Goal: Task Accomplishment & Management: Complete application form

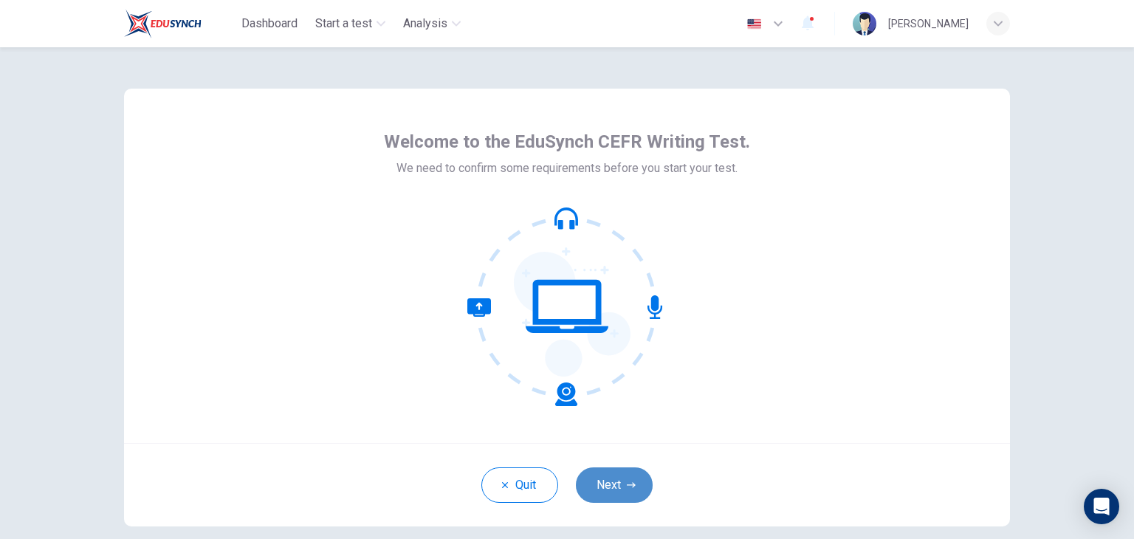
click at [597, 482] on button "Next" at bounding box center [614, 485] width 77 height 35
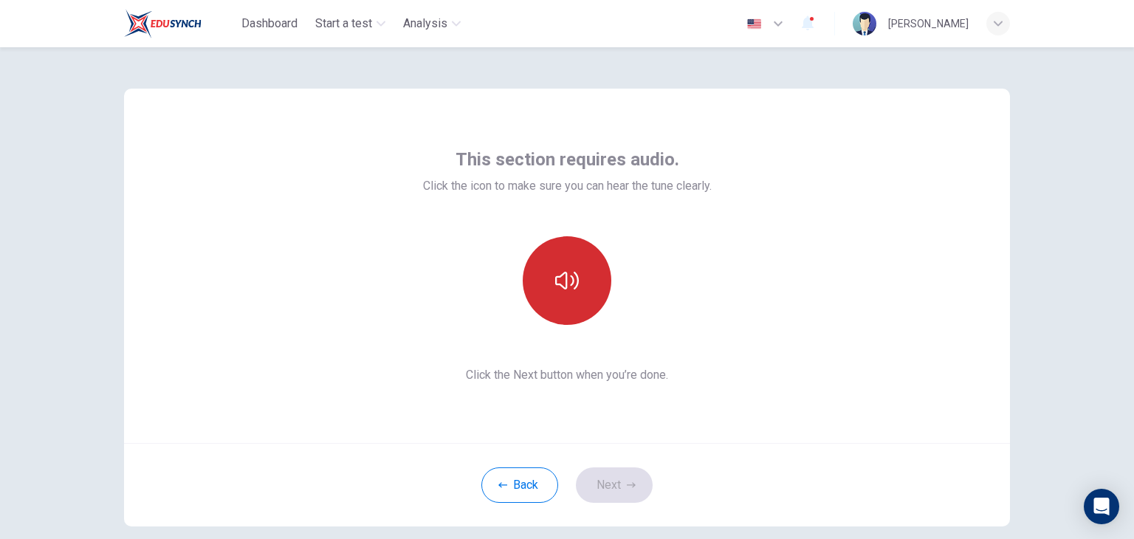
click at [561, 278] on icon "button" at bounding box center [567, 281] width 24 height 24
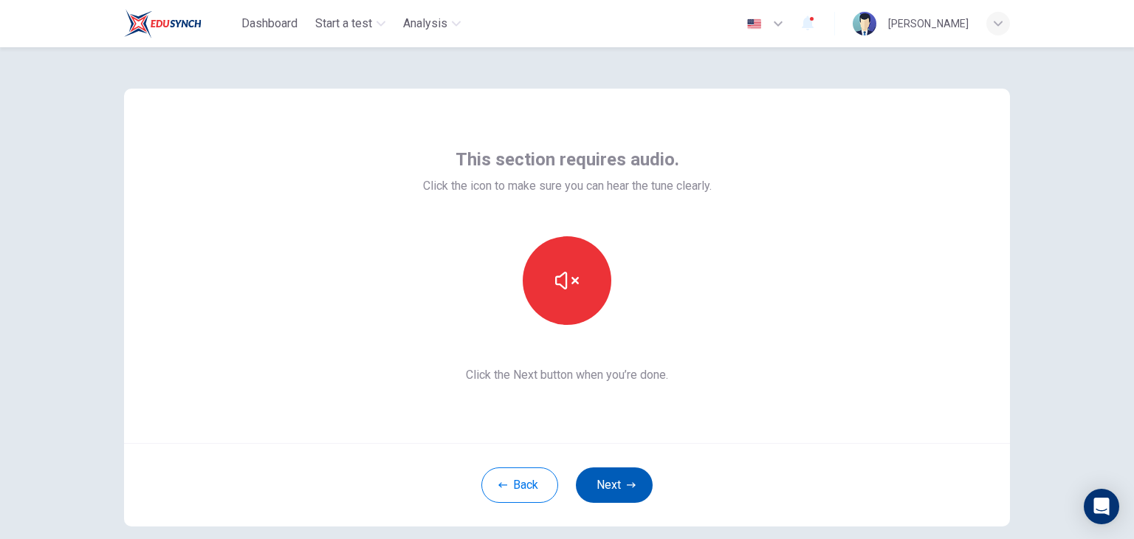
click at [603, 477] on button "Next" at bounding box center [614, 485] width 77 height 35
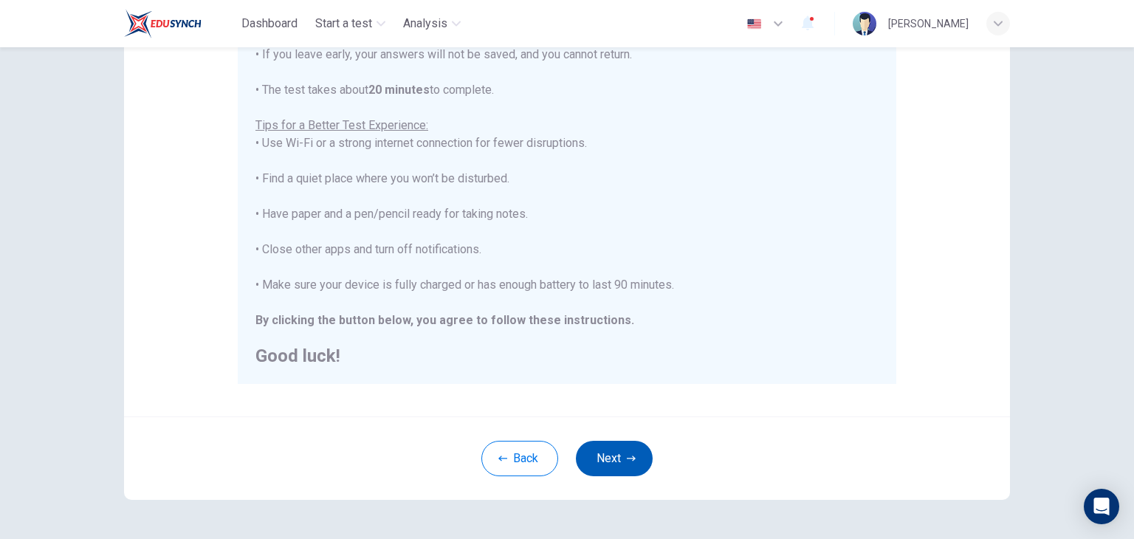
scroll to position [233, 0]
click at [614, 460] on button "Next" at bounding box center [614, 457] width 77 height 35
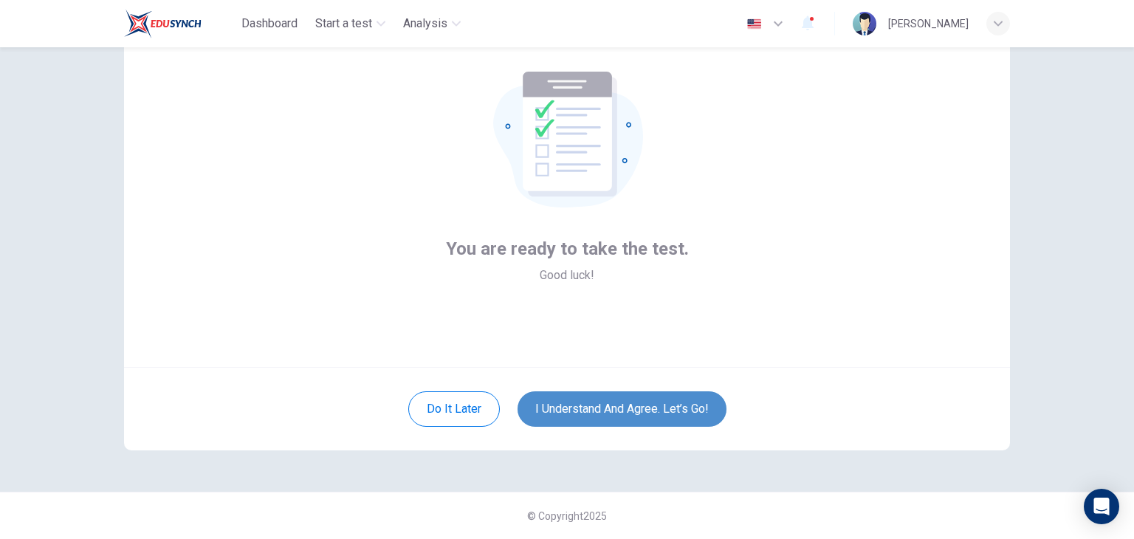
click at [610, 411] on button "I understand and agree. Let’s go!" at bounding box center [622, 408] width 209 height 35
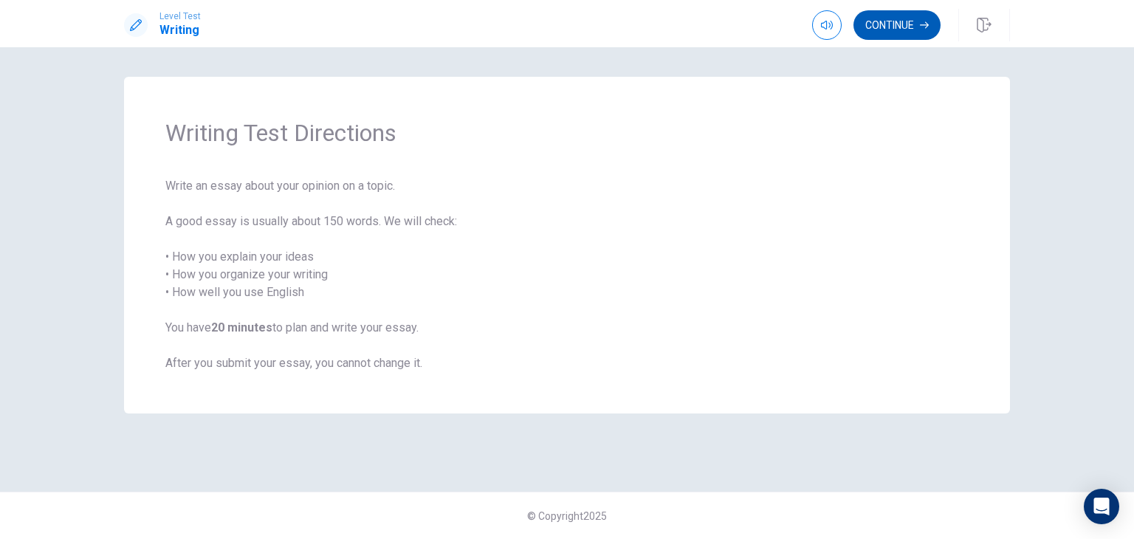
click at [894, 27] on button "Continue" at bounding box center [897, 25] width 87 height 30
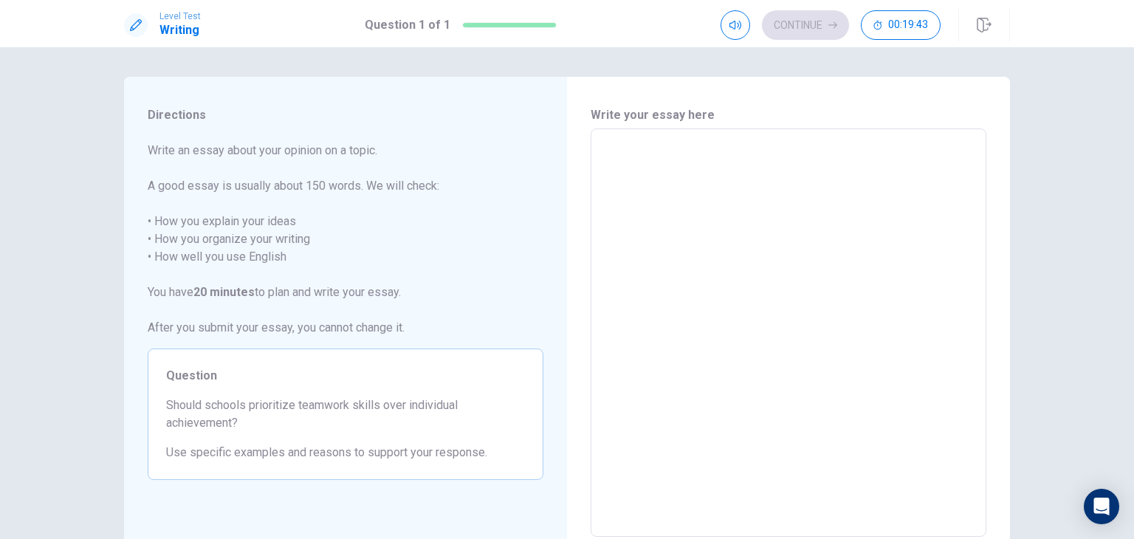
click at [806, 146] on textarea at bounding box center [788, 333] width 375 height 384
type textarea "I"
type textarea "x"
type textarea "I"
type textarea "x"
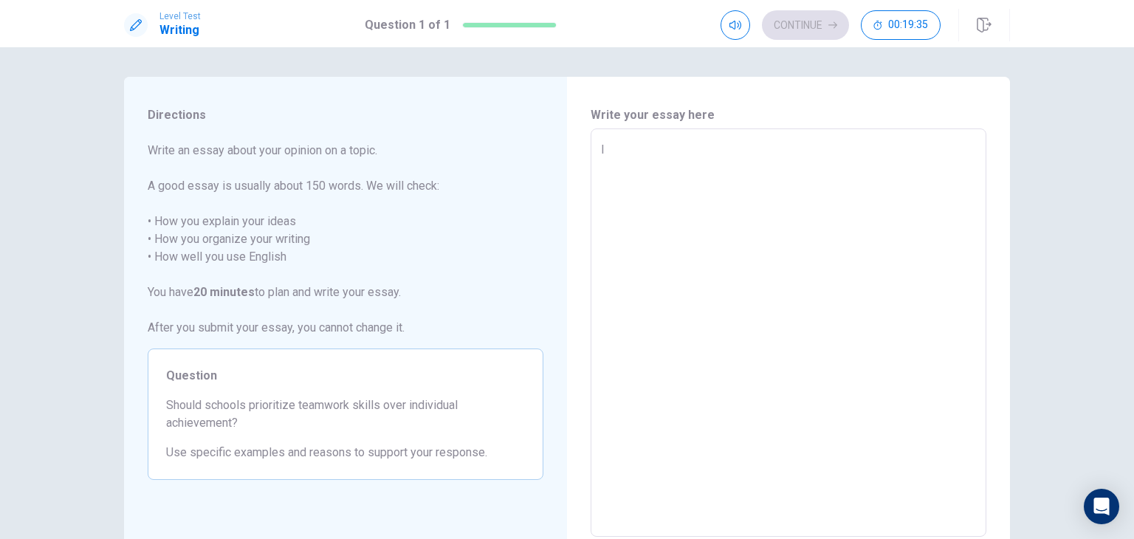
type textarea "I t"
type textarea "x"
type textarea "I ti"
type textarea "x"
type textarea "I t"
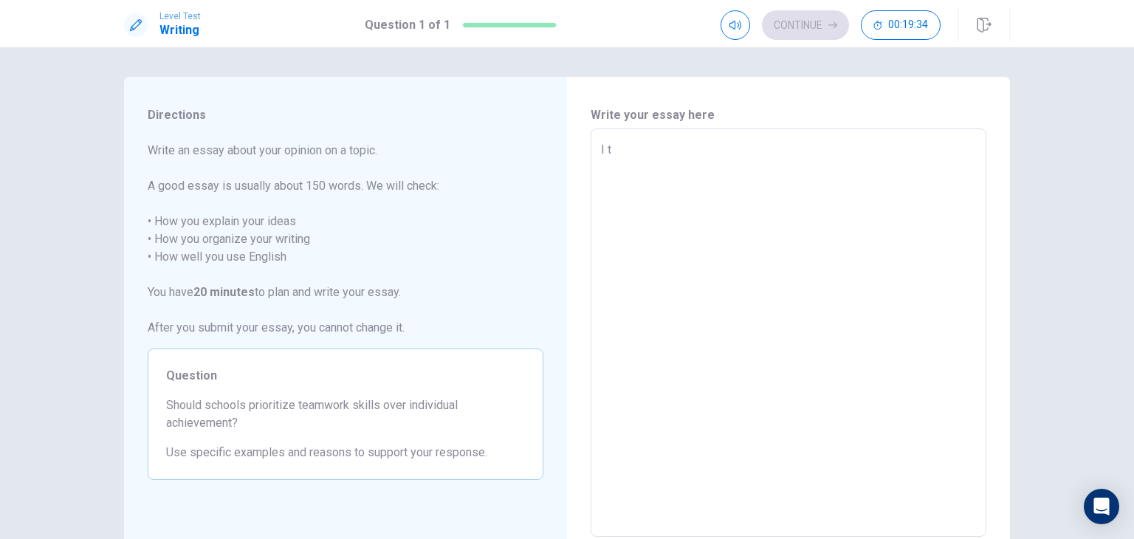
type textarea "x"
type textarea "I th"
type textarea "x"
type textarea "I thi"
type textarea "x"
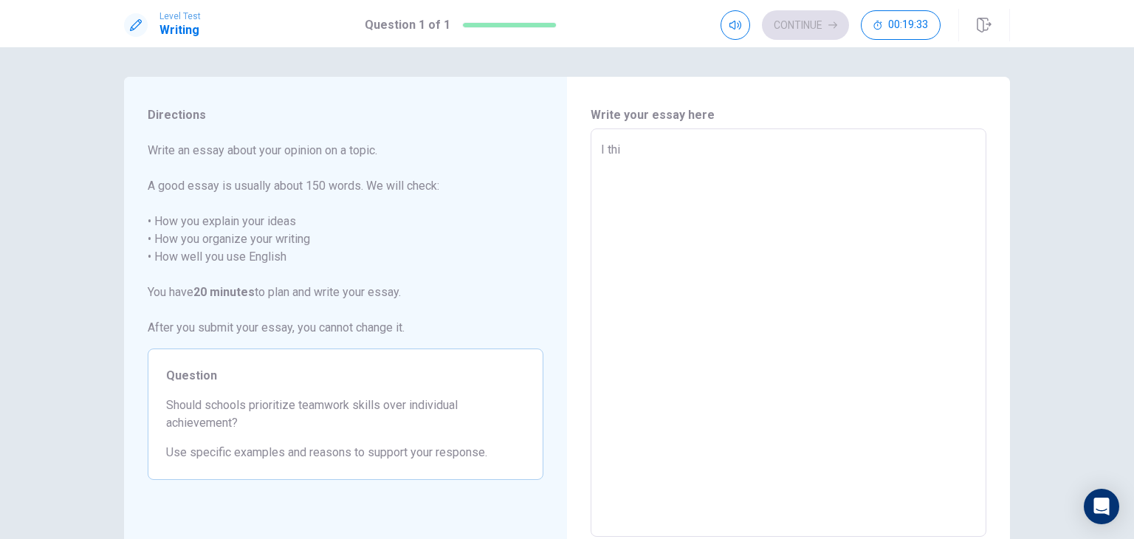
type textarea "I thin"
type textarea "x"
type textarea "I think"
type textarea "x"
type textarea "I think"
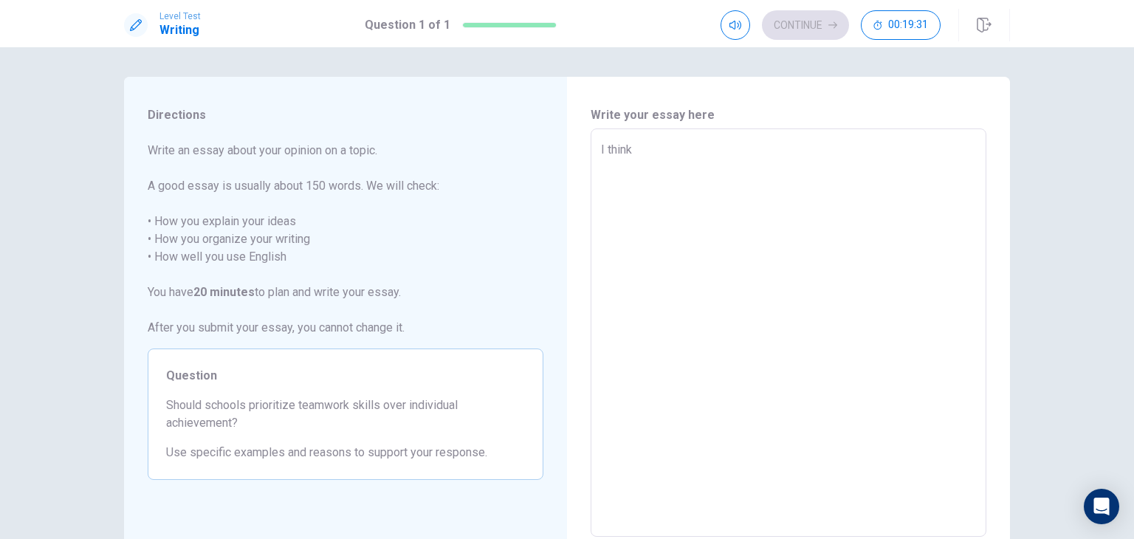
type textarea "x"
type textarea "I think a"
type textarea "x"
type textarea "I think a"
type textarea "x"
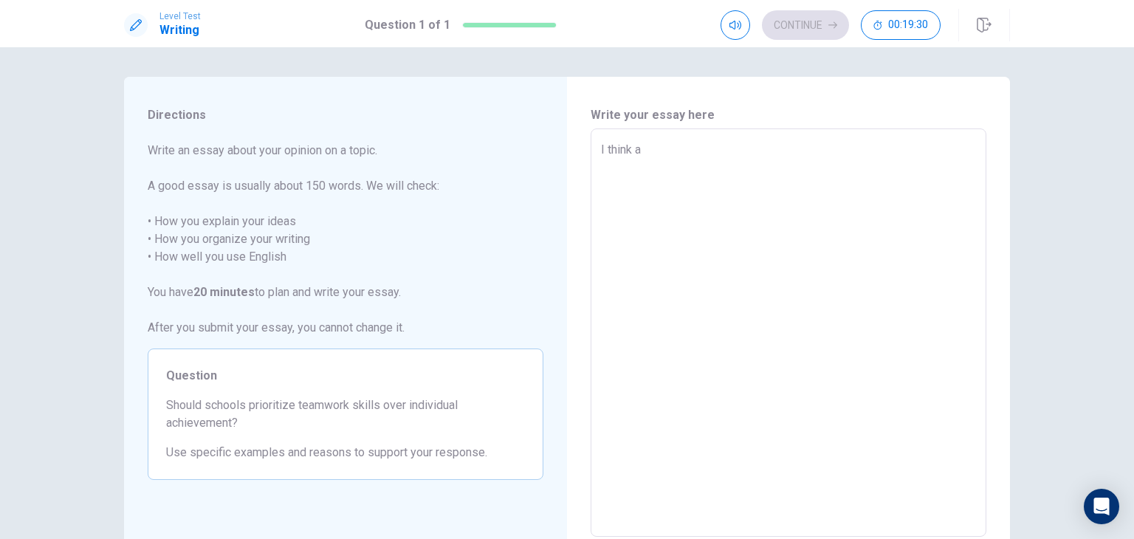
type textarea "I think a s"
type textarea "x"
type textarea "I think a sc"
type textarea "x"
type textarea "I think a sch"
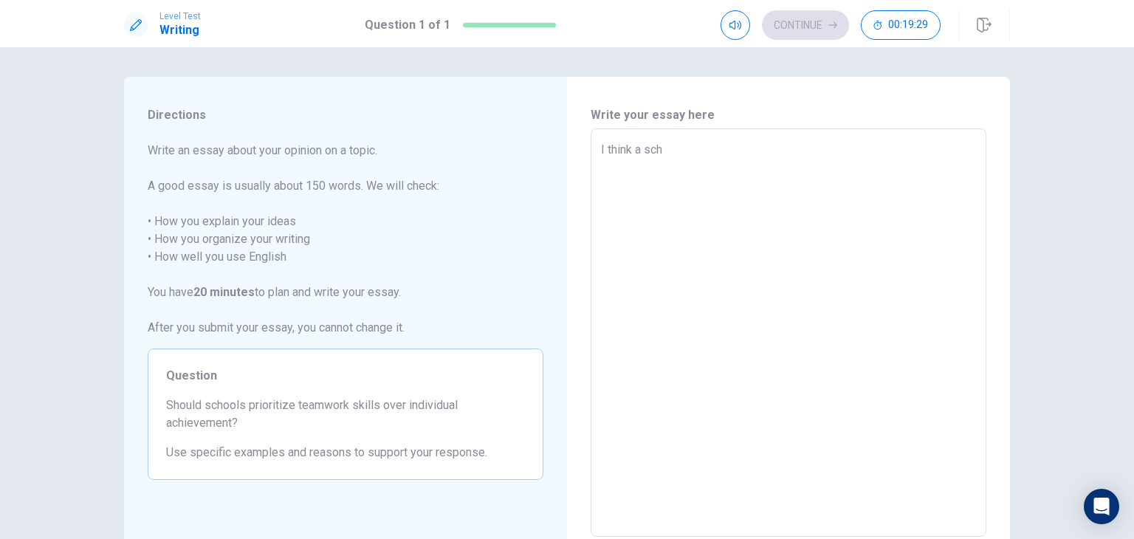
type textarea "x"
type textarea "I think a scho"
type textarea "x"
type textarea "I think a schoo"
type textarea "x"
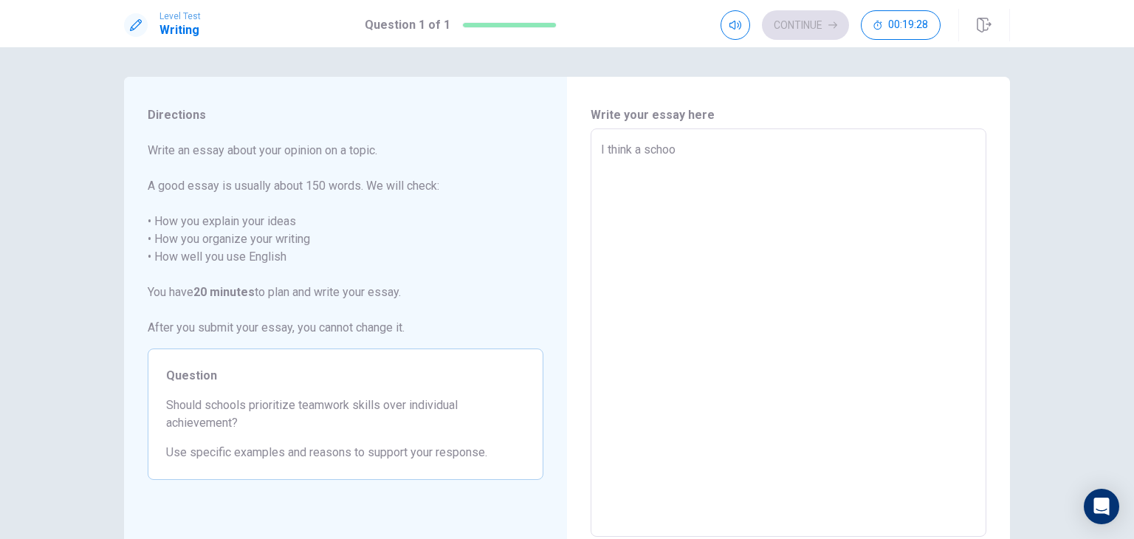
type textarea "I think a school"
type textarea "x"
type textarea "I think a school"
type textarea "x"
type textarea "I think a school s"
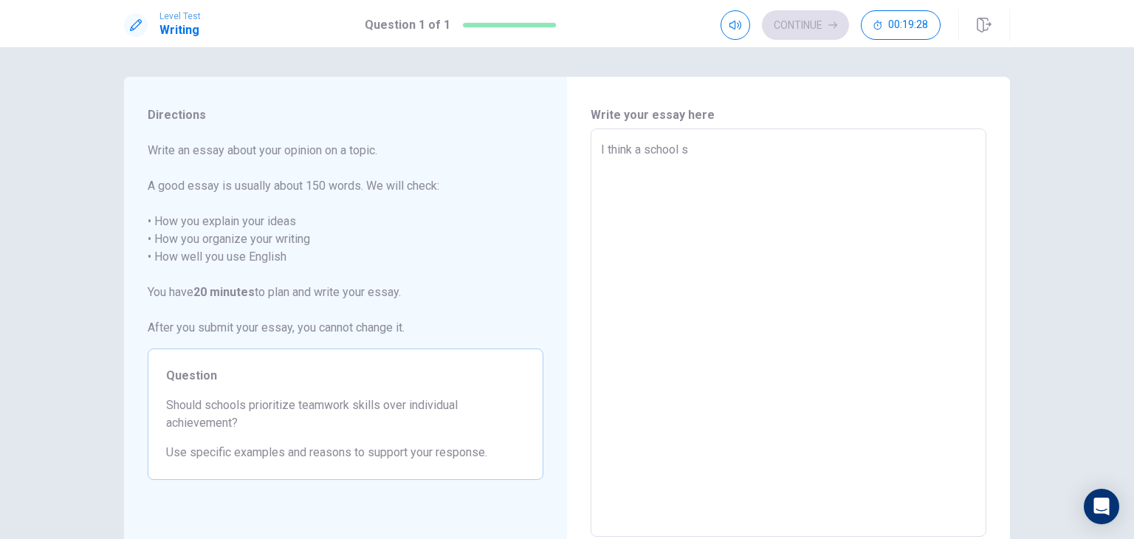
type textarea "x"
type textarea "I think a school sh"
type textarea "x"
type textarea "I think a school sho"
type textarea "x"
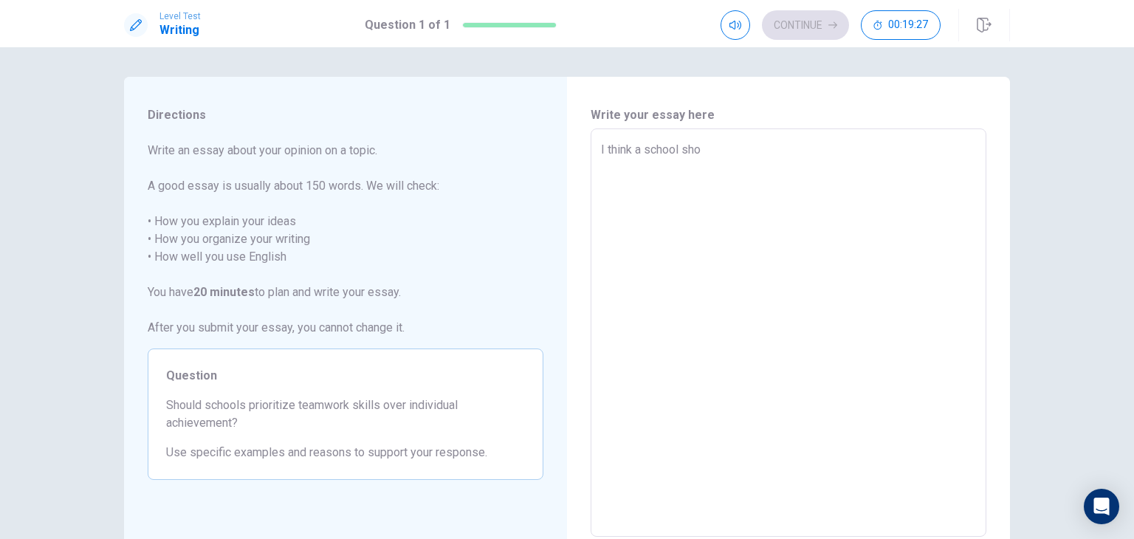
type textarea "I think a school shou"
type textarea "x"
type textarea "I think a school shoul"
type textarea "x"
type textarea "I think a school should"
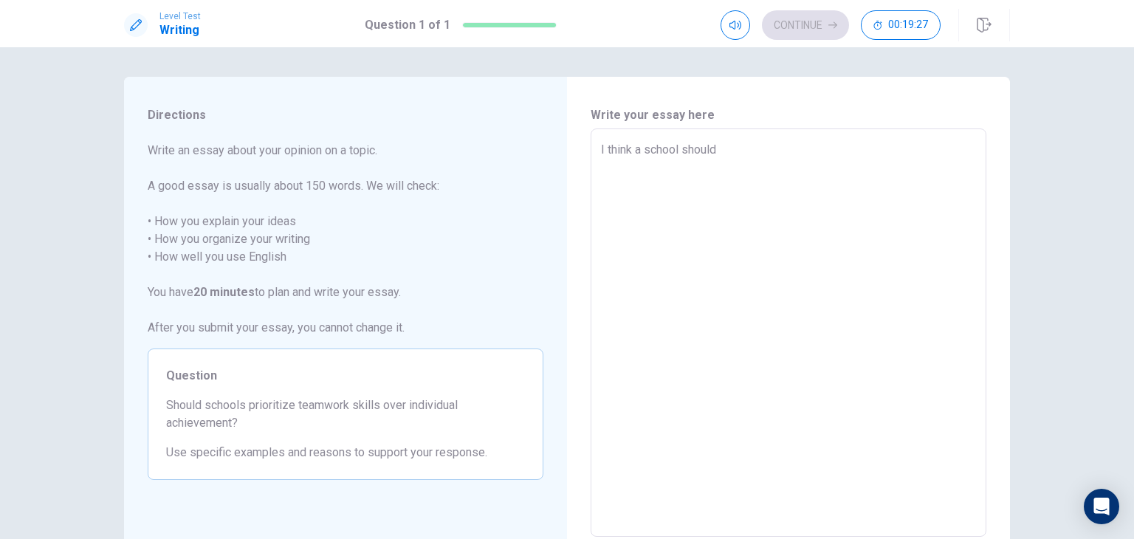
type textarea "x"
type textarea "I think a school should"
type textarea "x"
type textarea "I think a school should p"
type textarea "x"
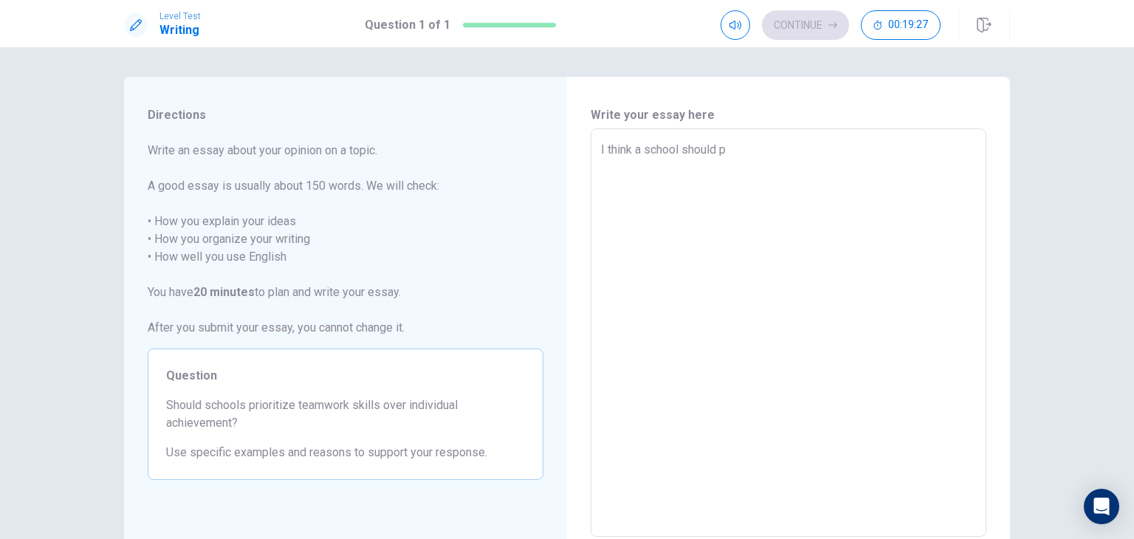
type textarea "I think a school should pr"
type textarea "x"
type textarea "I think a school should pri"
type textarea "x"
type textarea "I think a school should prio"
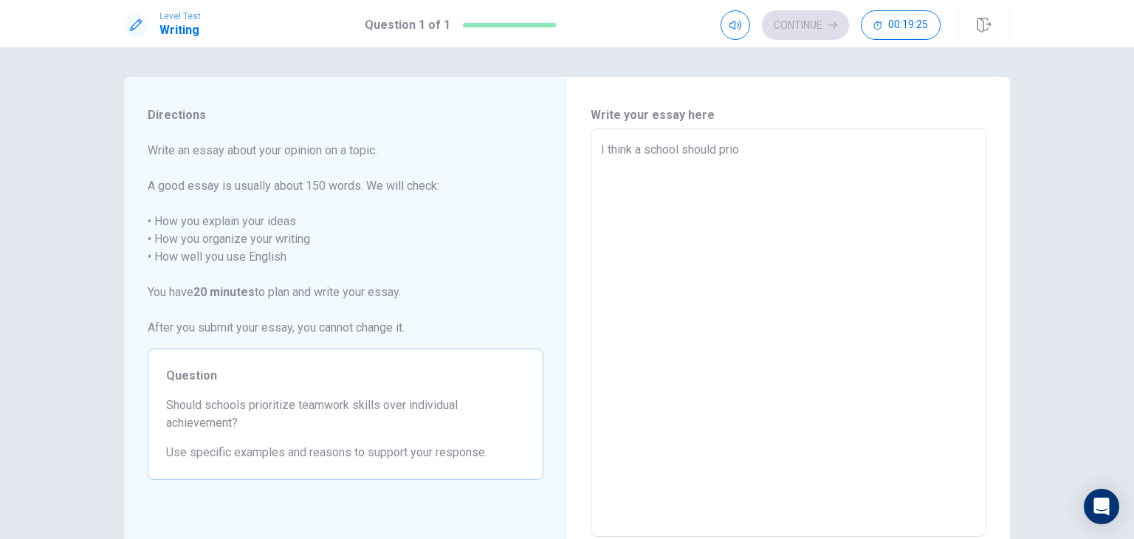
type textarea "x"
type textarea "I think a school should prior"
type textarea "x"
type textarea "I think a school should priori"
type textarea "x"
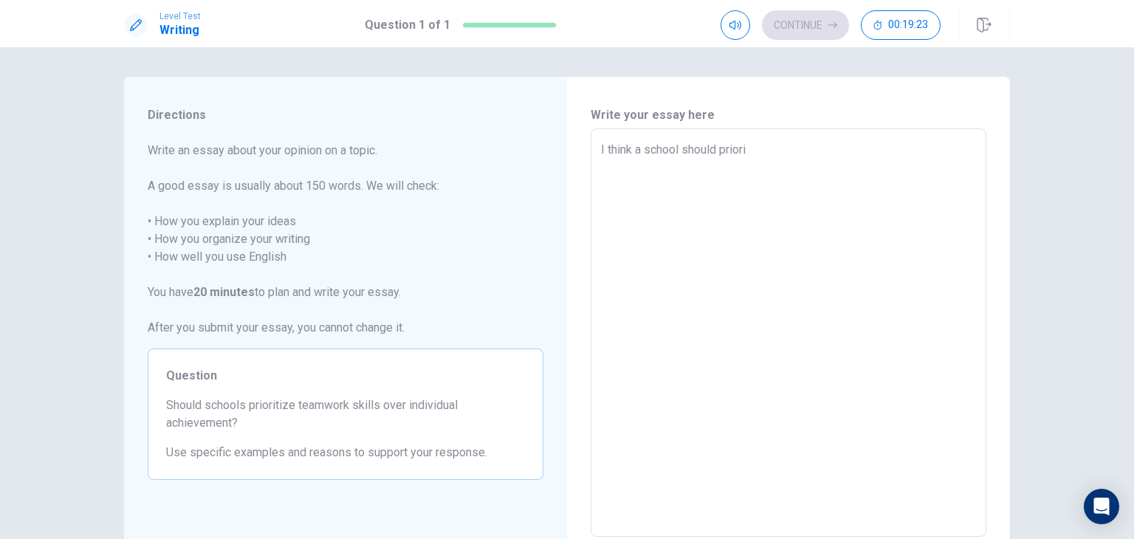
type textarea "I think a school should priorit"
type textarea "x"
type textarea "I think a school should prioriti"
type textarea "x"
type textarea "I think a school should prioritiz"
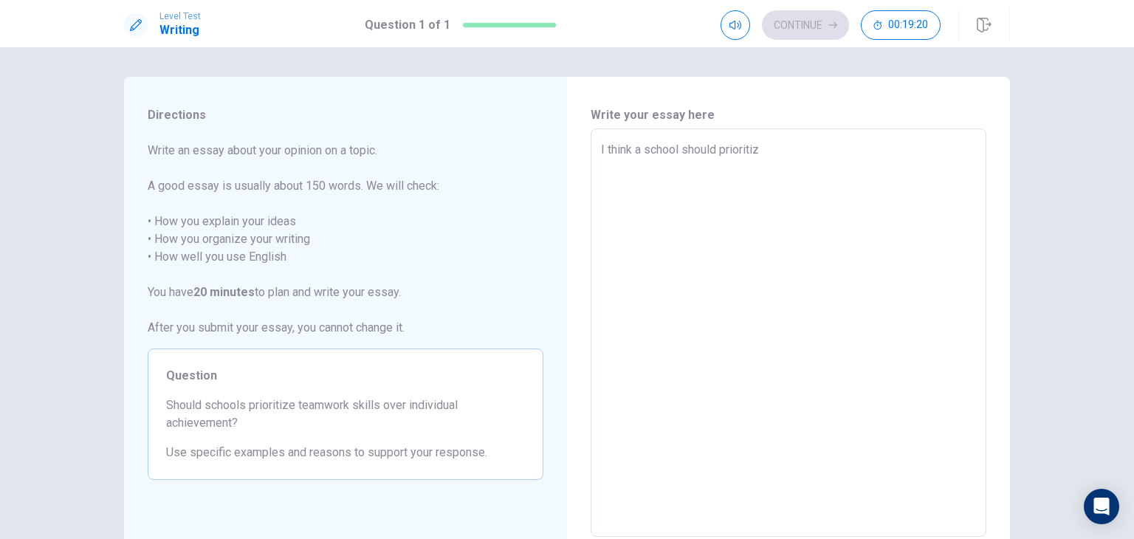
type textarea "x"
type textarea "I think a school should prioritize"
type textarea "x"
type textarea "I think a school should prioritize"
type textarea "x"
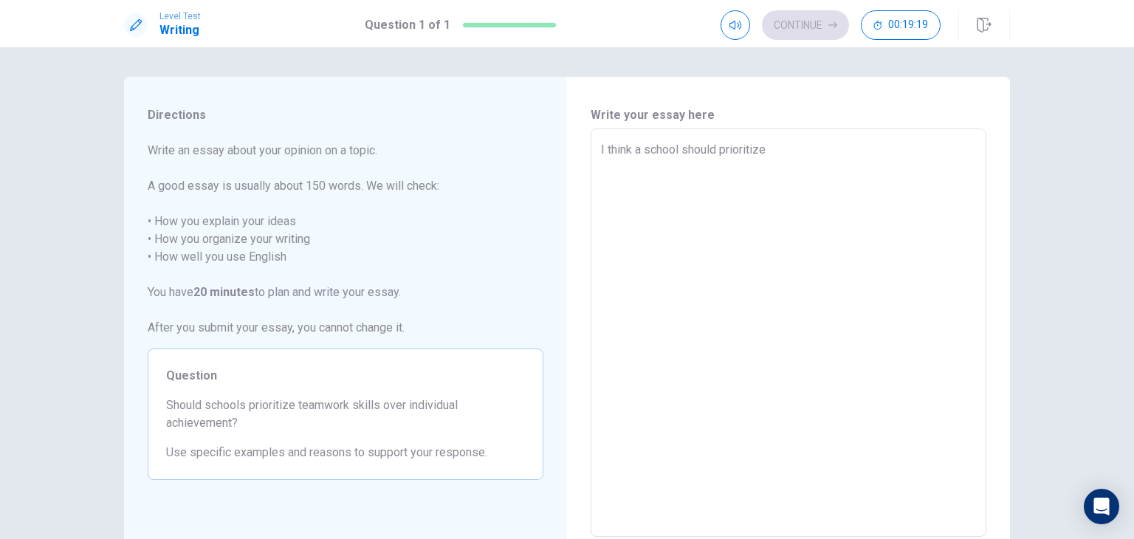
type textarea "I think a school should prioritize s"
type textarea "x"
type textarea "I think a school should prioritize sc"
type textarea "x"
type textarea "I think a school should prioritize sch"
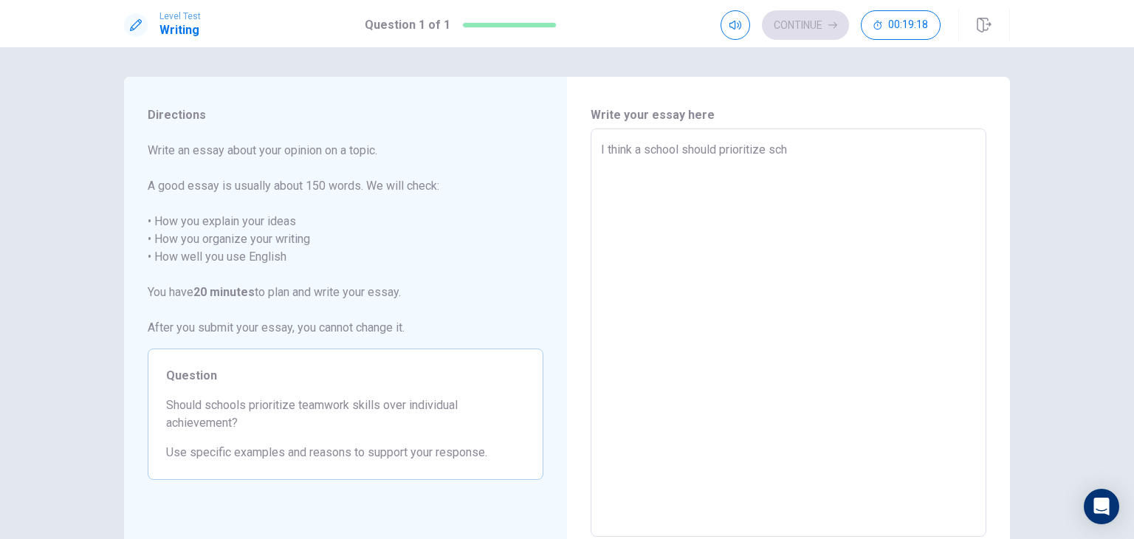
type textarea "x"
type textarea "I think a school should prioritize scho"
type textarea "x"
type textarea "I think a school should prioritize schoo"
type textarea "x"
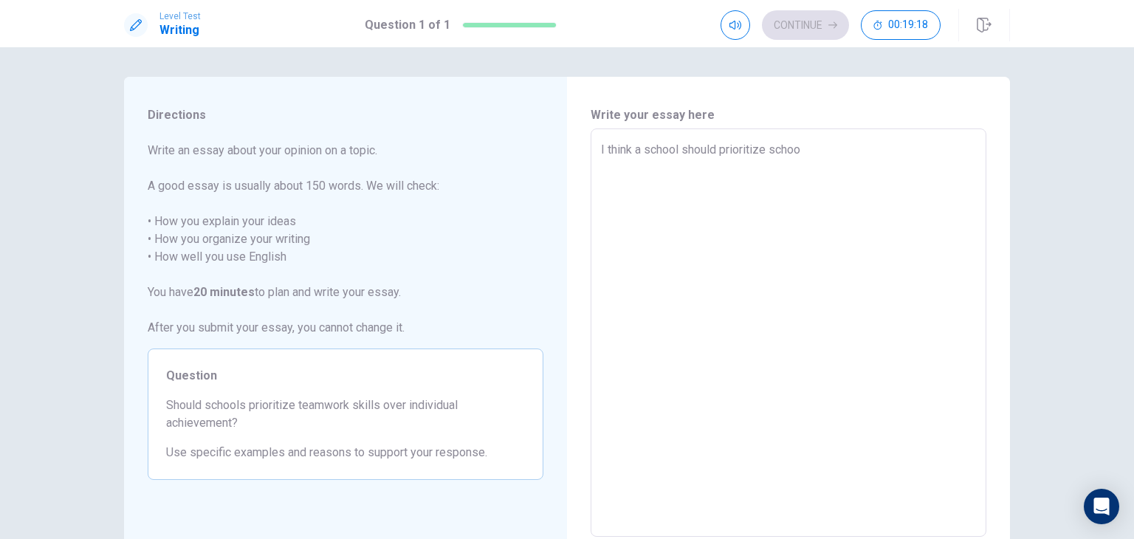
type textarea "I think a school should prioritize school"
type textarea "x"
type textarea "I think a school should prioritize schoo"
type textarea "x"
type textarea "I think a school should prioritize scho"
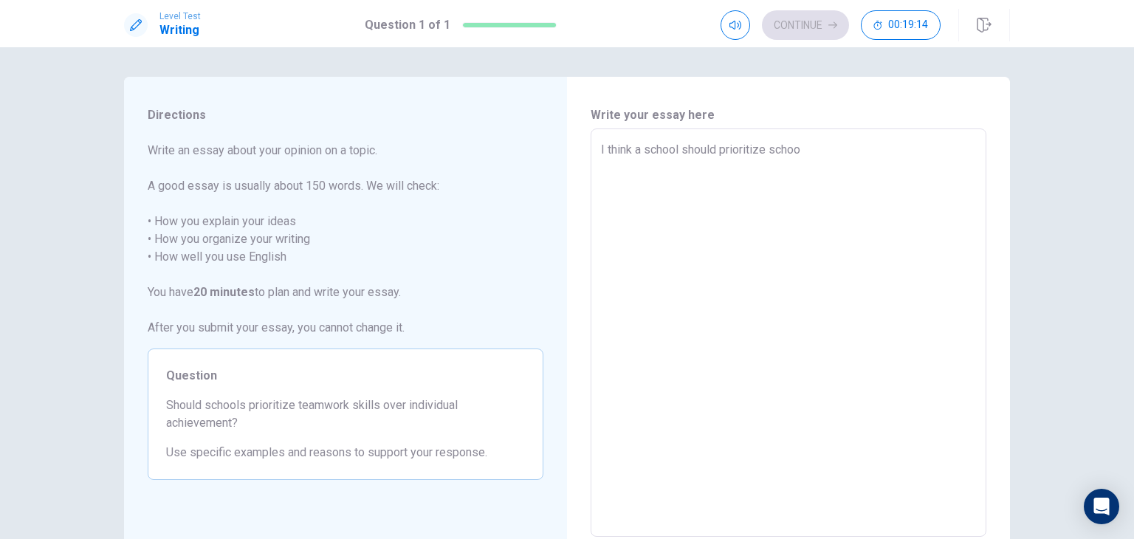
type textarea "x"
type textarea "I think a school should prioritize sc"
type textarea "x"
type textarea "I think a school should prioritize s"
type textarea "x"
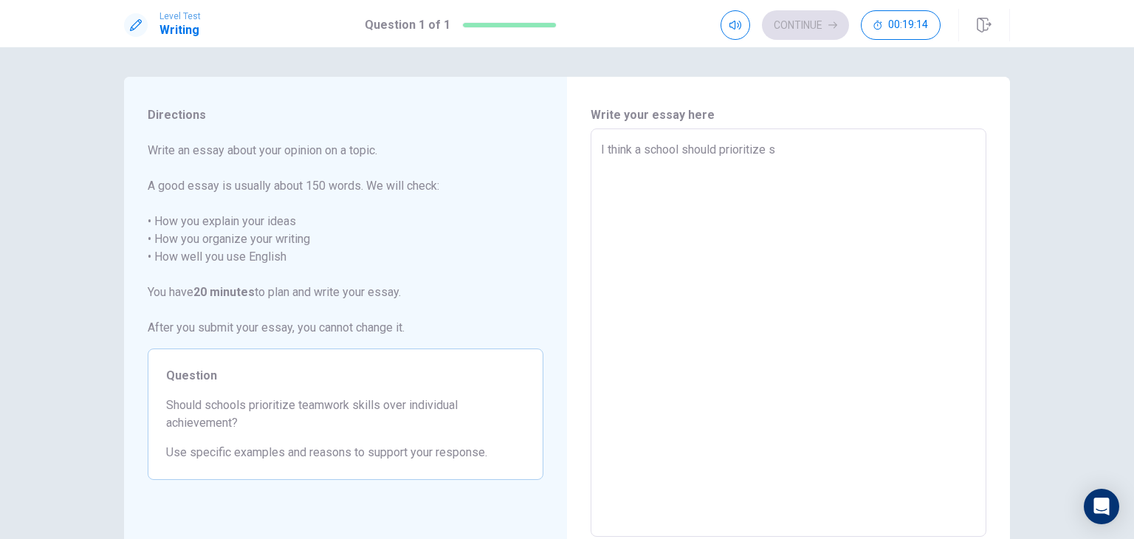
type textarea "I think a school should prioritize"
type textarea "x"
type textarea "I think a school should prioritize t"
type textarea "x"
type textarea "I think a school should prioritize te"
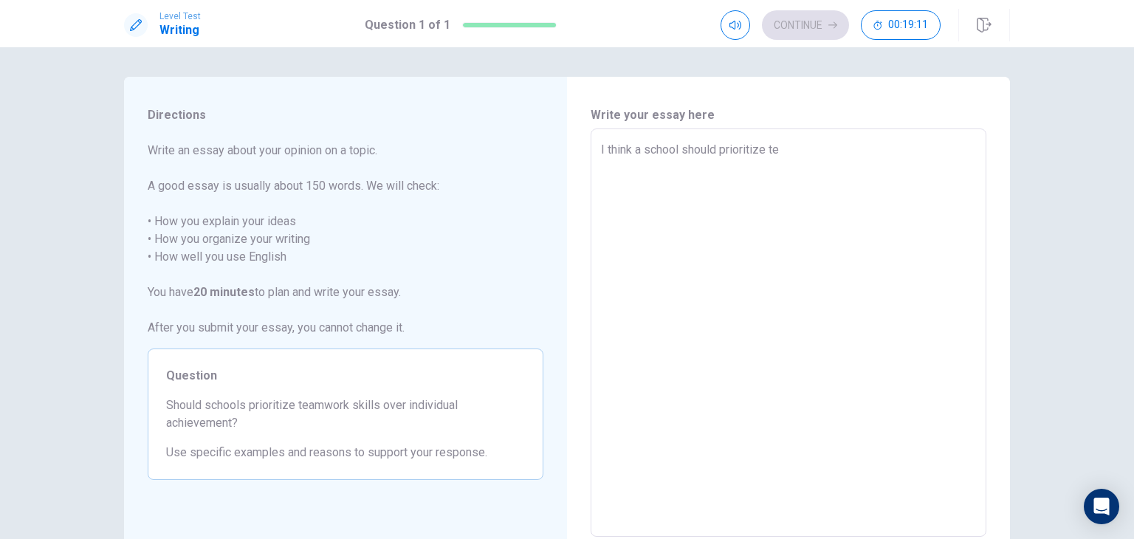
type textarea "x"
type textarea "I think a school should prioritize tea"
type textarea "x"
type textarea "I think a school should prioritize team"
type textarea "x"
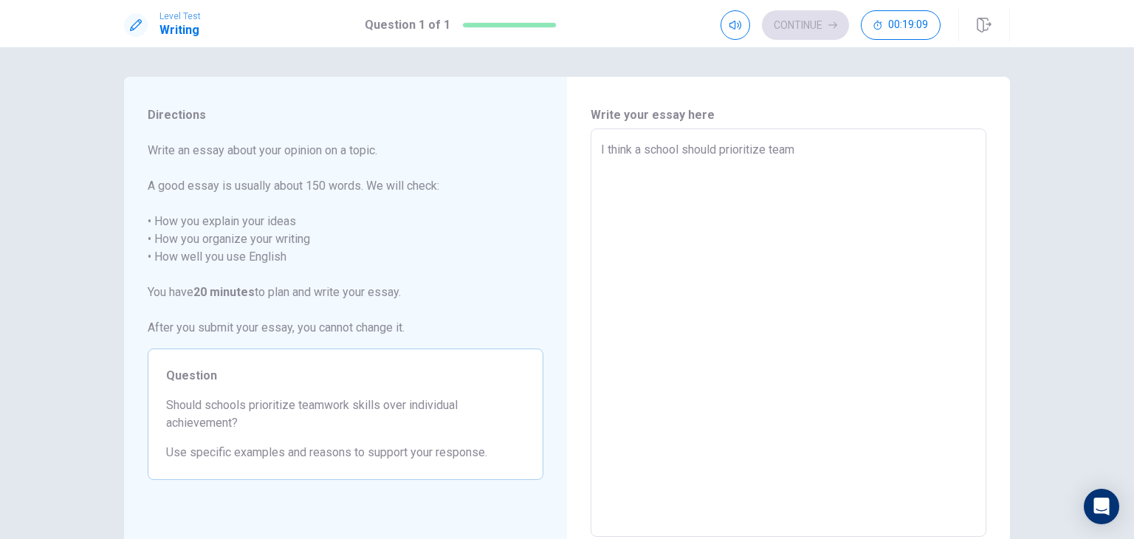
type textarea "I think a school should prioritize teamw"
type textarea "x"
type textarea "I think a school should prioritize teamwo"
type textarea "x"
type textarea "I think a school should prioritize teamwor"
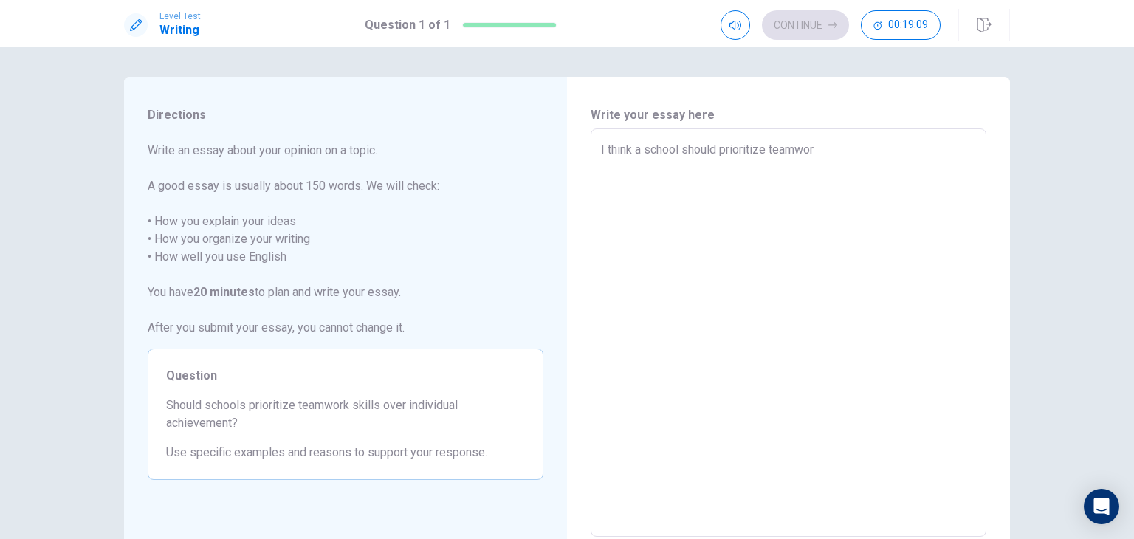
type textarea "x"
type textarea "I think a school should prioritize teamwork"
type textarea "x"
type textarea "I think a school should prioritize teamwork"
type textarea "x"
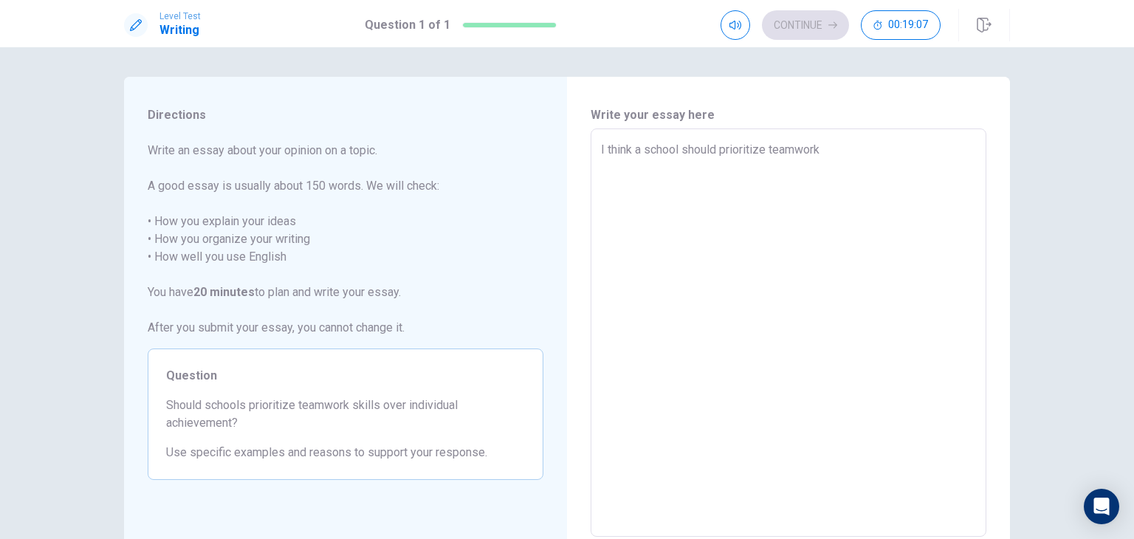
type textarea "I think a school should prioritize teamwork m"
type textarea "x"
type textarea "I think a school should prioritize teamwork mo"
type textarea "x"
type textarea "I think a school should prioritize teamwork mor"
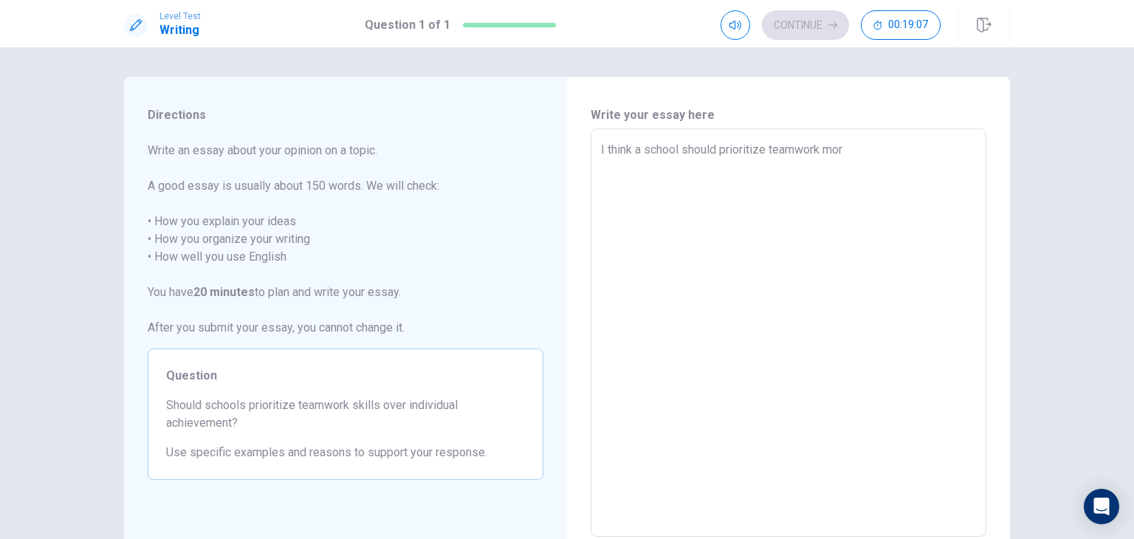
type textarea "x"
type textarea "I think a school should prioritize teamwork more"
type textarea "x"
type textarea "I think a school should prioritize teamwork more"
type textarea "x"
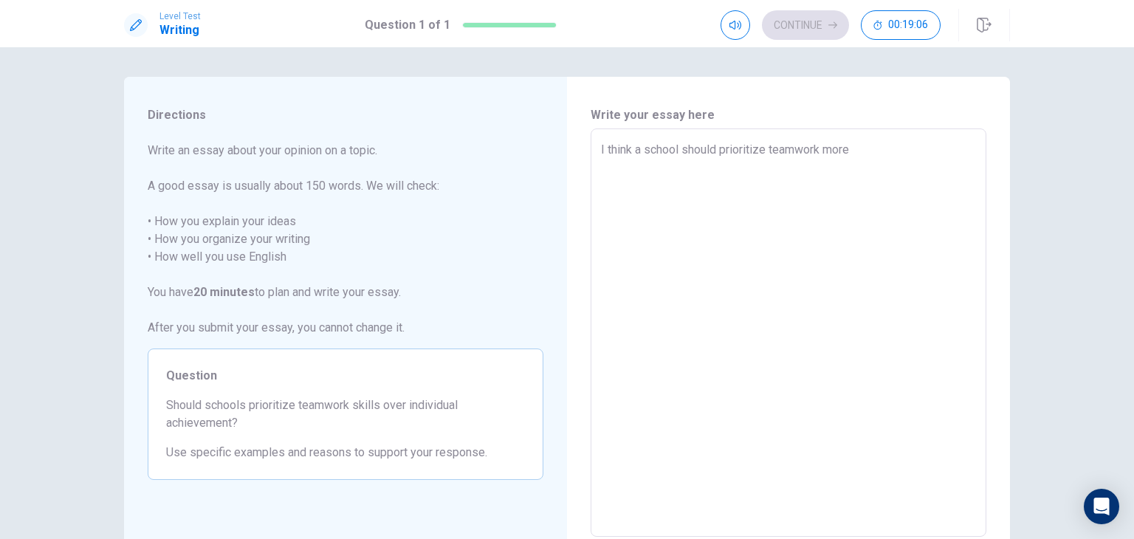
type textarea "I think a school should prioritize teamwork more t"
type textarea "x"
type textarea "I think a school should prioritize teamwork more th"
type textarea "x"
type textarea "I think a school should prioritize teamwork more the"
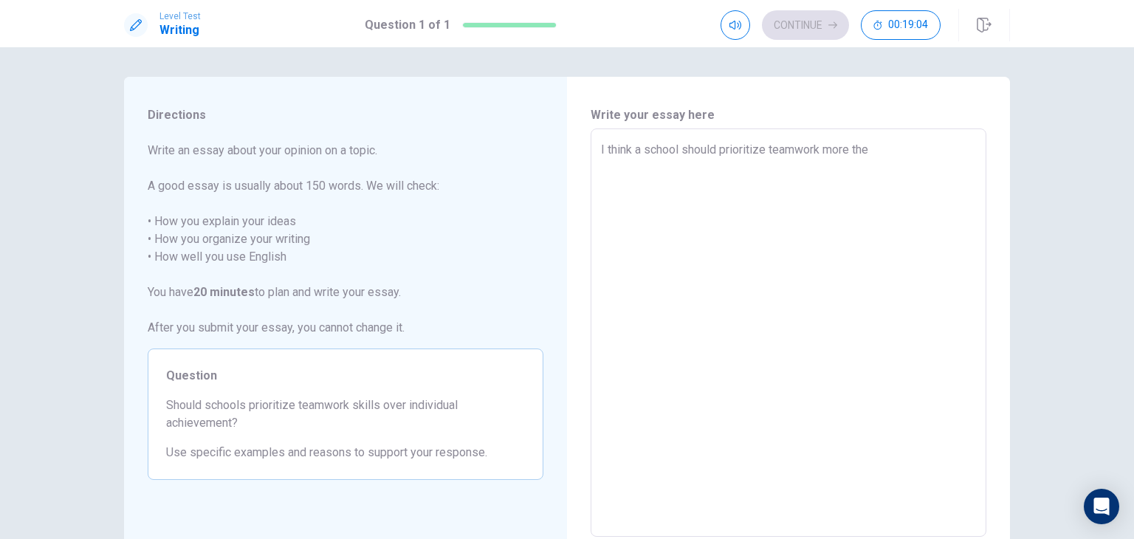
type textarea "x"
type textarea "I think a school should prioritize teamwork more then"
type textarea "x"
type textarea "I think a school should prioritize teamwork more then"
type textarea "x"
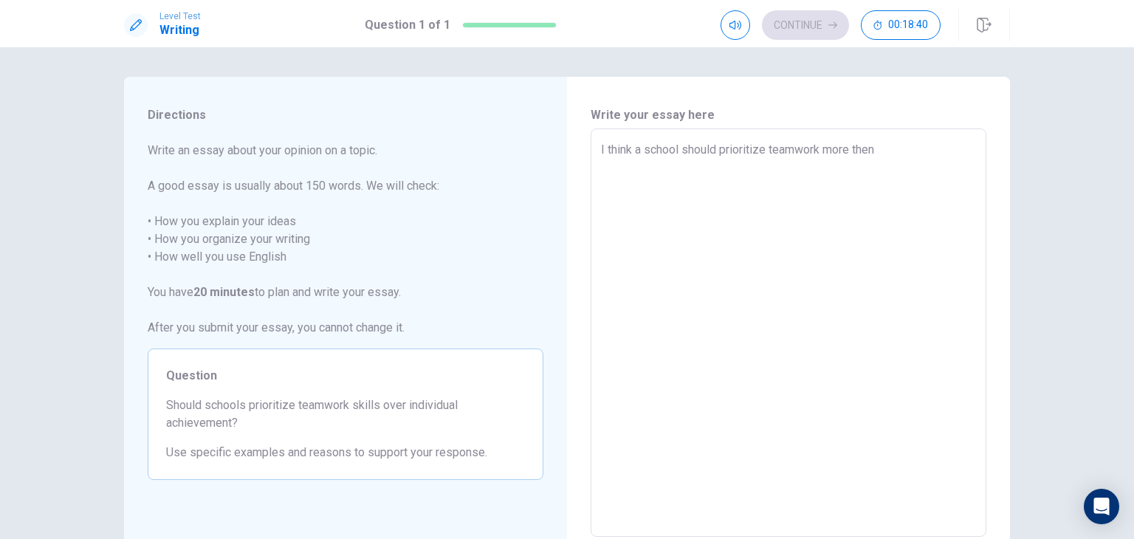
type textarea "I think a school should prioritize teamwork more then i"
type textarea "x"
type textarea "I think a school should prioritize teamwork more then in"
type textarea "x"
type textarea "I think a school should prioritize teamwork more then ind"
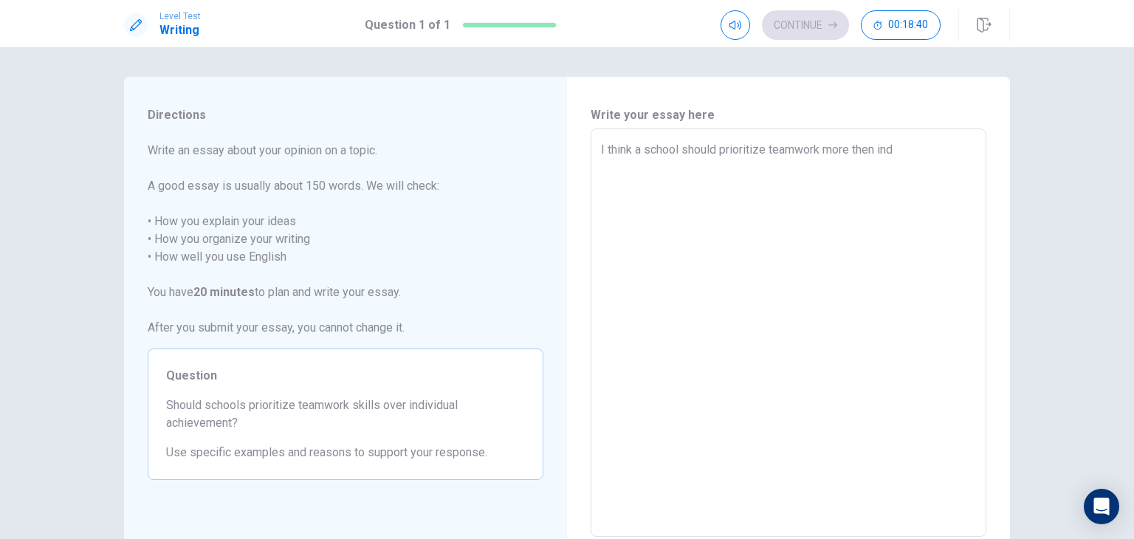
type textarea "x"
type textarea "I think a school should prioritize teamwork more then indi"
type textarea "x"
type textarea "I think a school should prioritize teamwork more then indiv"
type textarea "x"
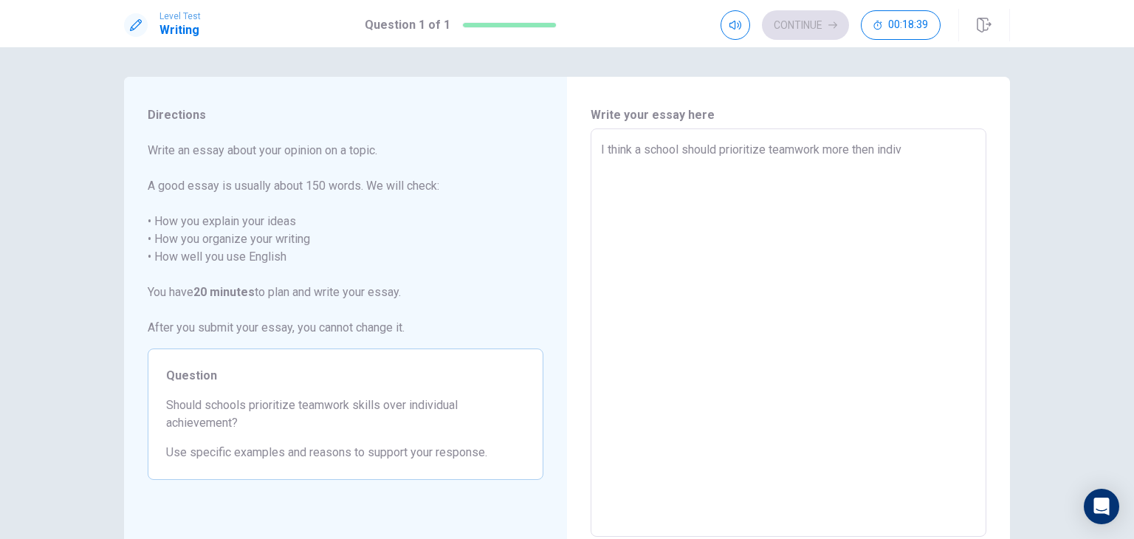
type textarea "I think a school should prioritize teamwork more then indivi"
type textarea "x"
type textarea "I think a school should prioritize teamwork more then individ"
type textarea "x"
type textarea "I think a school should prioritize teamwork more then individu"
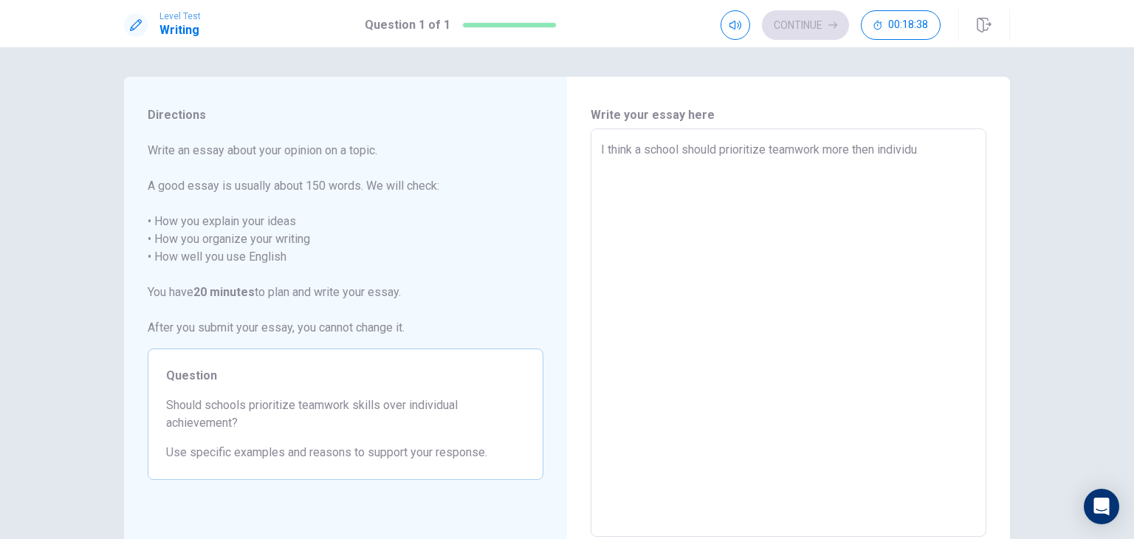
type textarea "x"
type textarea "I think a school should prioritize teamwork more then individua"
type textarea "x"
type textarea "I think a school should prioritize teamwork more then individual"
type textarea "x"
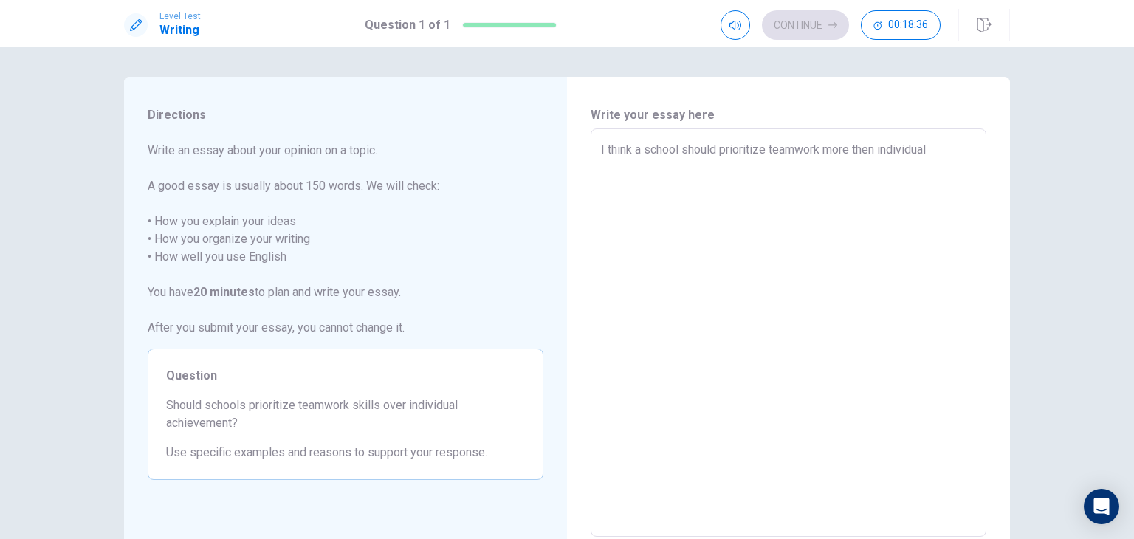
type textarea "I think a school should prioritize teamwork more then individual"
type textarea "x"
type textarea "I think a school should prioritize teamwork more then individual w"
type textarea "x"
type textarea "I think a school should prioritize teamwork more then individual wo"
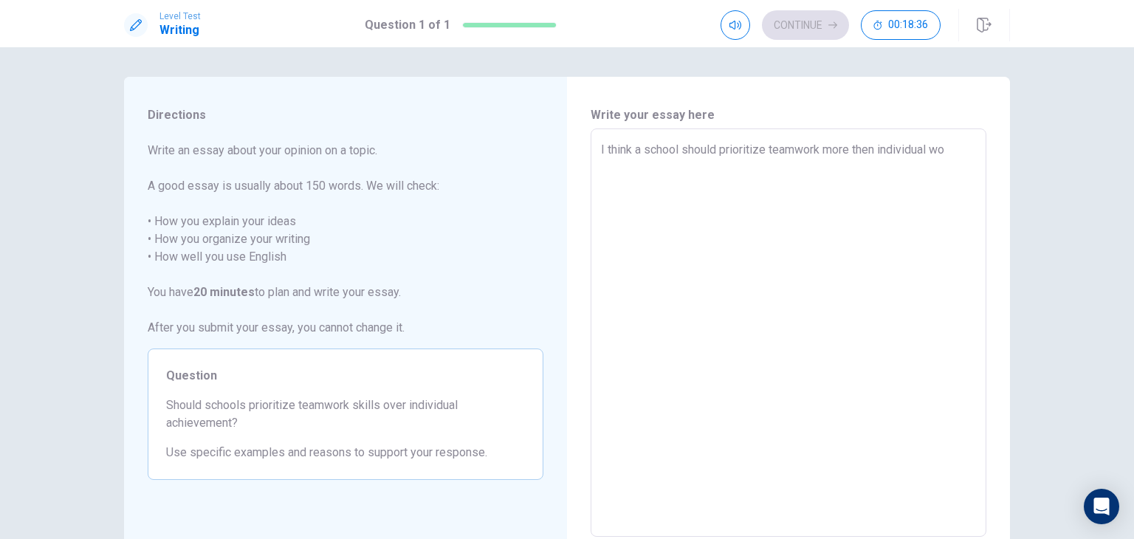
type textarea "x"
type textarea "I think a school should prioritize teamwork more then individual wok"
type textarea "x"
type textarea "I think a school should prioritize teamwork more then individual wokr"
type textarea "x"
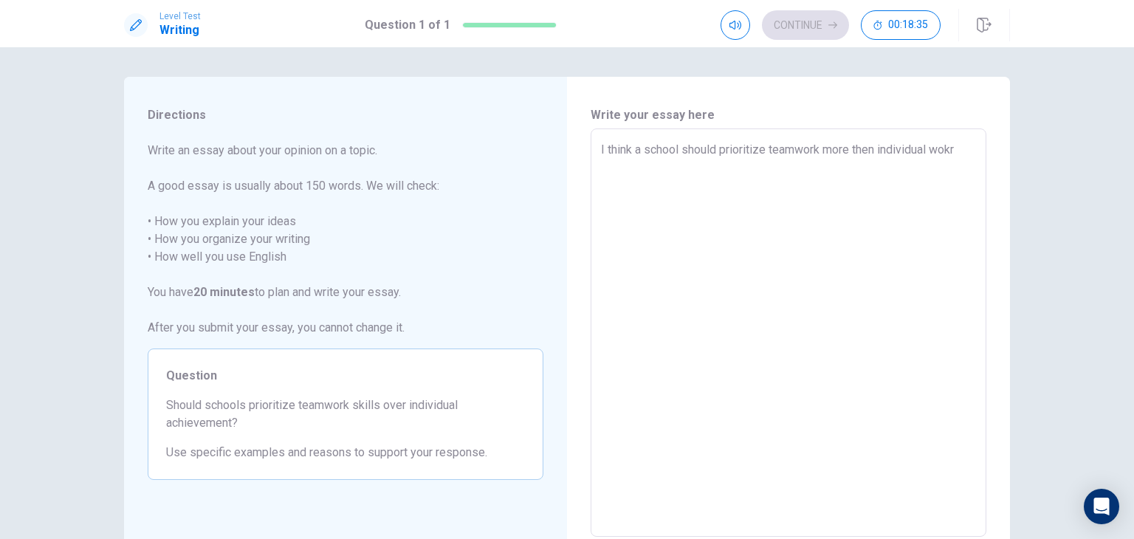
type textarea "I think a school should prioritize teamwork more then individual wok"
type textarea "x"
type textarea "I think a school should prioritize teamwork more then individual wo"
type textarea "x"
type textarea "I think a school should prioritize teamwork more then individual wor"
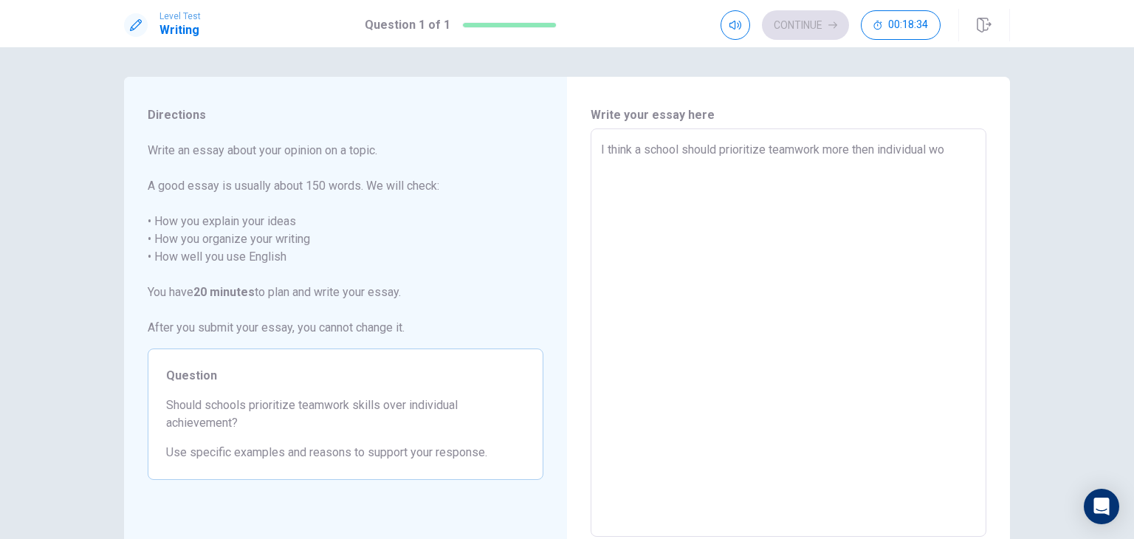
type textarea "x"
type textarea "I think a school should prioritize teamwork more then individual work"
type textarea "x"
type textarea "I think a school should prioritize teamwork more then individual work;"
type textarea "x"
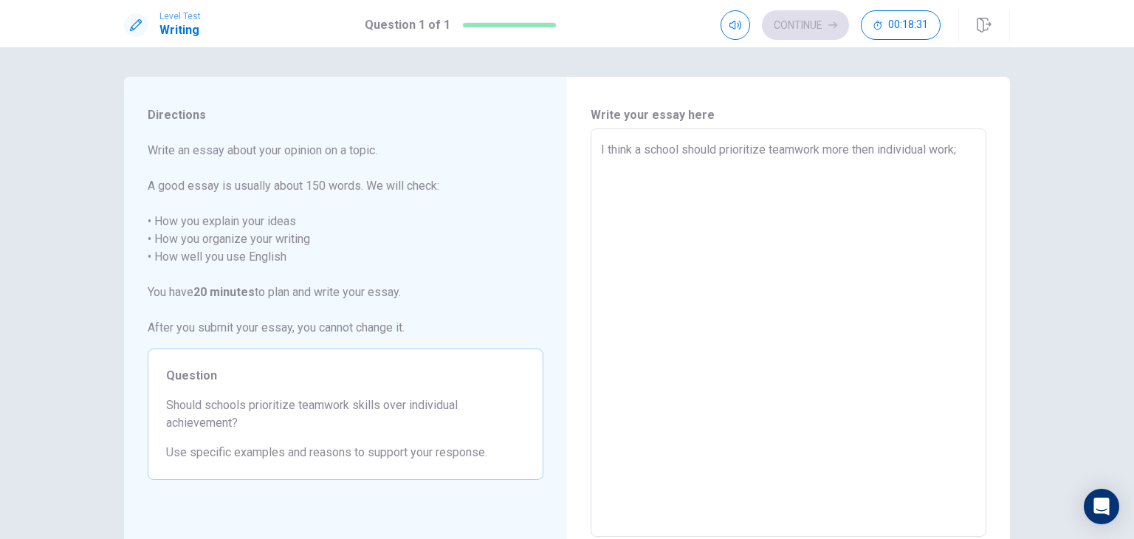
type textarea "I think a school should prioritize teamwork more then individual work"
type textarea "x"
type textarea "I think a school should prioritize teamwork more then individual work."
type textarea "x"
type textarea "I think a school should prioritize teamwork more then individual work."
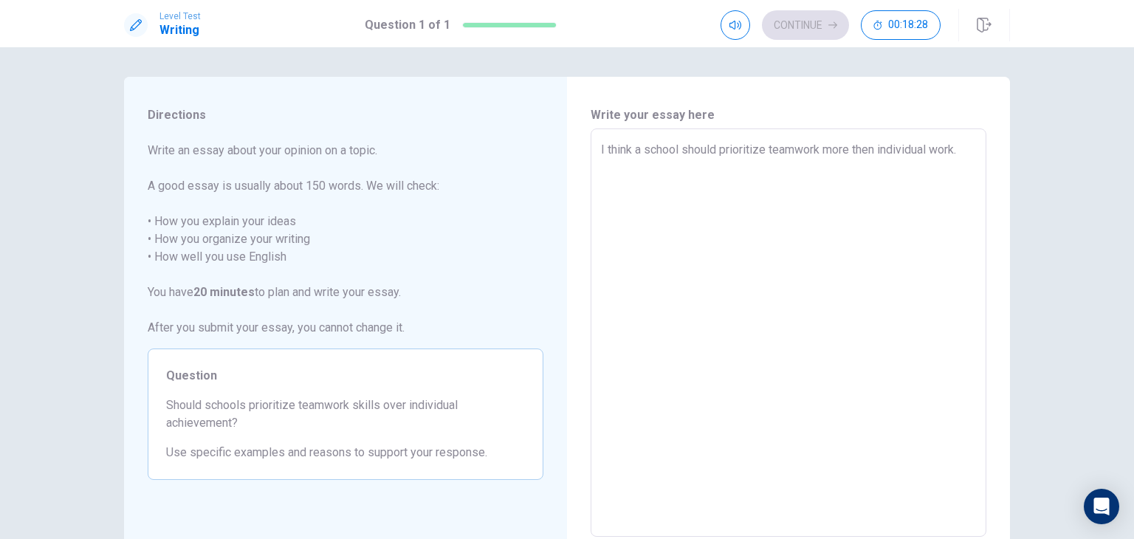
type textarea "x"
type textarea "I think a school should prioritize teamwork more then individual work."
type textarea "x"
type textarea "I think a school should prioritize teamwork more then individual work. I"
type textarea "x"
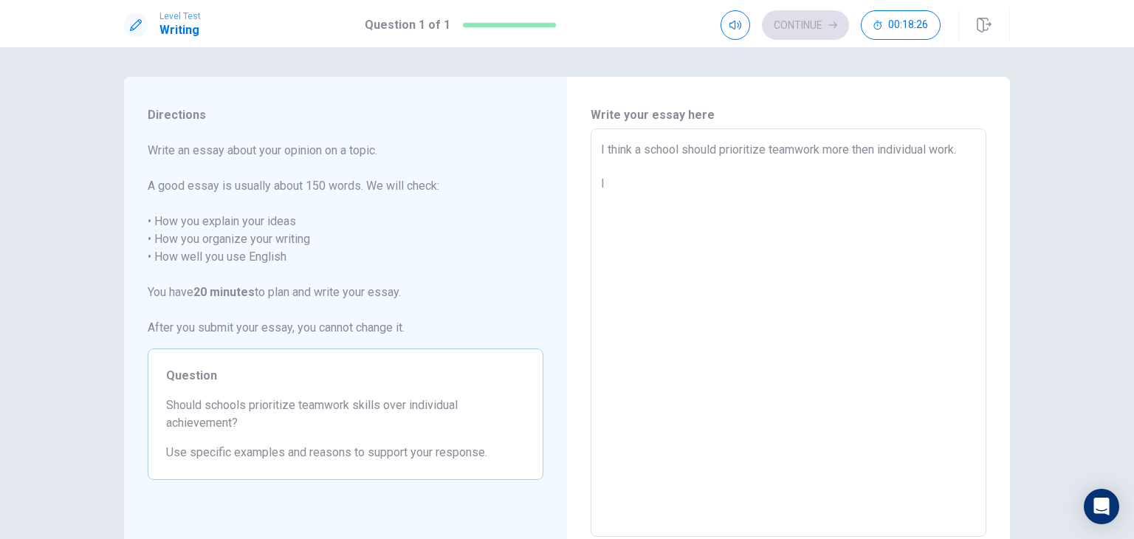
type textarea "I think a school should prioritize teamwork more then individual work. I"
type textarea "x"
type textarea "I think a school should prioritize teamwork more then individual work. I h"
type textarea "x"
type textarea "I think a school should prioritize teamwork more then individual work. I"
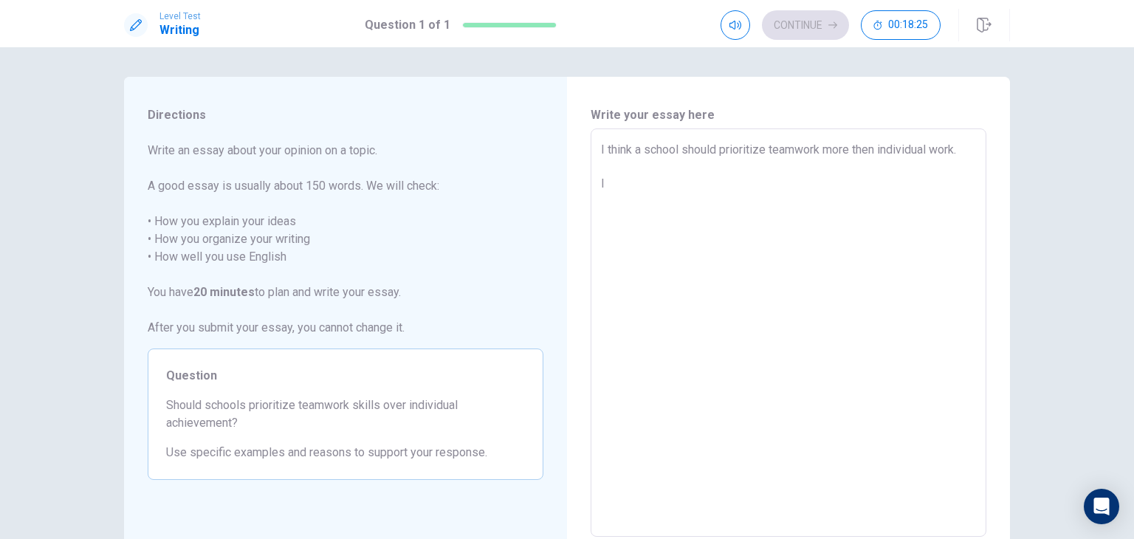
type textarea "x"
type textarea "I think a school should prioritize teamwork more then individual work. I t"
type textarea "x"
type textarea "I think a school should prioritize teamwork more then individual work. I th"
type textarea "x"
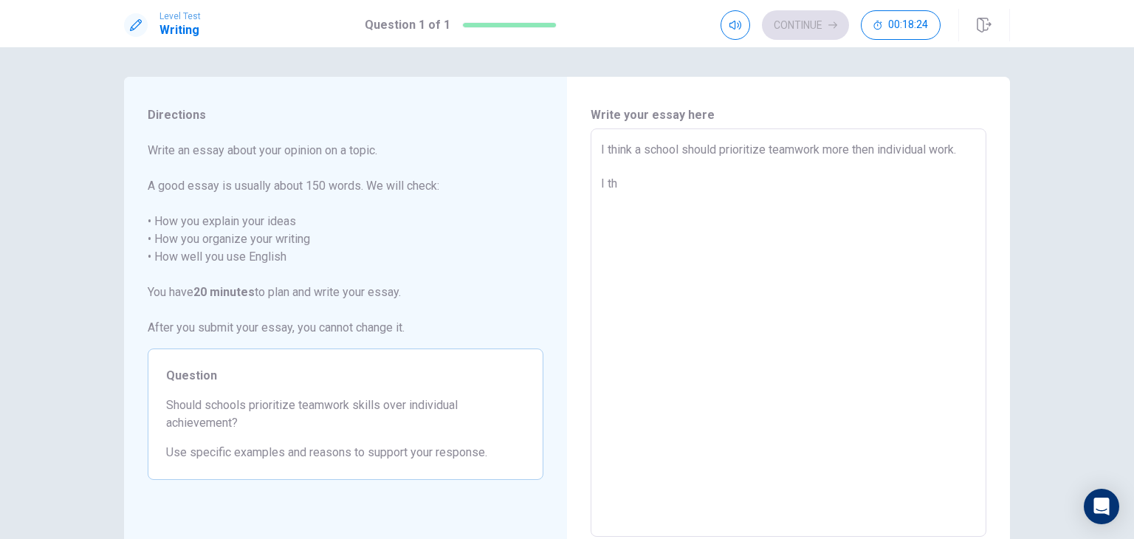
type textarea "I think a school should prioritize teamwork more then individual work. I thi"
type textarea "x"
type textarea "I think a school should prioritize teamwork more then individual work. I thin"
type textarea "x"
type textarea "I think a school should prioritize teamwork more then individual work. I think"
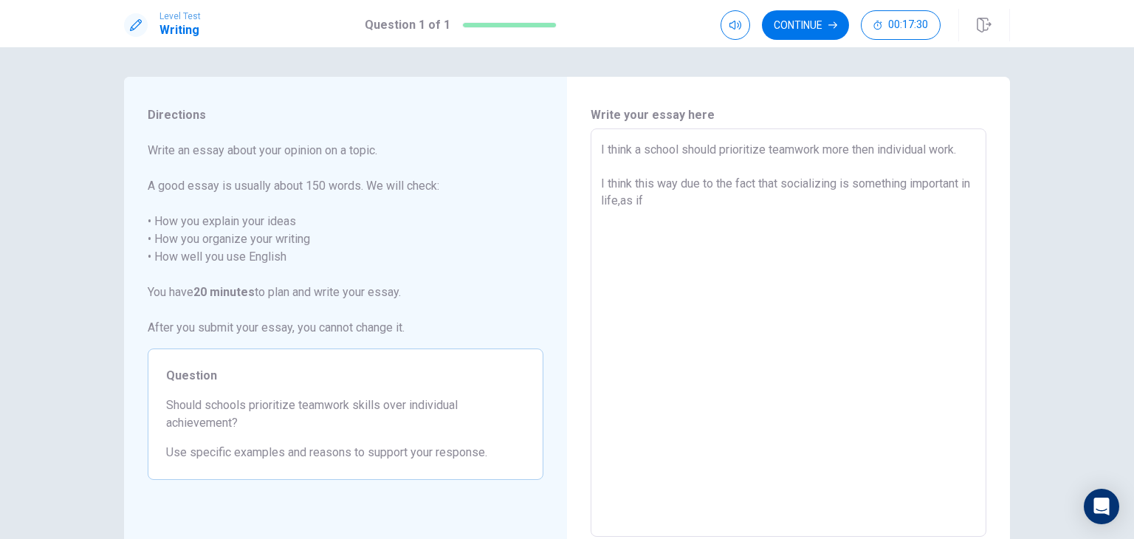
click at [762, 216] on textarea "I think a school should prioritize teamwork more then individual work. I think …" at bounding box center [788, 333] width 375 height 384
click at [809, 223] on textarea "I think a school should prioritize teamwork more then individual work. I think …" at bounding box center [788, 333] width 375 height 384
click at [818, 221] on textarea "I think a school should prioritize teamwork more then individual work. I think …" at bounding box center [788, 333] width 375 height 384
click at [856, 220] on textarea "I think a school should prioritize teamwork more then individual work. I think …" at bounding box center [788, 333] width 375 height 384
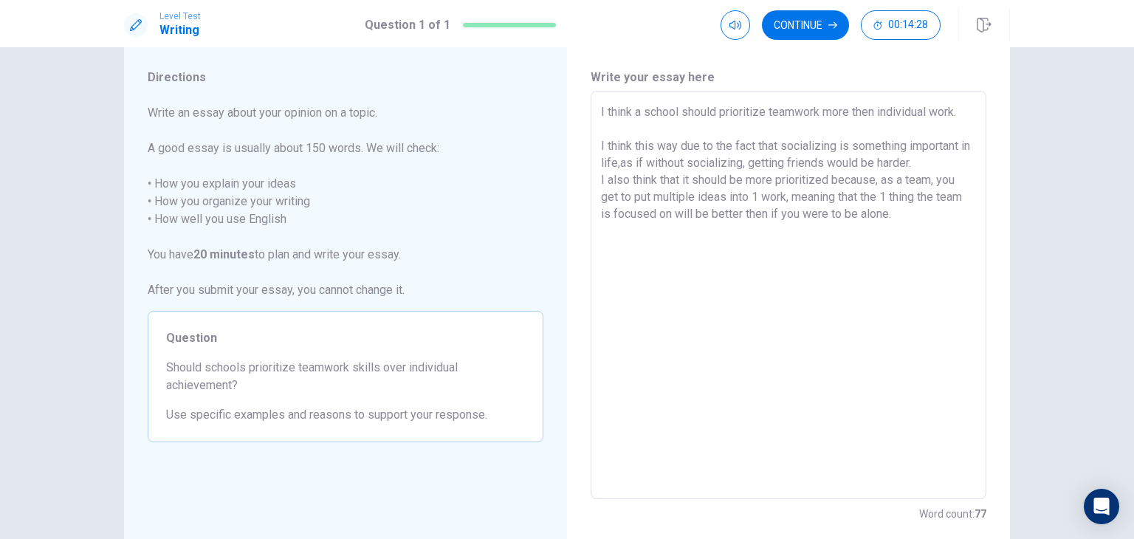
scroll to position [35, 0]
click at [874, 157] on textarea "I think a school should prioritize teamwork more then individual work. I think …" at bounding box center [788, 298] width 375 height 384
click at [852, 256] on textarea "I think a school should prioritize teamwork more then individual work. I think …" at bounding box center [788, 298] width 375 height 384
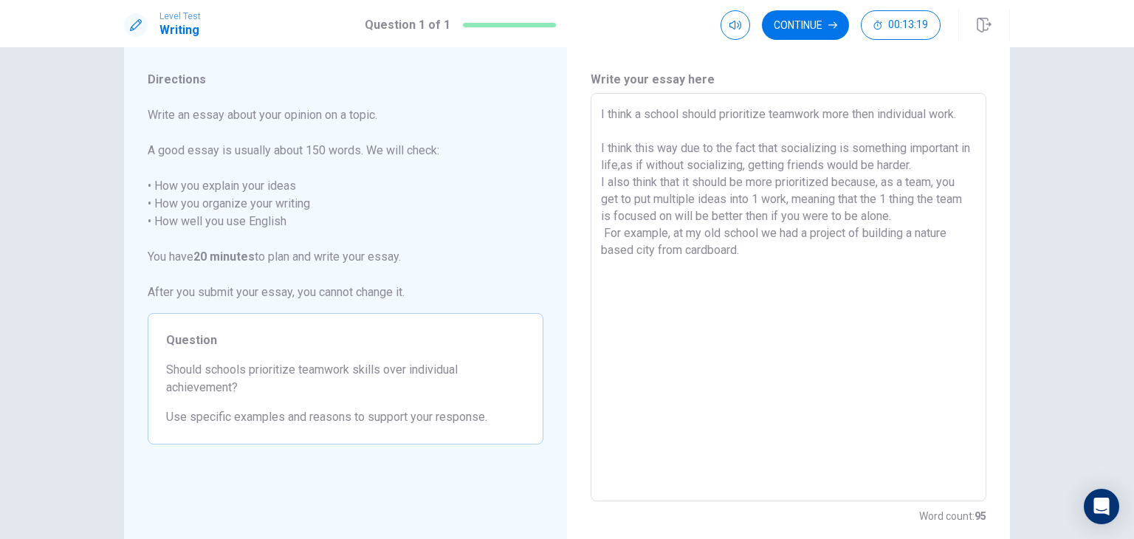
click at [855, 254] on textarea "I think a school should prioritize teamwork more then individual work. I think …" at bounding box center [788, 298] width 375 height 384
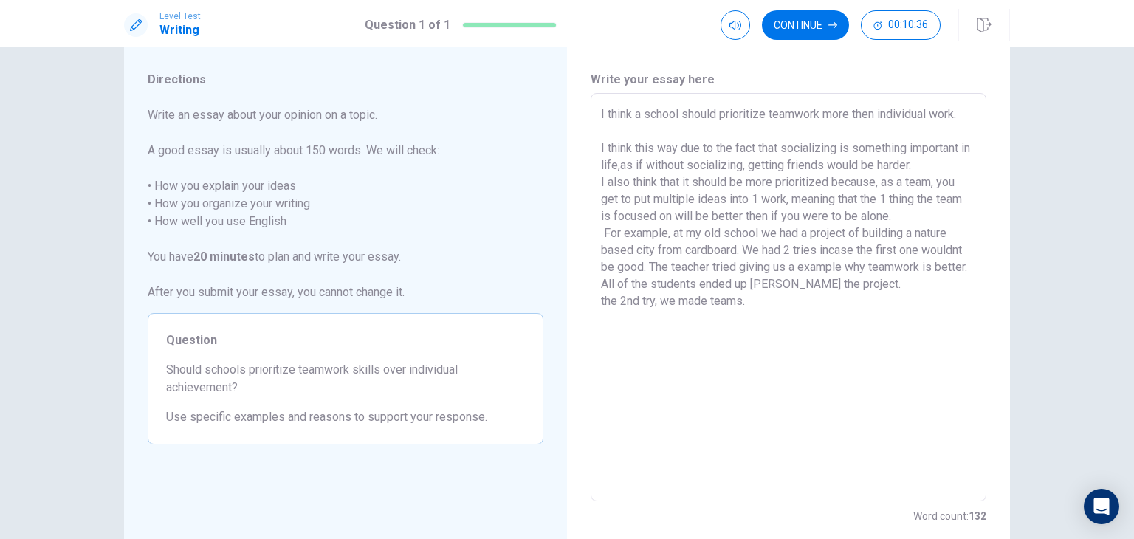
click at [855, 254] on textarea "I think a school should prioritize teamwork more then individual work. I think …" at bounding box center [788, 298] width 375 height 384
click at [842, 312] on textarea "I think a school should prioritize teamwork more then individual work. I think …" at bounding box center [788, 298] width 375 height 384
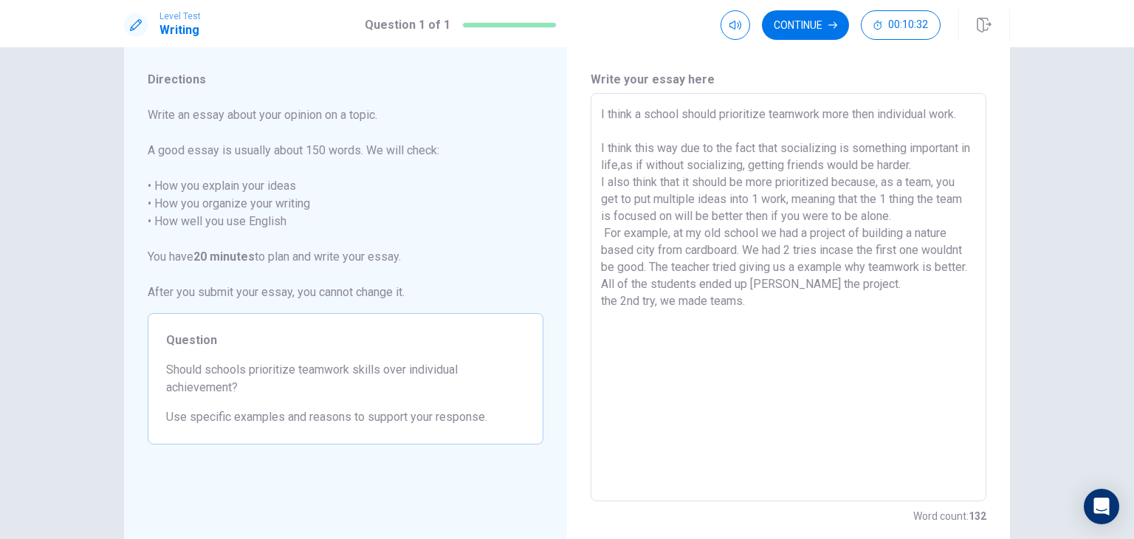
click at [842, 312] on textarea "I think a school should prioritize teamwork more then individual work. I think …" at bounding box center [788, 298] width 375 height 384
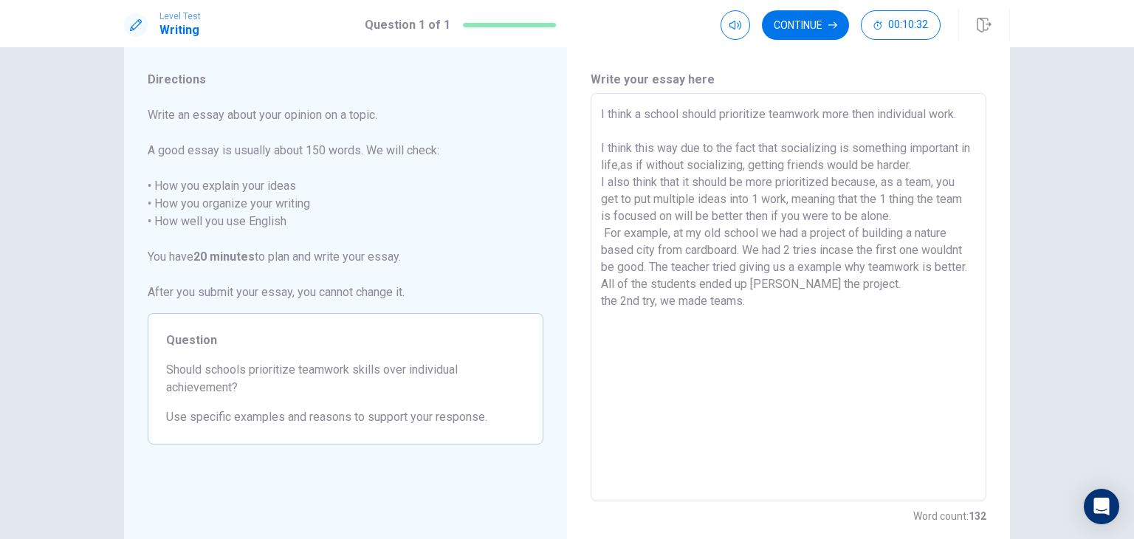
click at [842, 312] on textarea "I think a school should prioritize teamwork more then individual work. I think …" at bounding box center [788, 298] width 375 height 384
drag, startPoint x: 842, startPoint y: 312, endPoint x: 796, endPoint y: 248, distance: 78.9
click at [796, 248] on textarea "I think a school should prioritize teamwork more then individual work. I think …" at bounding box center [788, 298] width 375 height 384
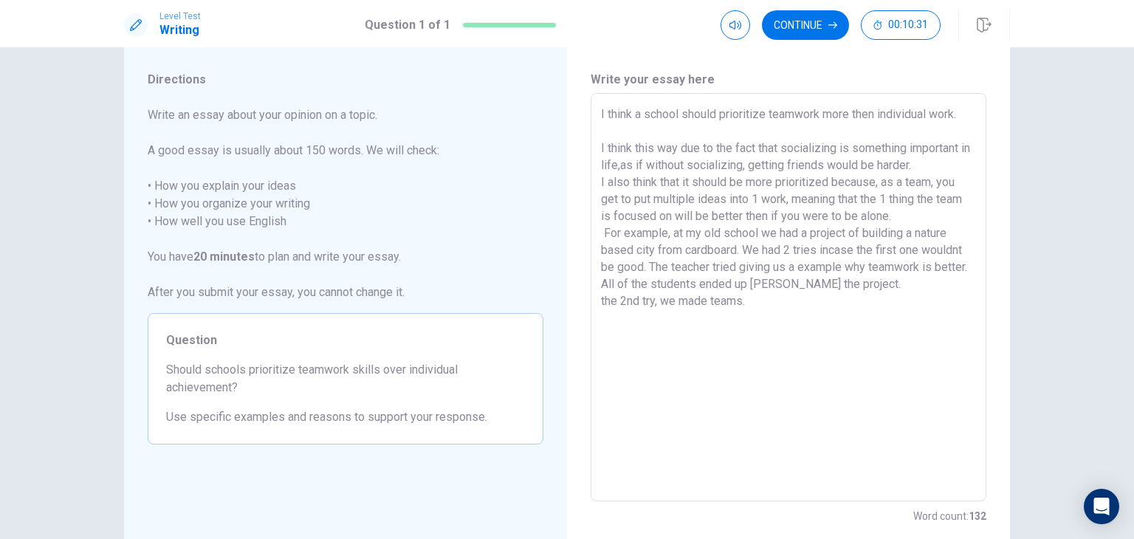
click at [796, 248] on textarea "I think a school should prioritize teamwork more then individual work. I think …" at bounding box center [788, 298] width 375 height 384
drag, startPoint x: 796, startPoint y: 248, endPoint x: 818, endPoint y: 366, distance: 119.5
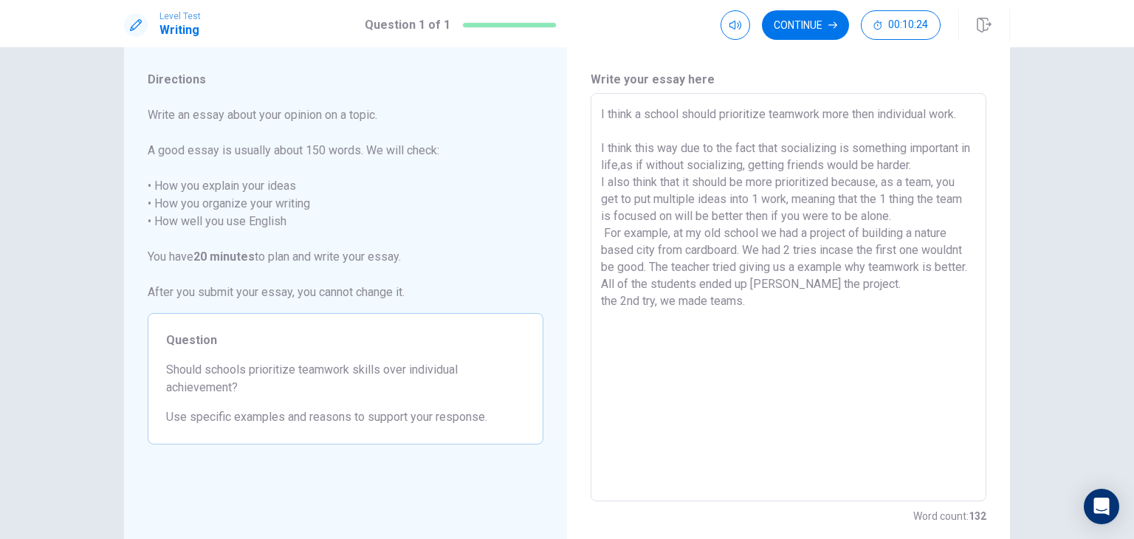
click at [818, 366] on textarea "I think a school should prioritize teamwork more then individual work. I think …" at bounding box center [788, 298] width 375 height 384
click at [488, 234] on span "Write an essay about your opinion on a topic. A good essay is usually about 150…" at bounding box center [346, 203] width 396 height 195
click at [753, 308] on textarea "I think a school should prioritize teamwork more then individual work. I think …" at bounding box center [788, 298] width 375 height 384
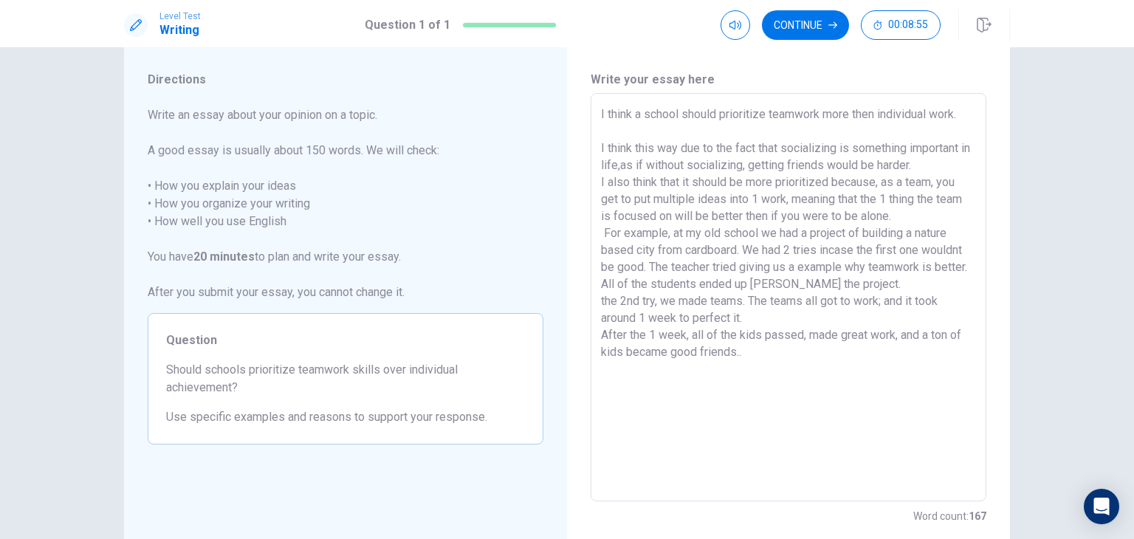
click at [998, 422] on div "Write your essay here I think a school should prioritize teamwork more then ind…" at bounding box center [788, 297] width 443 height 513
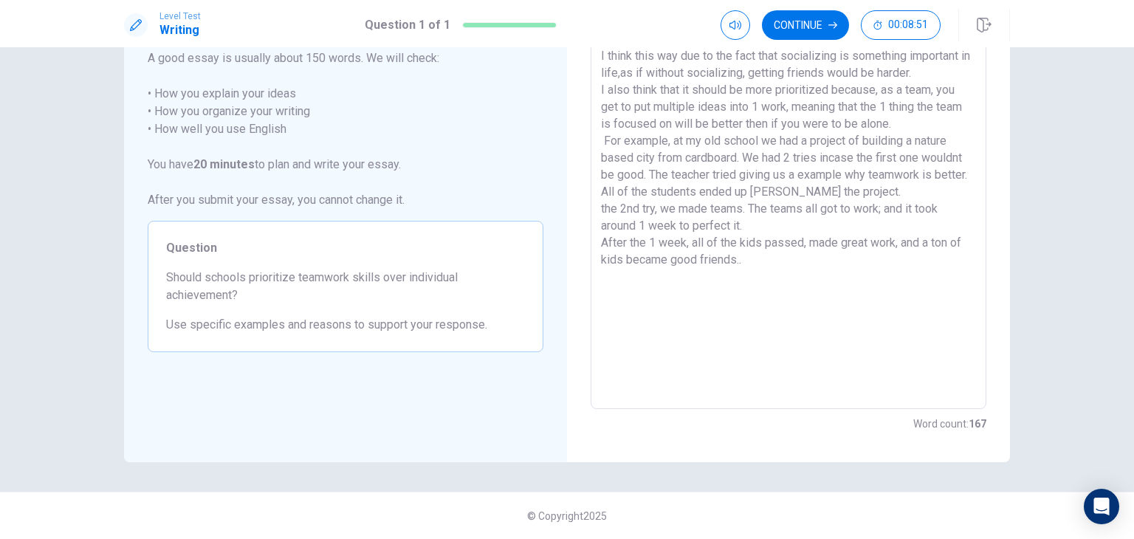
scroll to position [0, 0]
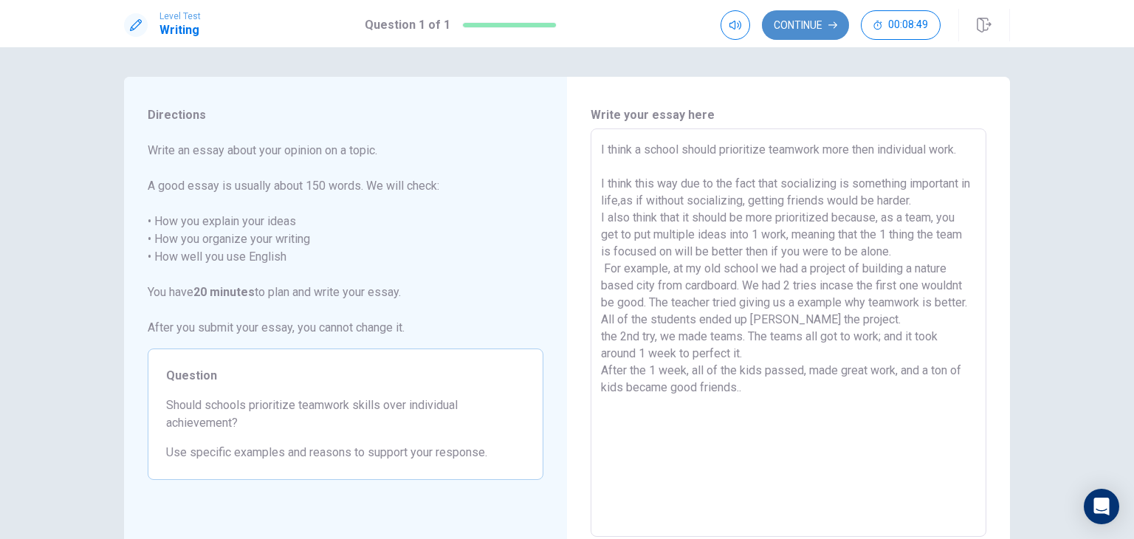
click at [820, 21] on button "Continue" at bounding box center [805, 25] width 87 height 30
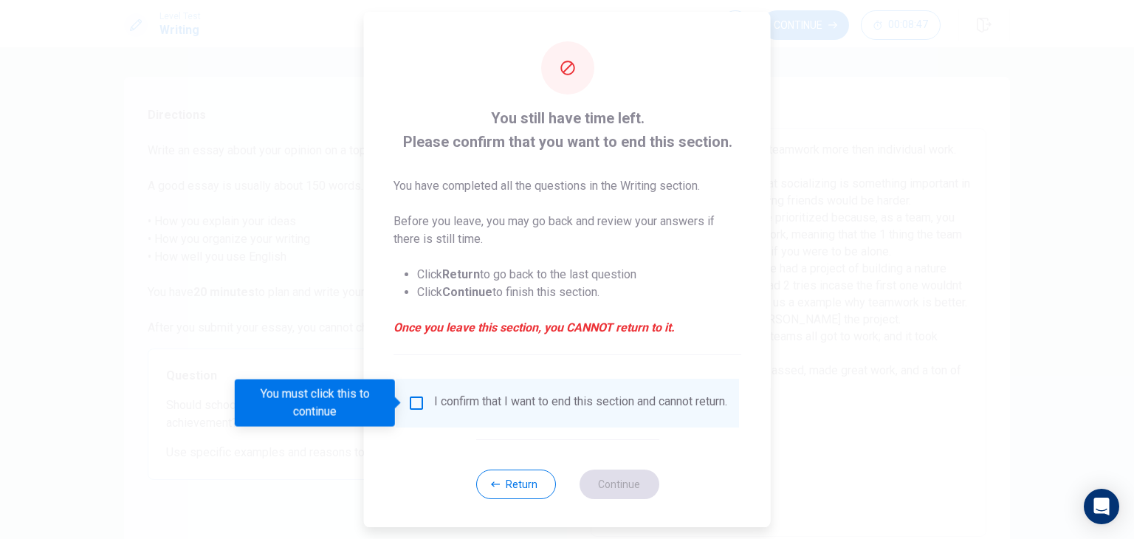
click at [516, 392] on div "I confirm that I want to end this section and cannot return." at bounding box center [567, 403] width 343 height 49
click at [422, 403] on input "You must click this to continue" at bounding box center [417, 403] width 18 height 18
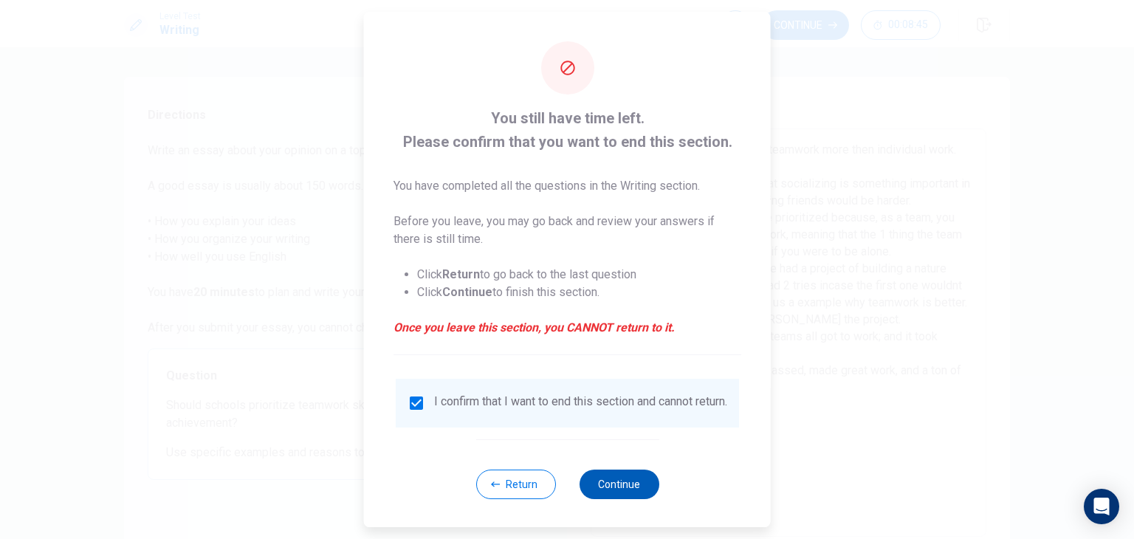
click at [628, 499] on button "Continue" at bounding box center [619, 485] width 80 height 30
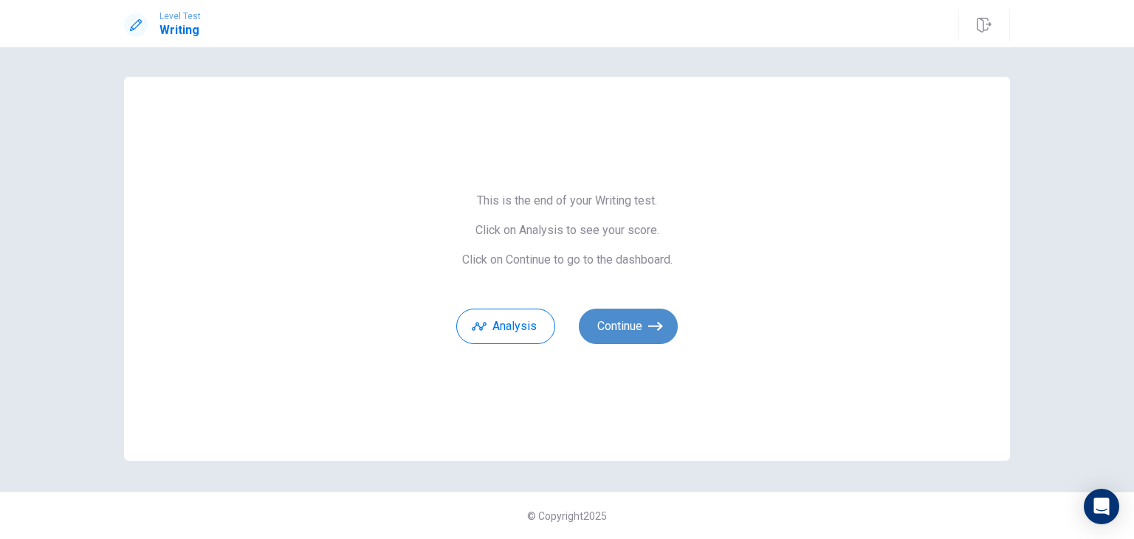
click at [620, 338] on button "Continue" at bounding box center [628, 326] width 99 height 35
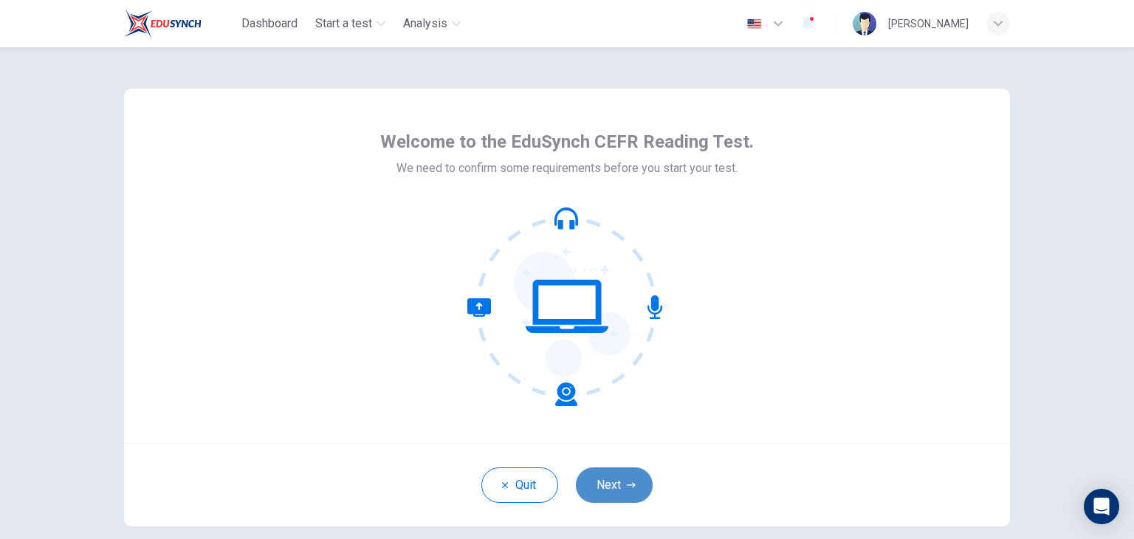
click at [614, 479] on button "Next" at bounding box center [614, 485] width 77 height 35
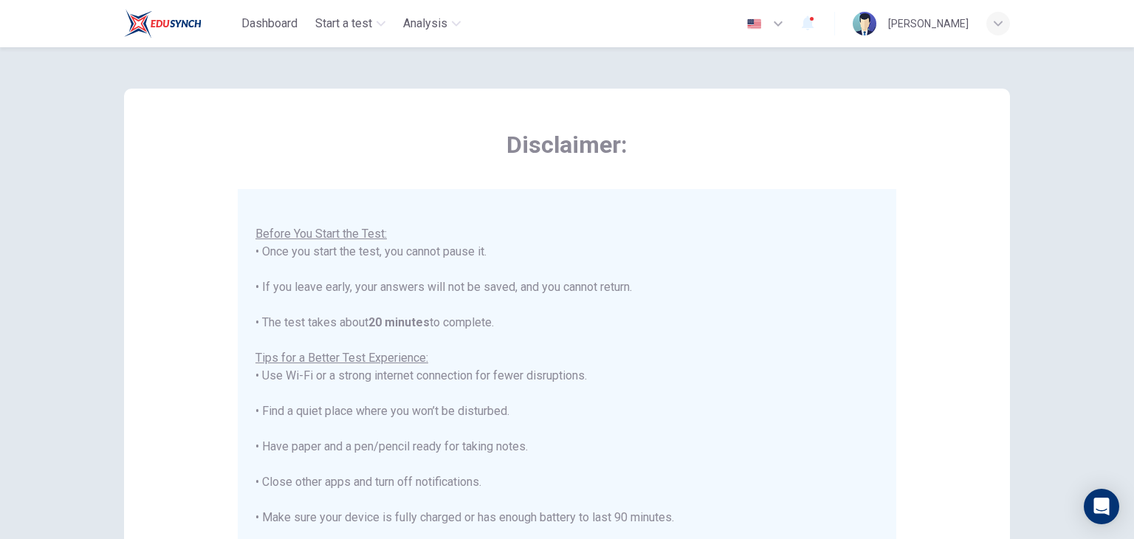
scroll to position [282, 0]
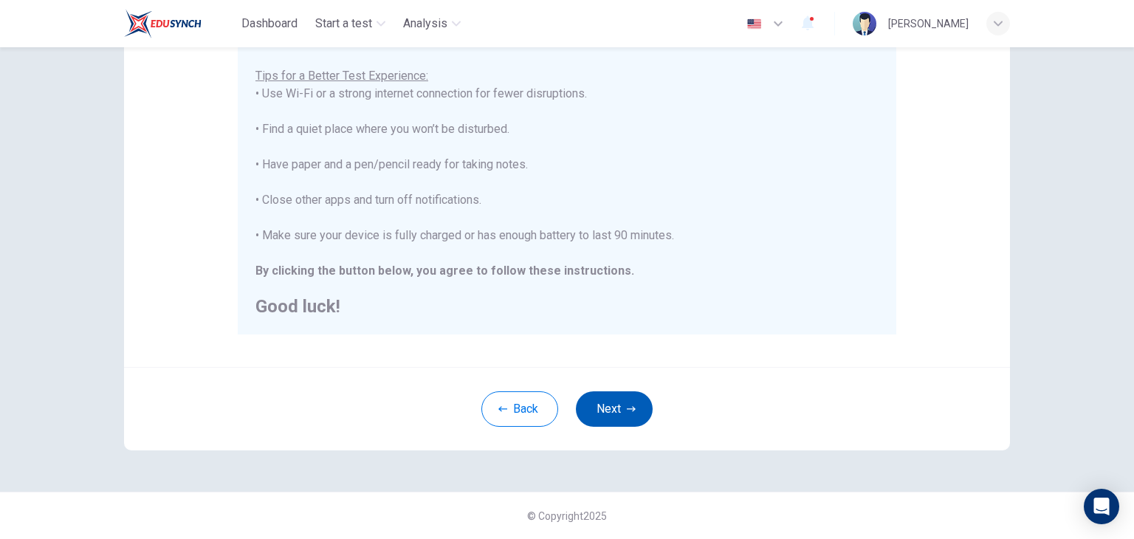
click at [609, 406] on button "Next" at bounding box center [614, 408] width 77 height 35
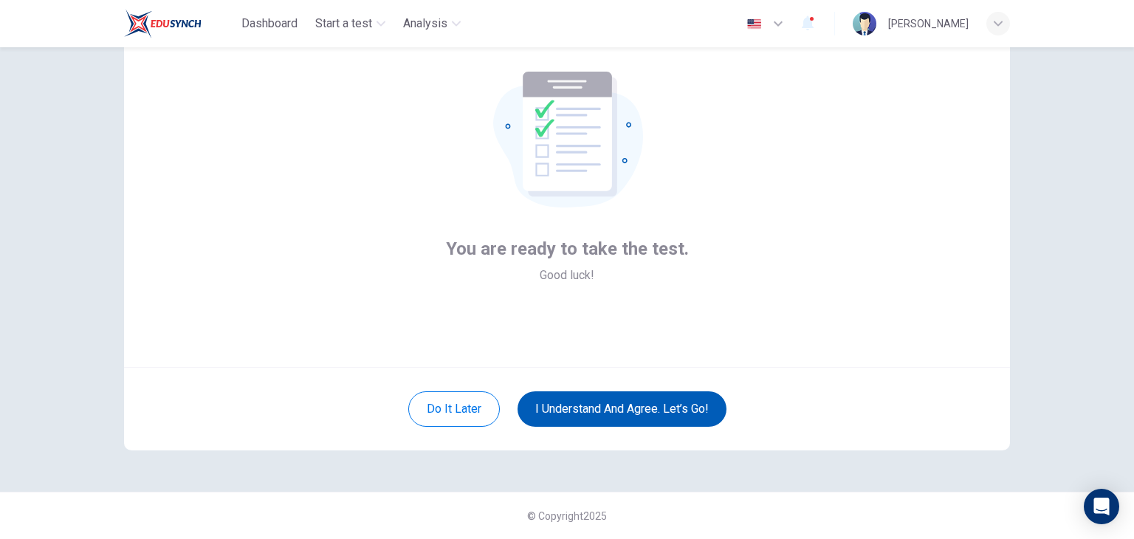
scroll to position [76, 0]
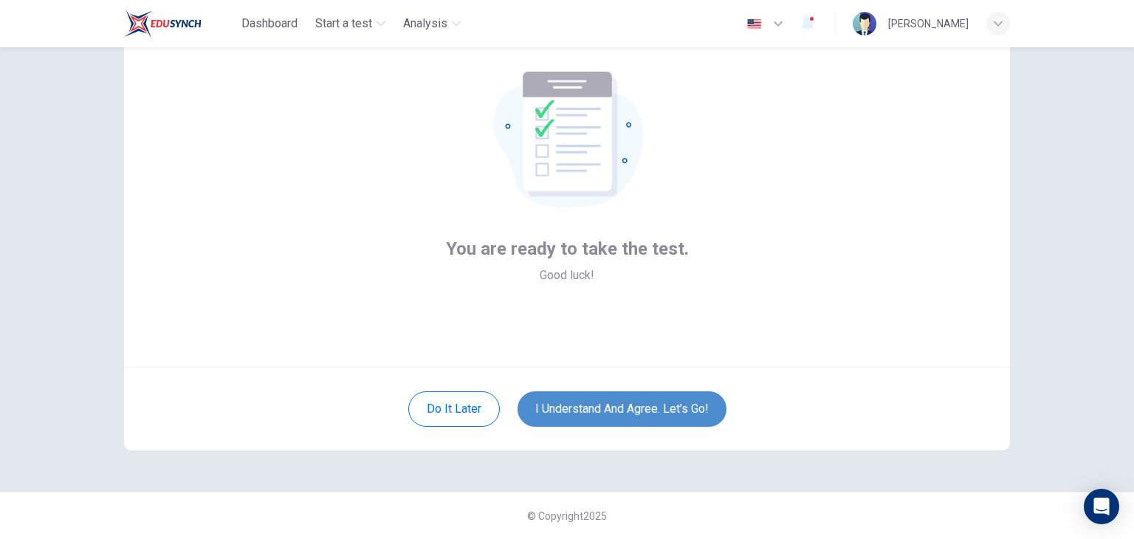
click at [610, 409] on button "I understand and agree. Let’s go!" at bounding box center [622, 408] width 209 height 35
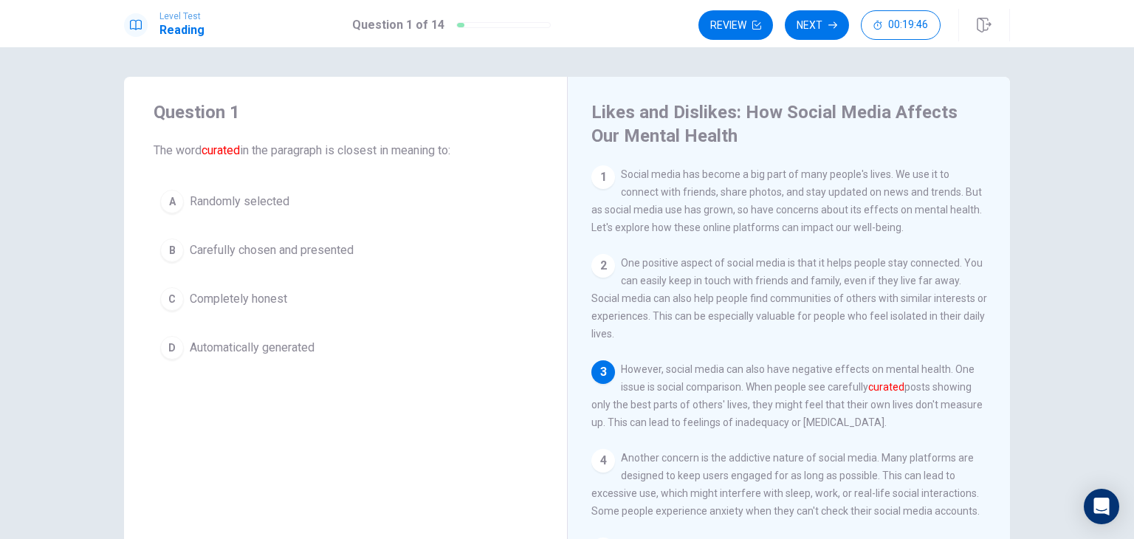
click at [318, 255] on span "Carefully chosen and presented" at bounding box center [272, 251] width 164 height 18
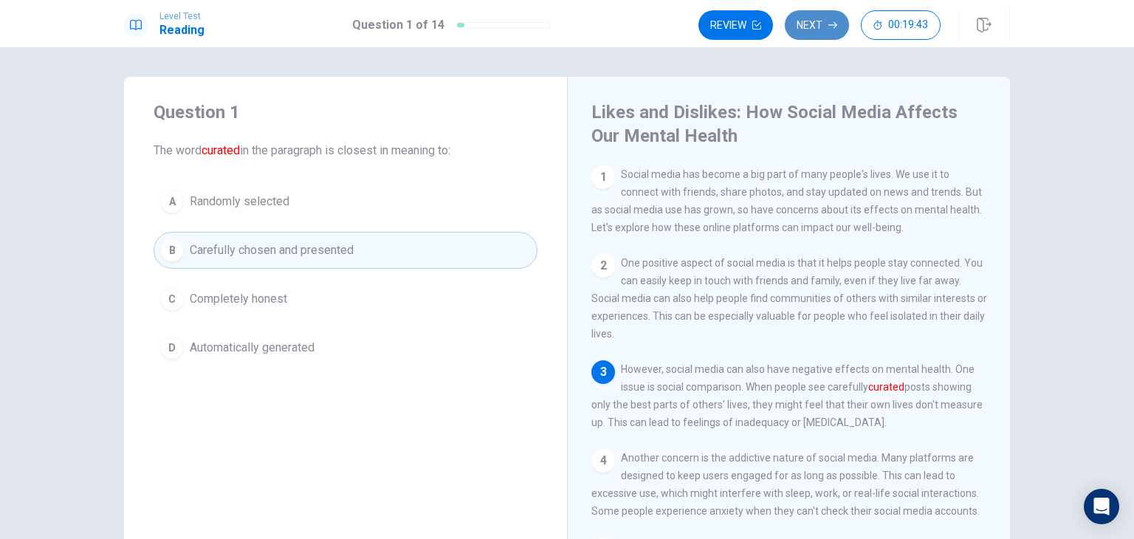
click at [809, 39] on button "Next" at bounding box center [817, 25] width 64 height 30
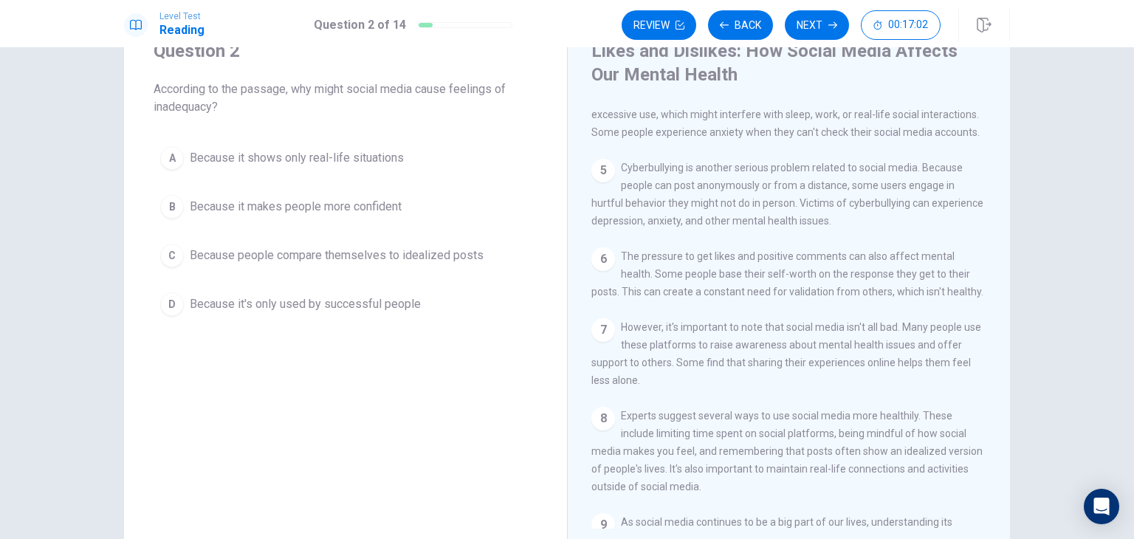
scroll to position [318, 0]
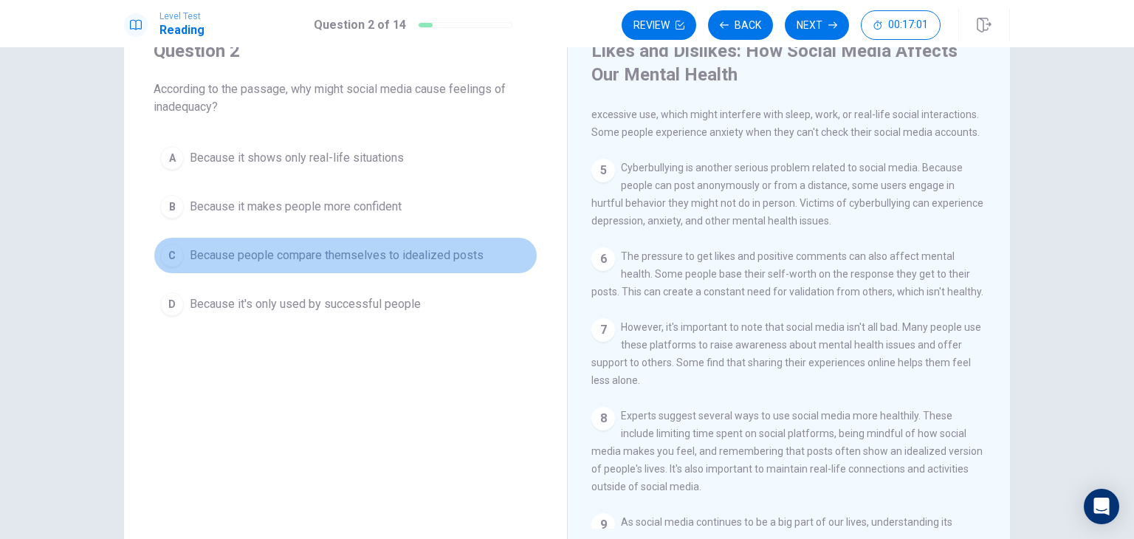
click at [470, 250] on span "Because people compare themselves to idealized posts" at bounding box center [337, 256] width 294 height 18
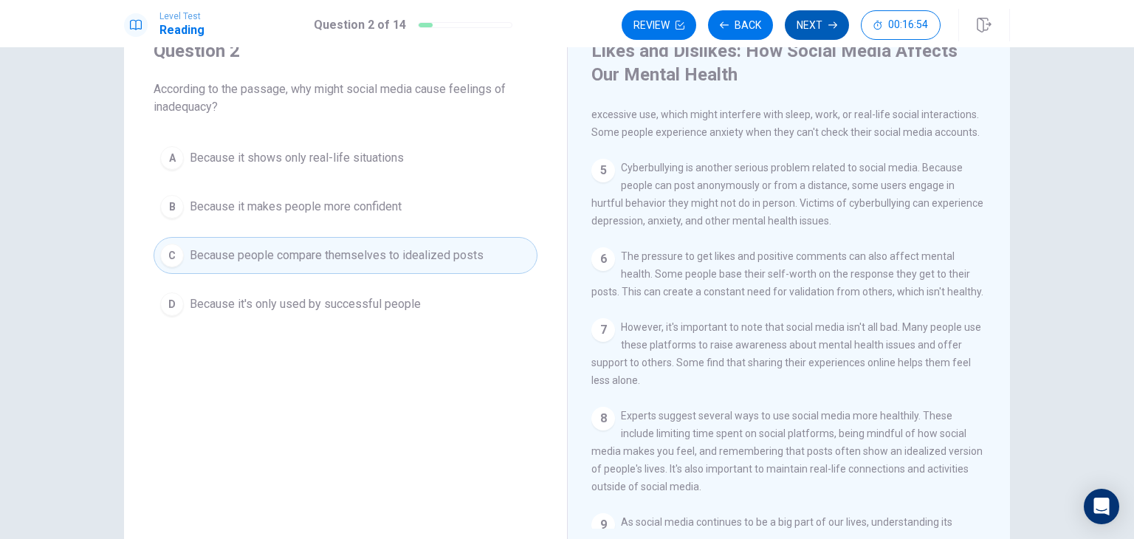
click at [789, 36] on div "Review Back Next 00:16:54" at bounding box center [781, 25] width 319 height 30
click at [819, 32] on button "Next" at bounding box center [817, 25] width 64 height 30
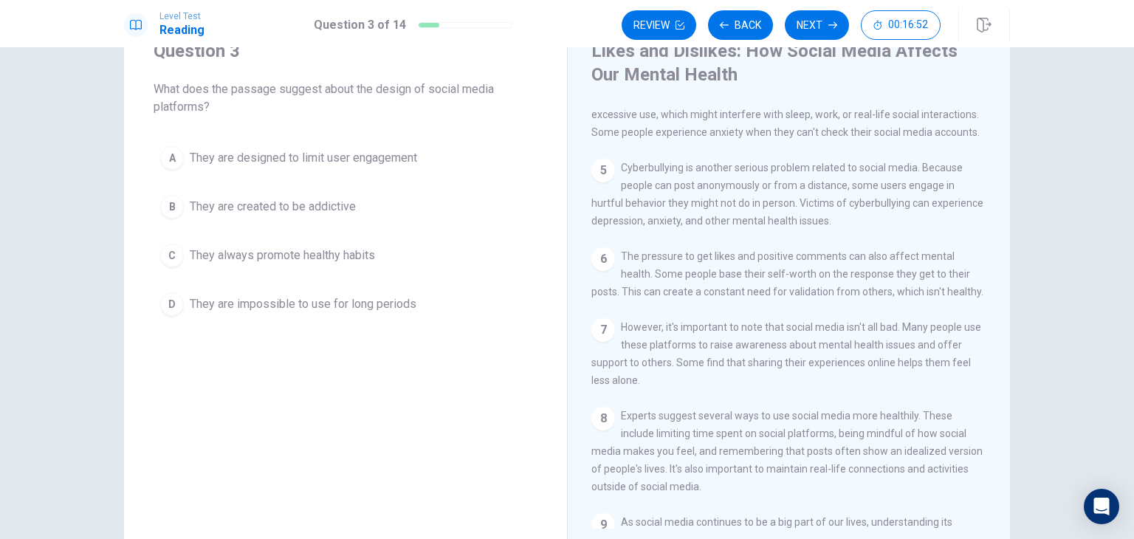
drag, startPoint x: 689, startPoint y: 168, endPoint x: 381, endPoint y: 263, distance: 322.2
click at [381, 263] on div "Question 3 What does the passage suggest about the design of social media platf…" at bounding box center [567, 284] width 886 height 537
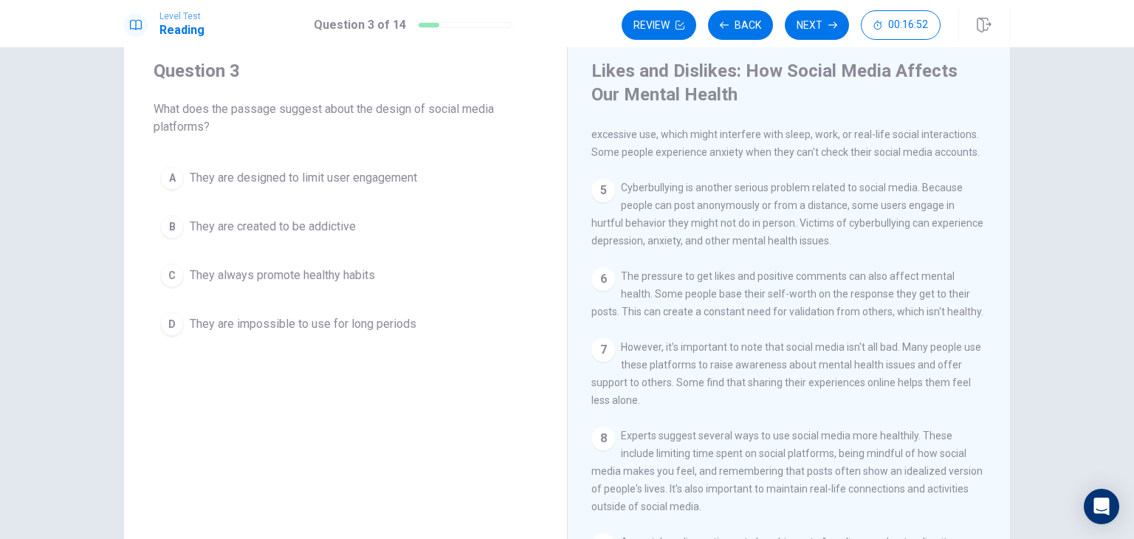
scroll to position [15, 0]
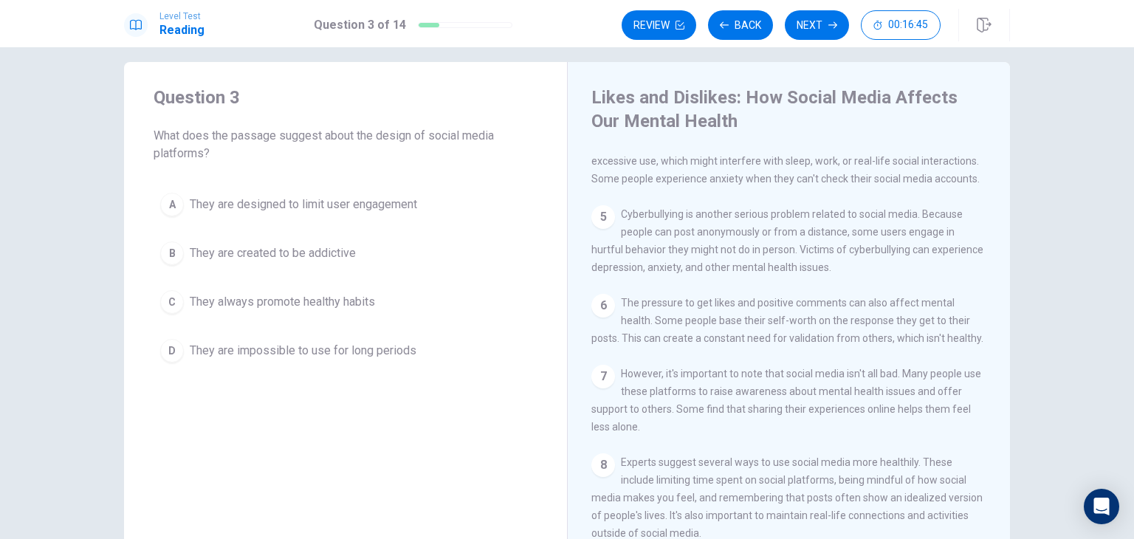
click at [357, 208] on span "They are designed to limit user engagement" at bounding box center [303, 205] width 227 height 18
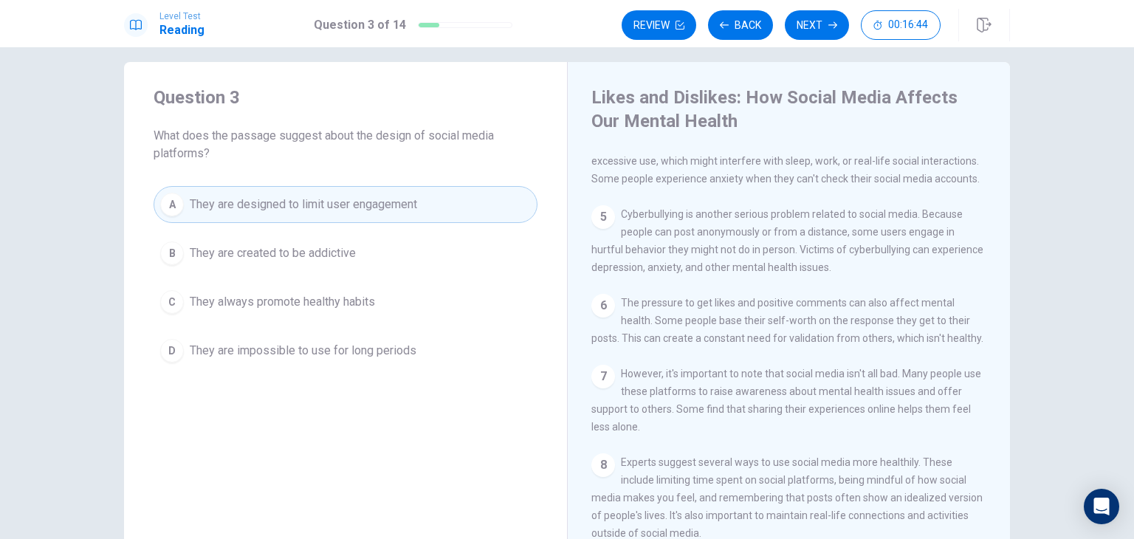
click at [602, 273] on span "Cyberbullying is another serious problem related to social media. Because peopl…" at bounding box center [788, 240] width 392 height 65
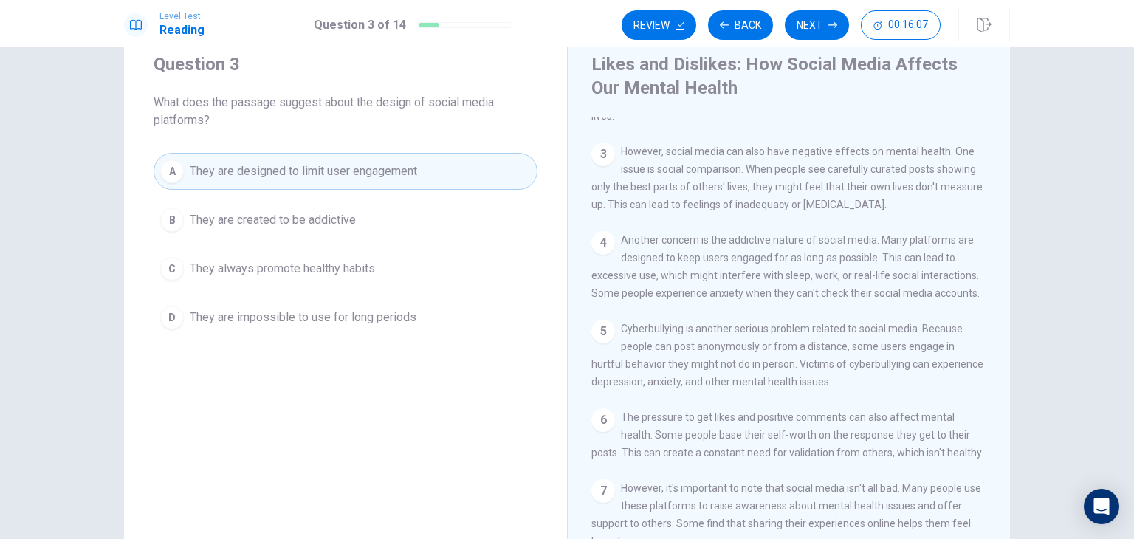
scroll to position [162, 0]
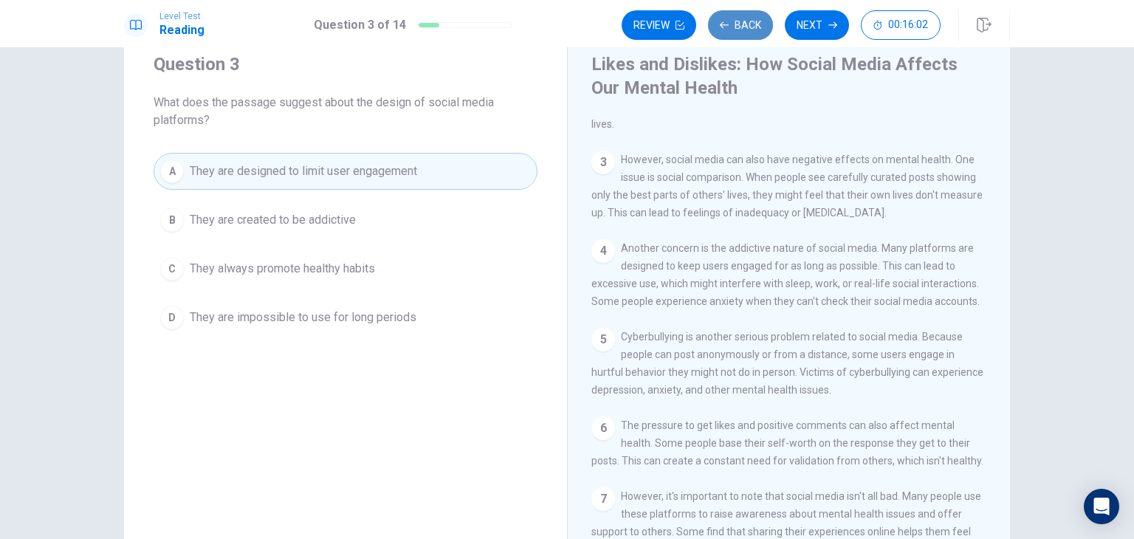
click at [750, 21] on button "Back" at bounding box center [740, 25] width 65 height 30
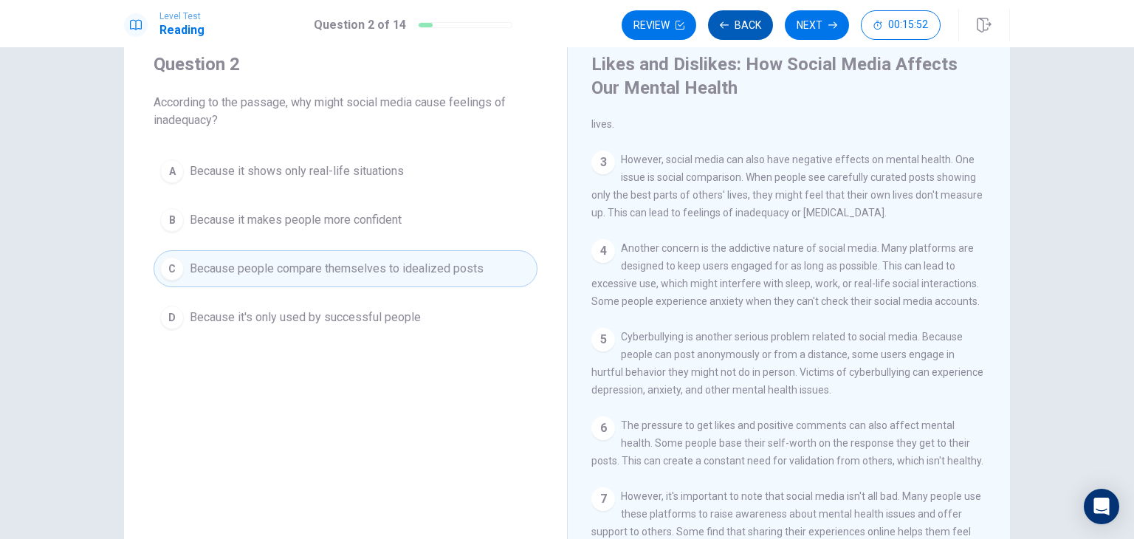
click at [745, 21] on button "Back" at bounding box center [740, 25] width 65 height 30
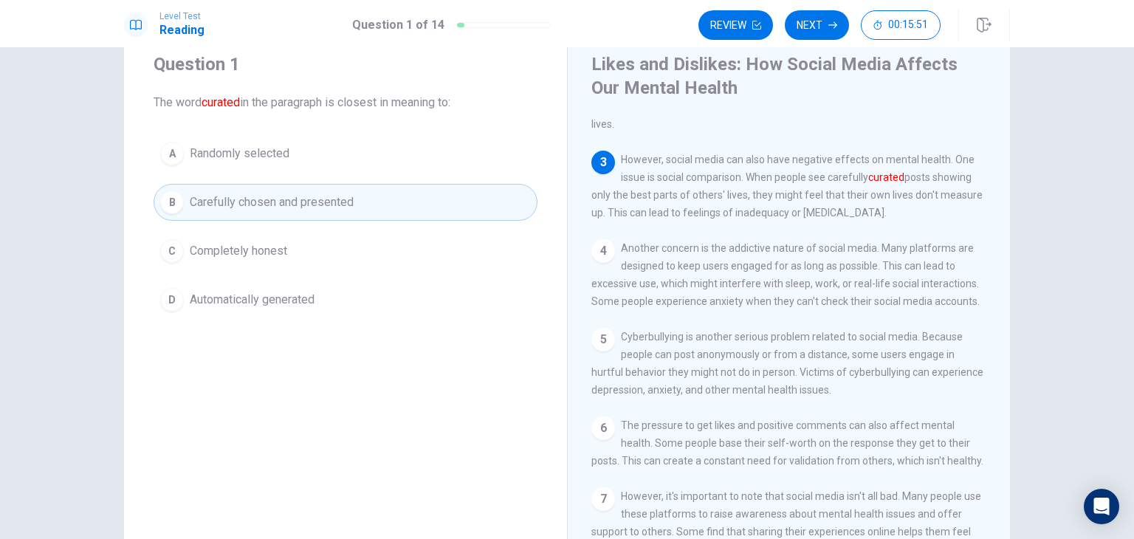
scroll to position [200, 0]
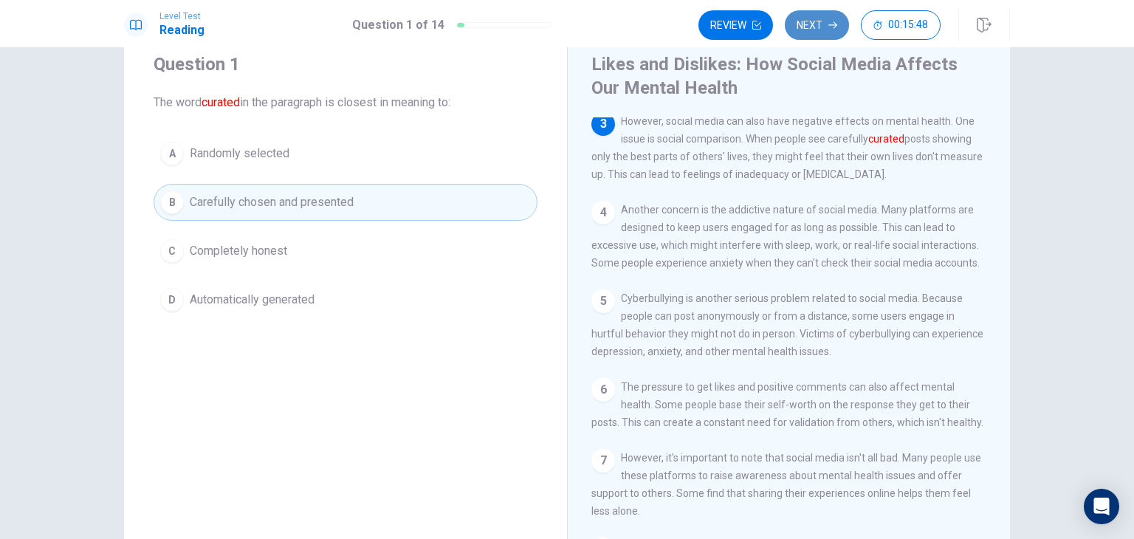
click at [826, 18] on button "Next" at bounding box center [817, 25] width 64 height 30
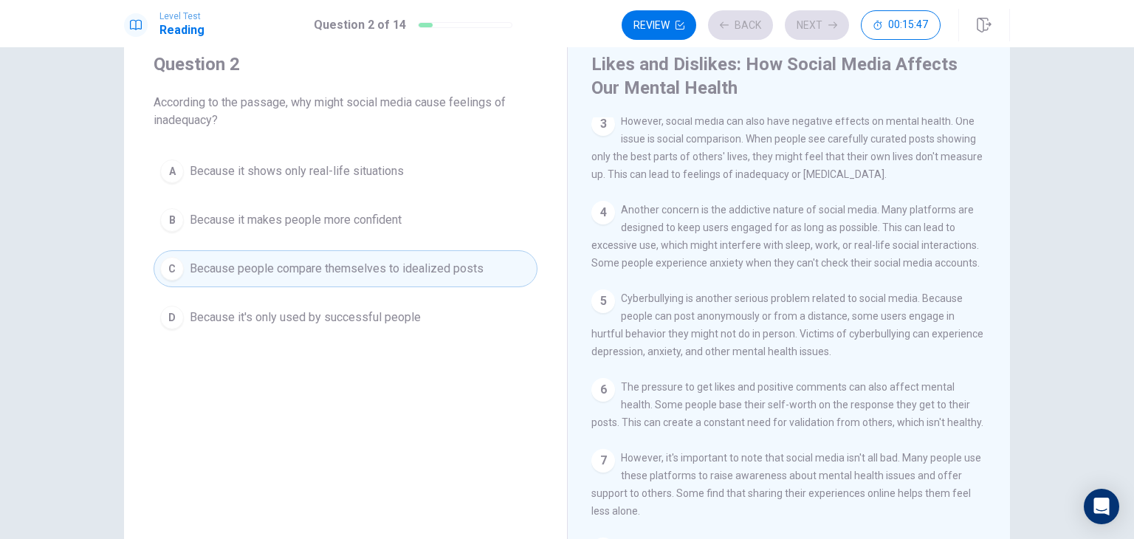
click at [825, 17] on div "Review Back Next 00:15:47" at bounding box center [781, 25] width 319 height 30
click at [825, 16] on button "Next" at bounding box center [817, 25] width 64 height 30
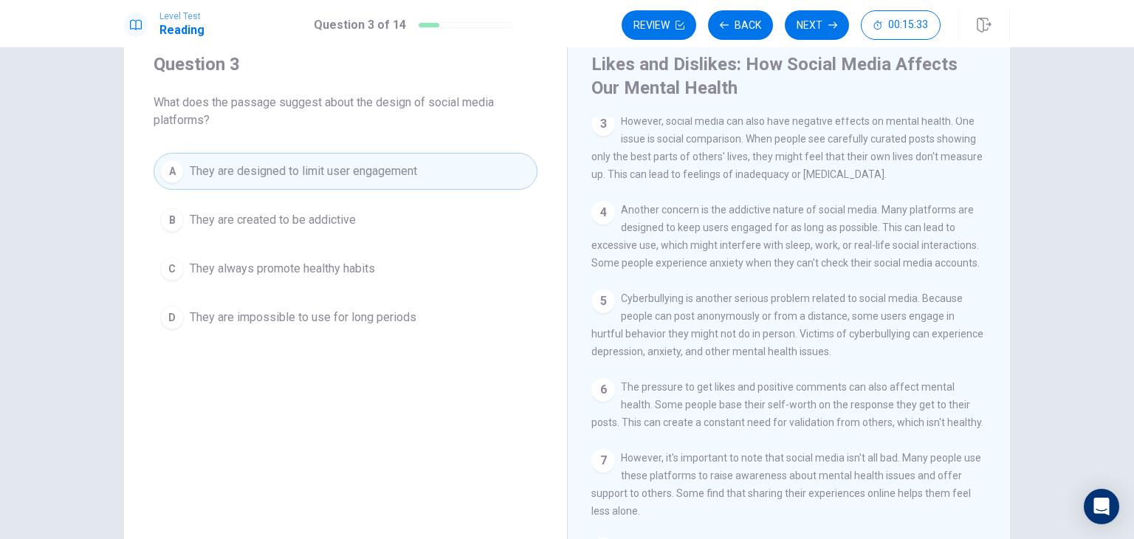
click at [391, 230] on button "B They are created to be addictive" at bounding box center [346, 220] width 384 height 37
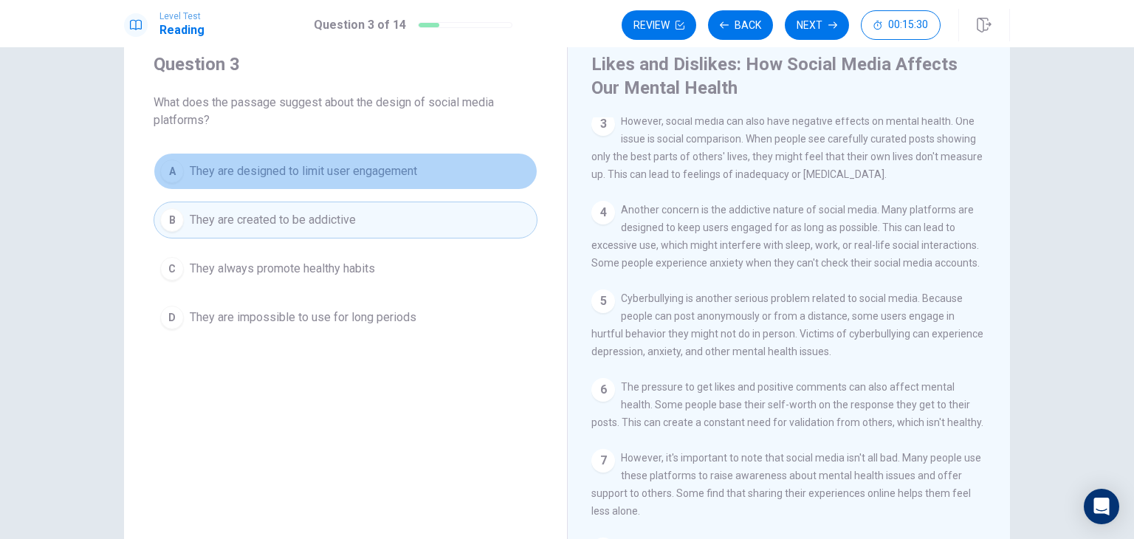
click at [393, 166] on span "They are designed to limit user engagement" at bounding box center [303, 171] width 227 height 18
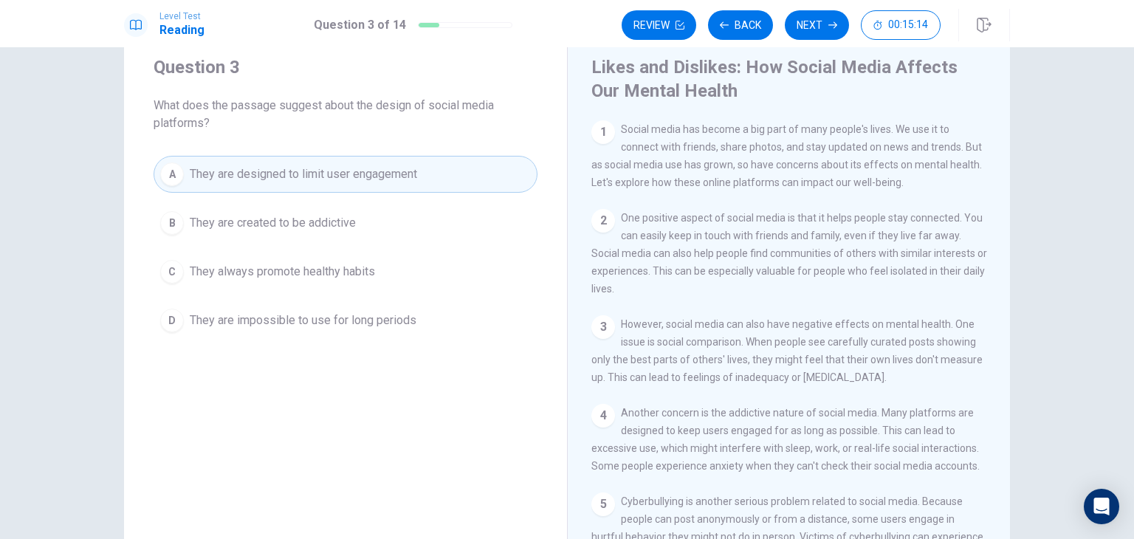
scroll to position [0, 0]
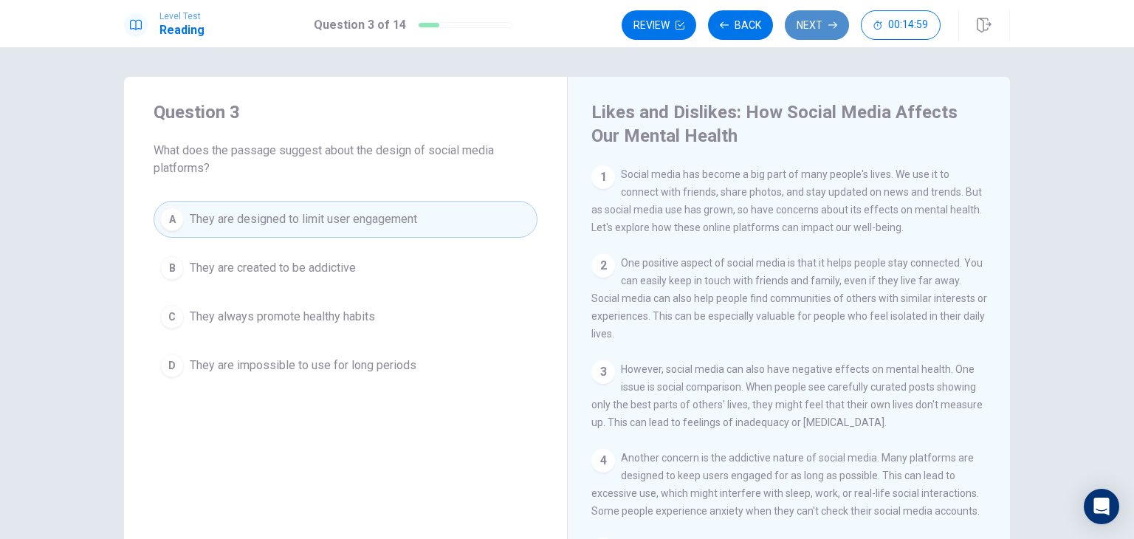
click at [815, 20] on button "Next" at bounding box center [817, 25] width 64 height 30
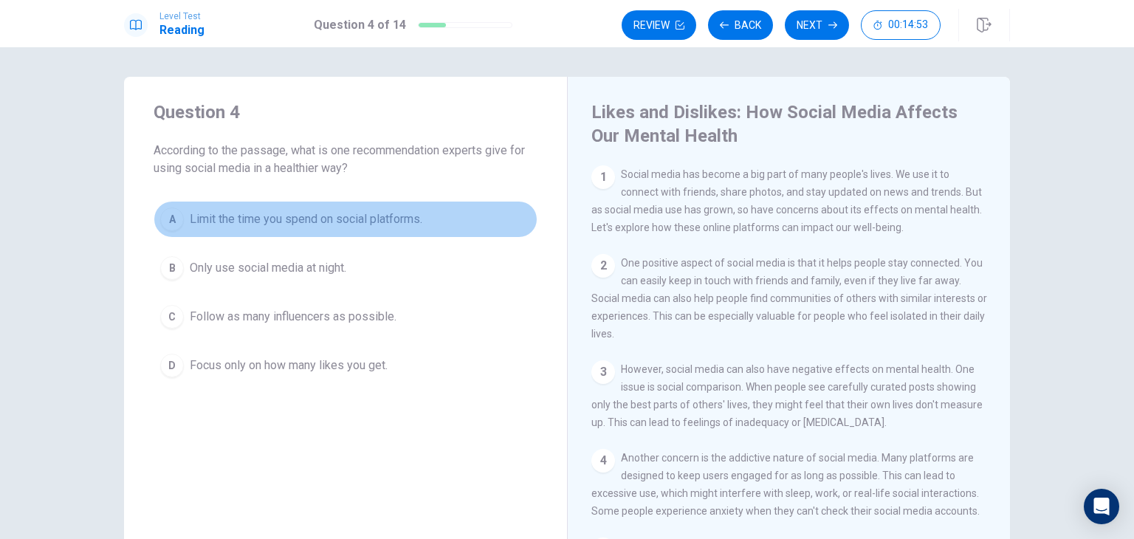
click at [399, 224] on span "Limit the time you spend on social platforms." at bounding box center [306, 220] width 233 height 18
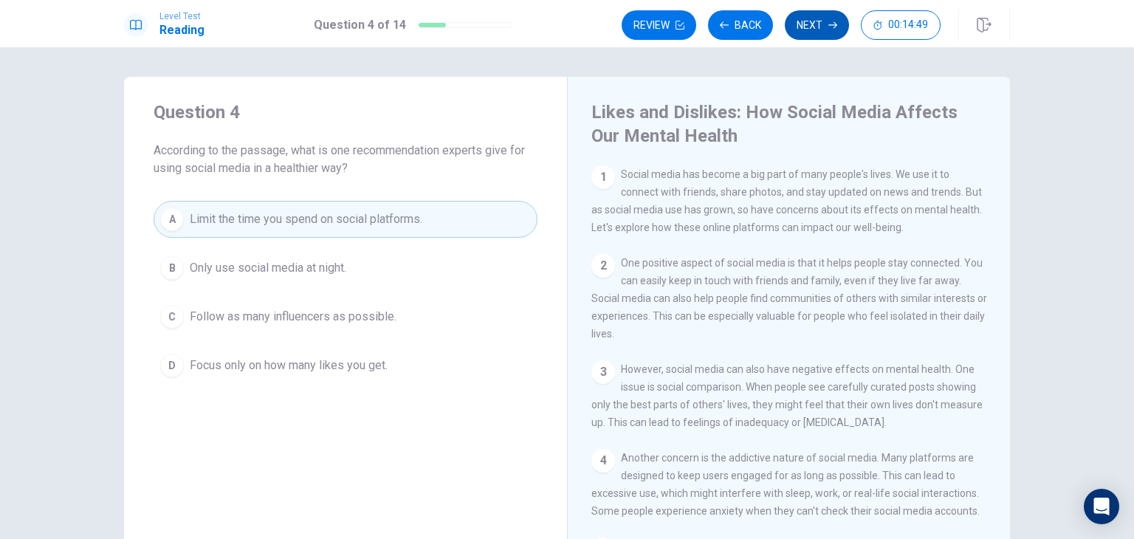
click at [807, 23] on button "Next" at bounding box center [817, 25] width 64 height 30
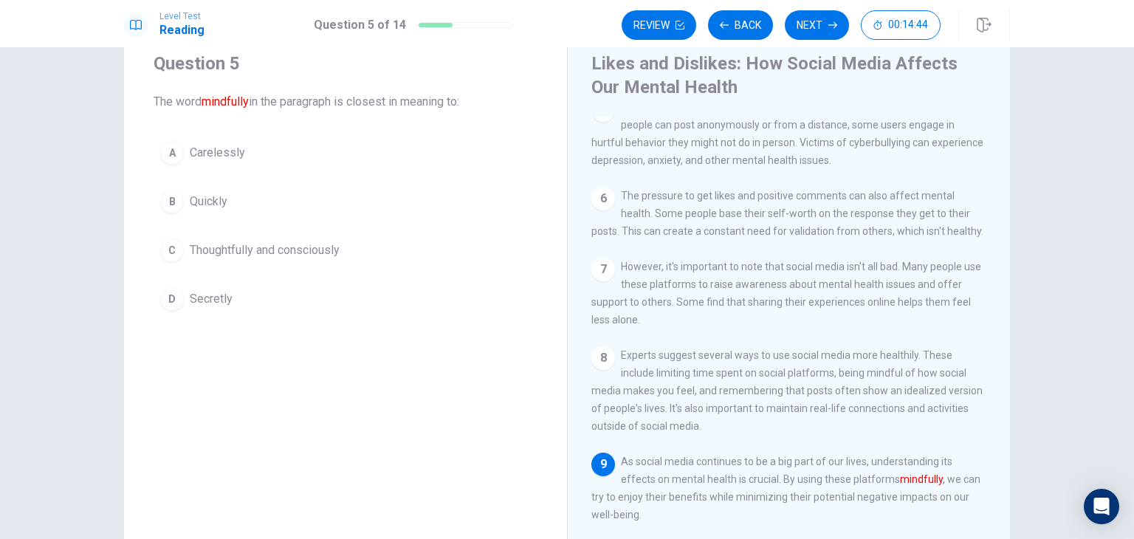
scroll to position [47, 0]
click at [322, 261] on button "C Thoughtfully and consciously" at bounding box center [346, 251] width 384 height 37
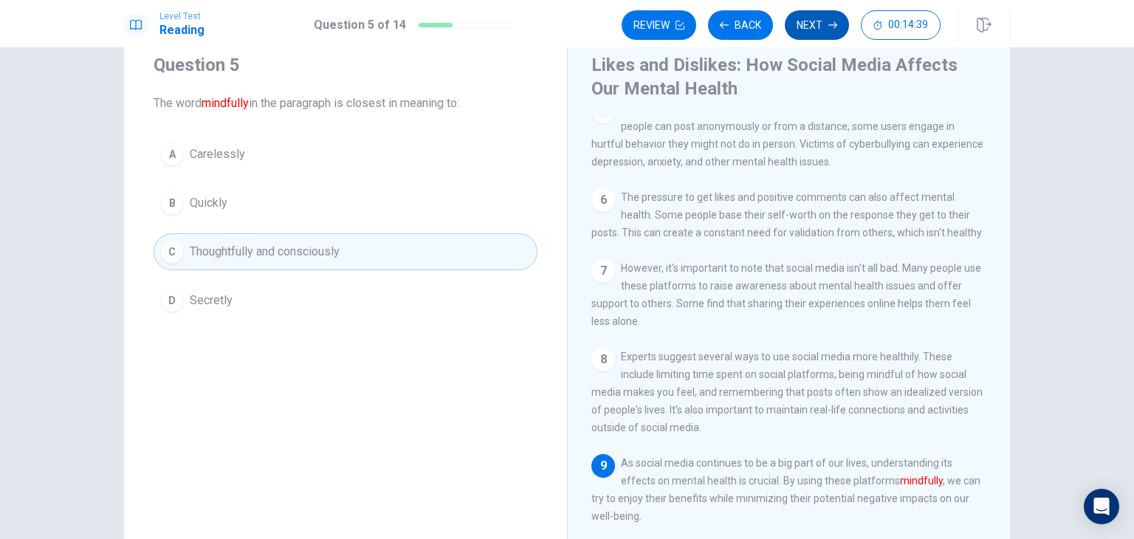
click at [820, 20] on button "Next" at bounding box center [817, 25] width 64 height 30
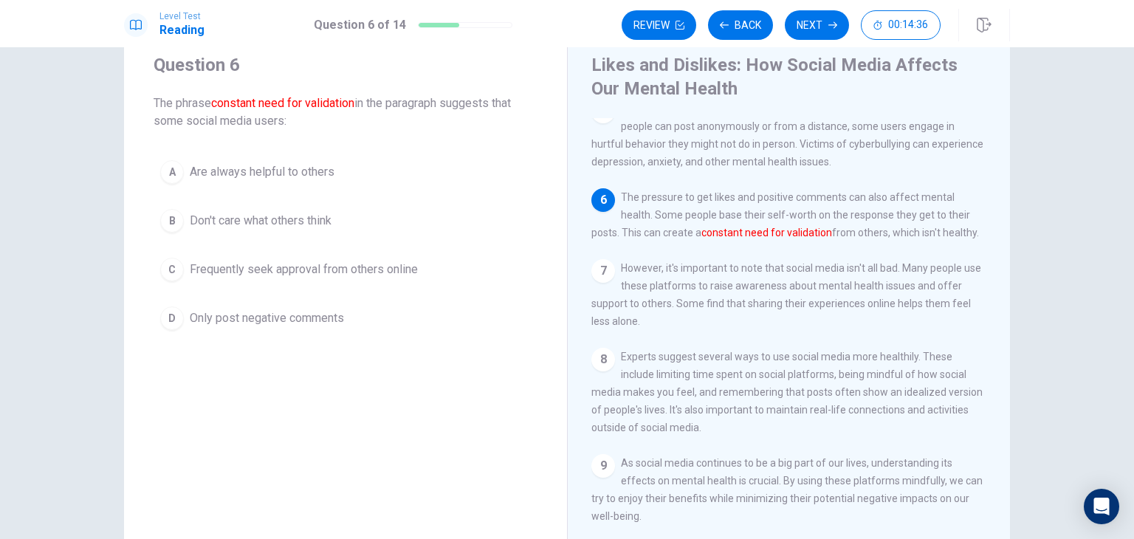
scroll to position [408, 0]
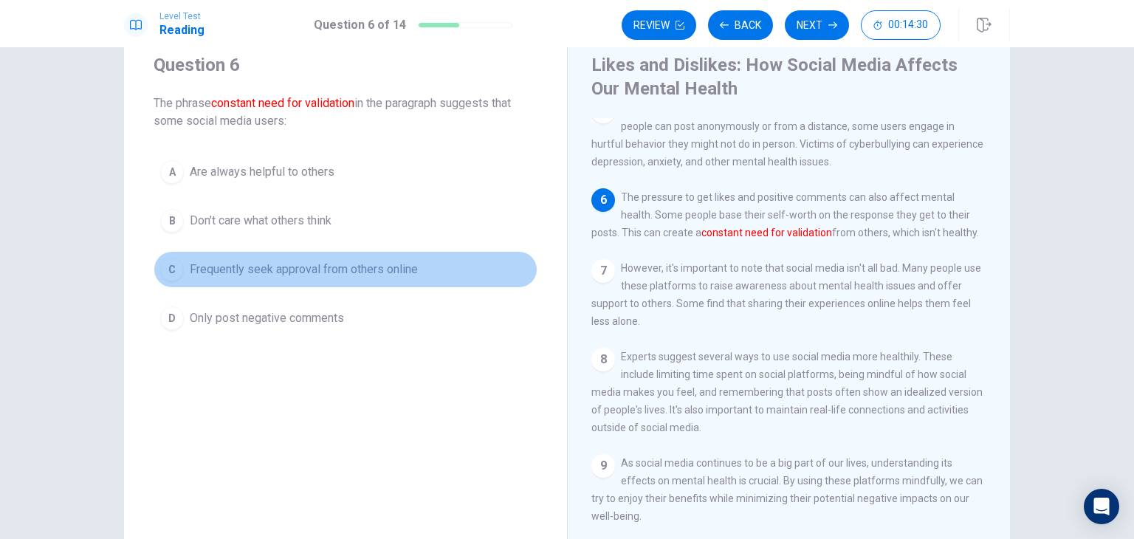
click at [414, 274] on span "Frequently seek approval from others online" at bounding box center [304, 270] width 228 height 18
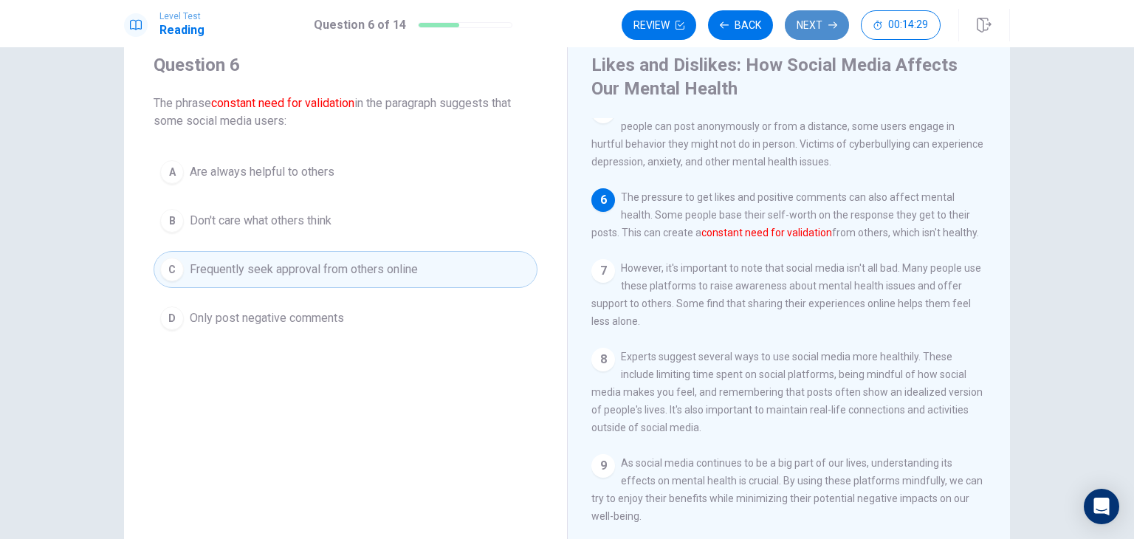
click at [802, 30] on button "Next" at bounding box center [817, 25] width 64 height 30
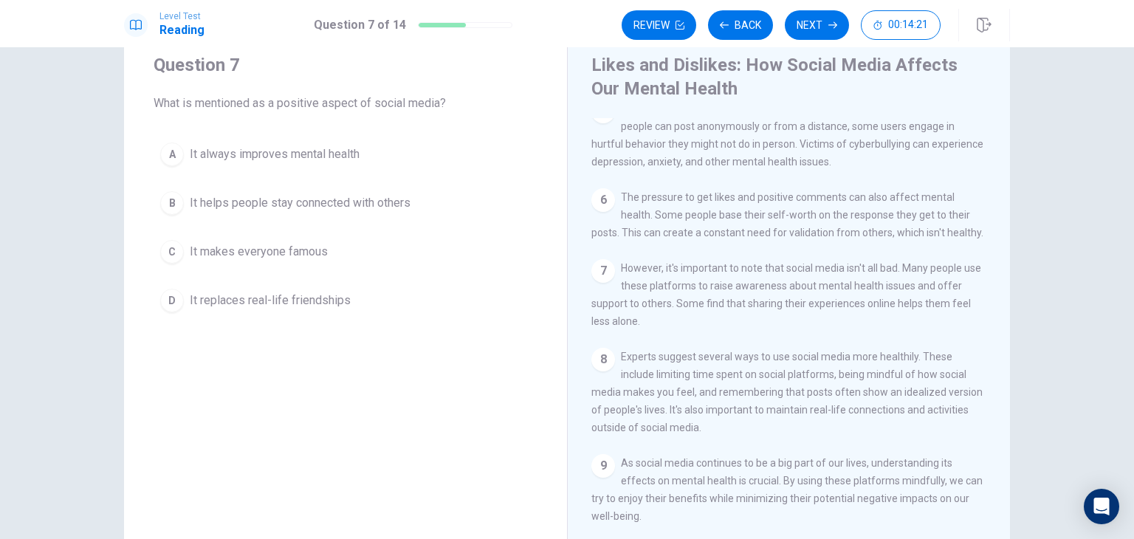
click at [368, 208] on span "It helps people stay connected with others" at bounding box center [300, 203] width 221 height 18
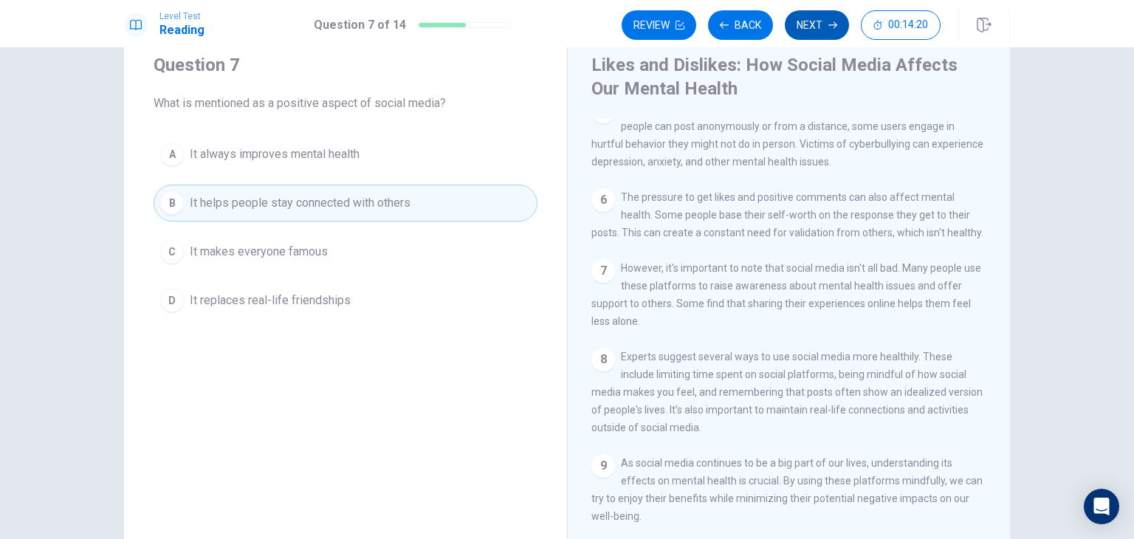
click at [805, 16] on button "Next" at bounding box center [817, 25] width 64 height 30
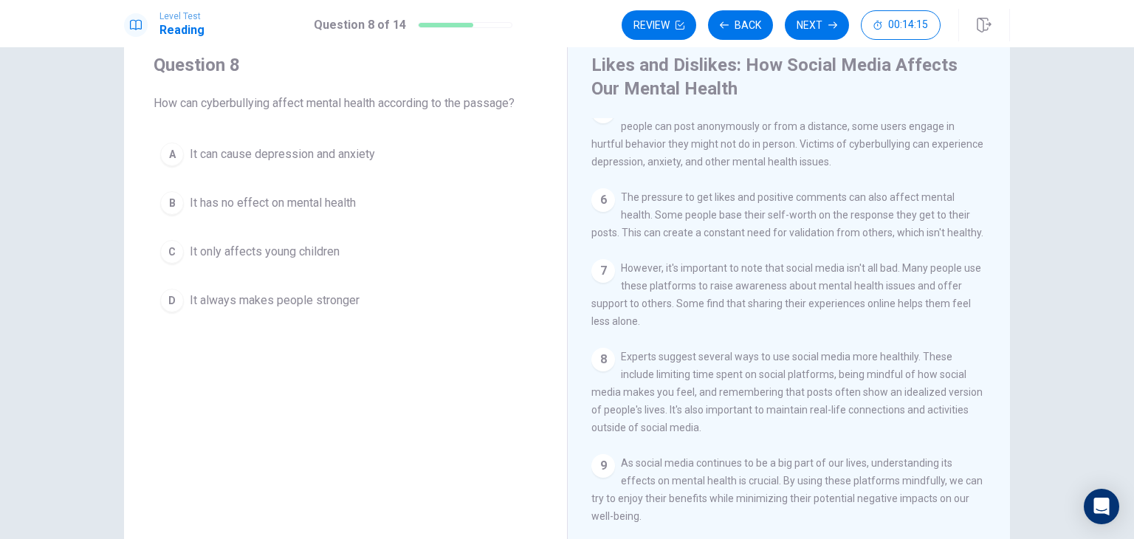
click at [321, 125] on div "Question 8 How can cyberbullying affect mental health according to the passage?…" at bounding box center [345, 186] width 443 height 313
click at [335, 136] on button "A It can cause depression and anxiety" at bounding box center [346, 154] width 384 height 37
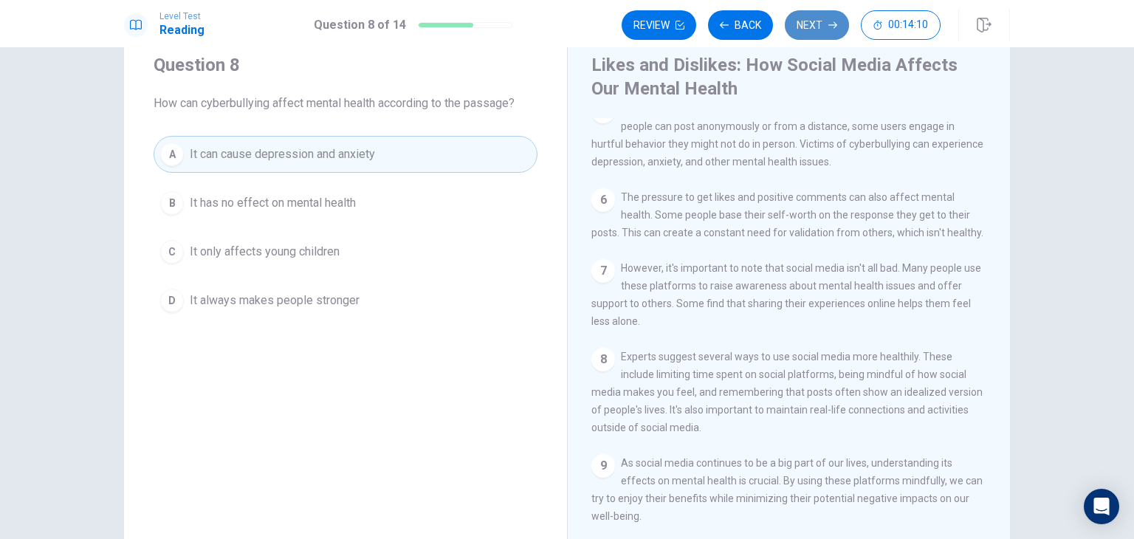
click at [812, 24] on button "Next" at bounding box center [817, 25] width 64 height 30
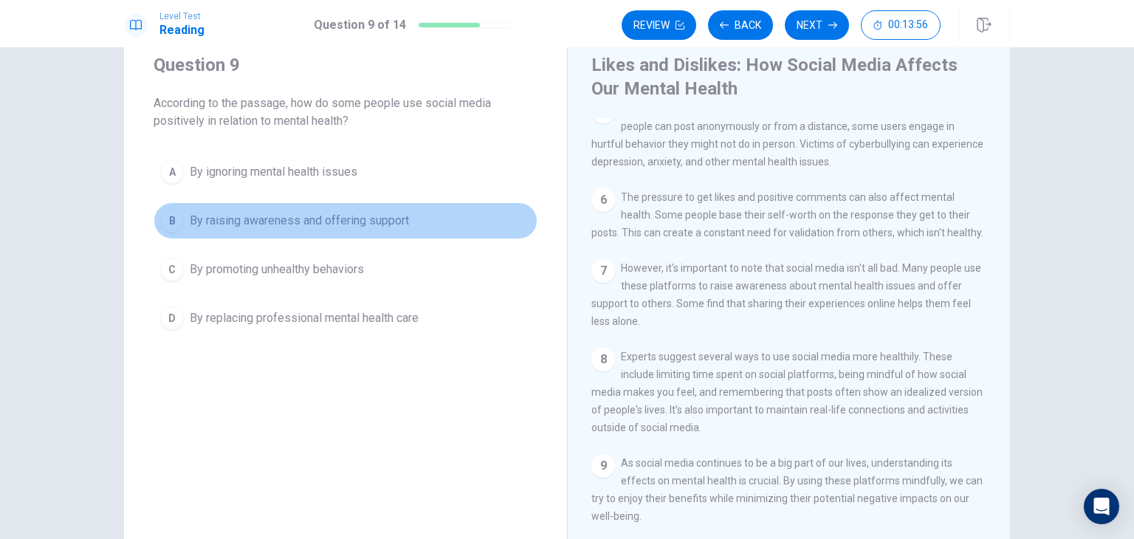
click at [382, 222] on span "By raising awareness and offering support" at bounding box center [299, 221] width 219 height 18
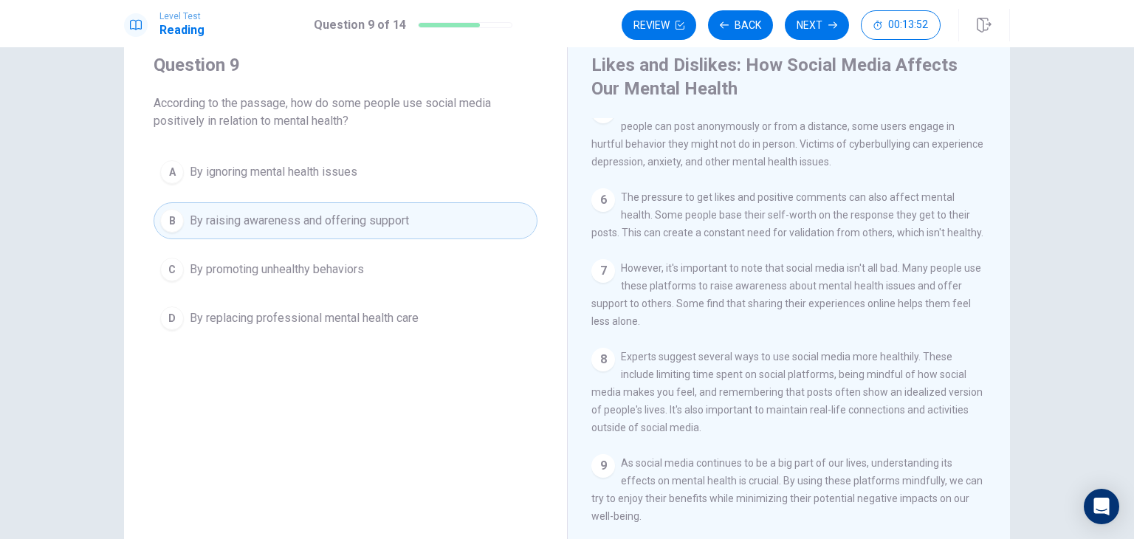
click at [819, 46] on div "Level Test Reading Question 9 of 14 Review Back Next 00:13:52" at bounding box center [567, 23] width 1134 height 47
click at [818, 27] on button "Next" at bounding box center [817, 25] width 64 height 30
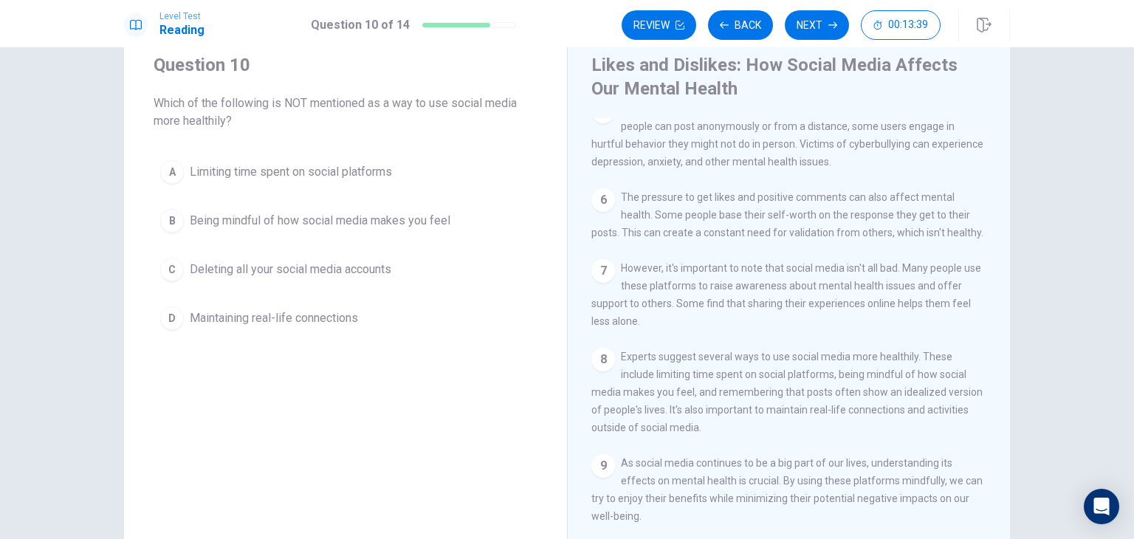
scroll to position [412, 0]
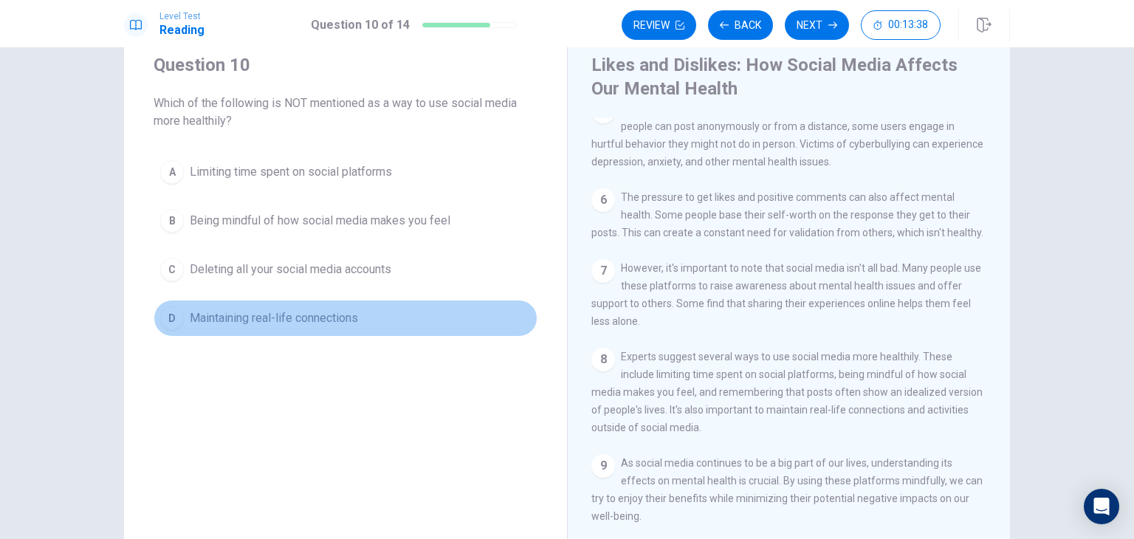
click at [290, 325] on span "Maintaining real-life connections" at bounding box center [274, 318] width 168 height 18
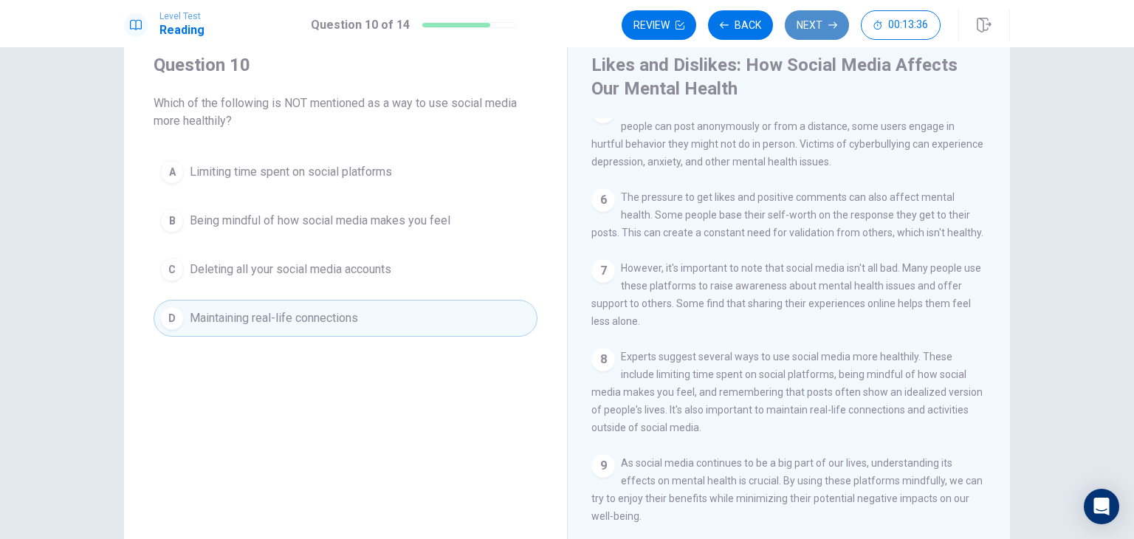
click at [798, 16] on button "Next" at bounding box center [817, 25] width 64 height 30
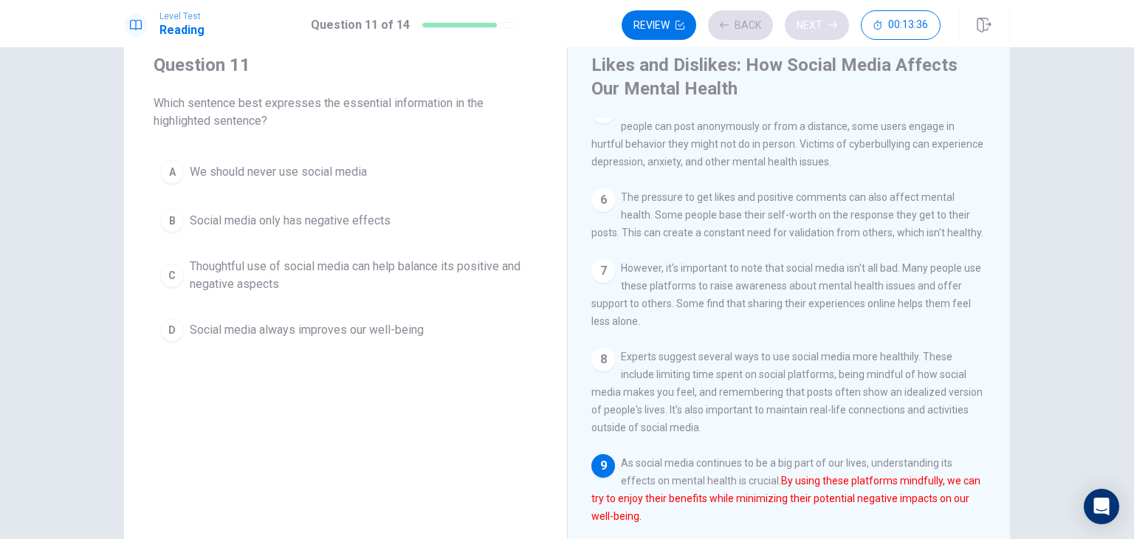
click at [798, 16] on div "Review Back Next 00:13:36" at bounding box center [781, 25] width 319 height 30
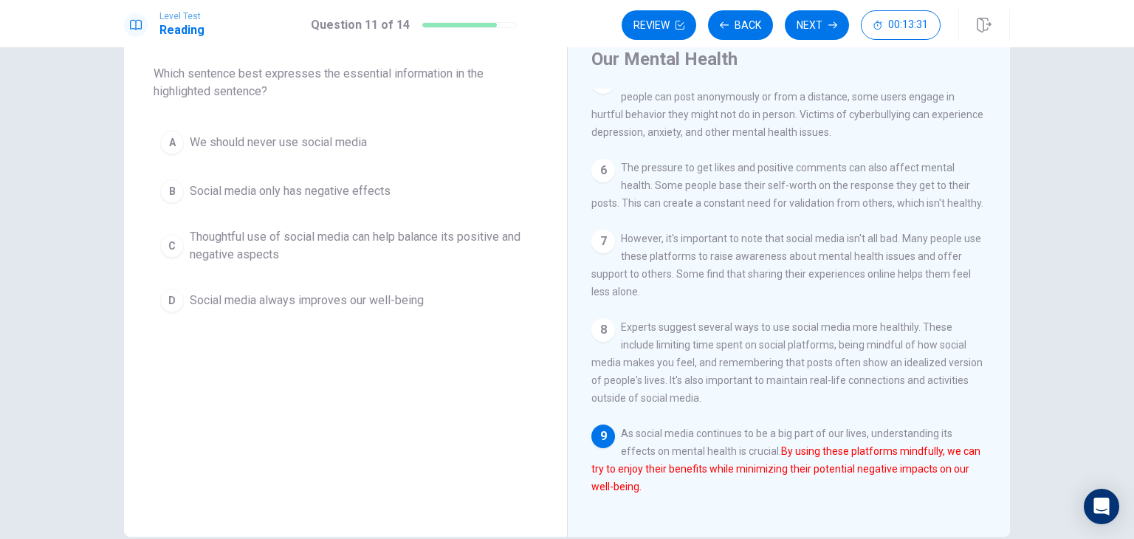
scroll to position [77, 0]
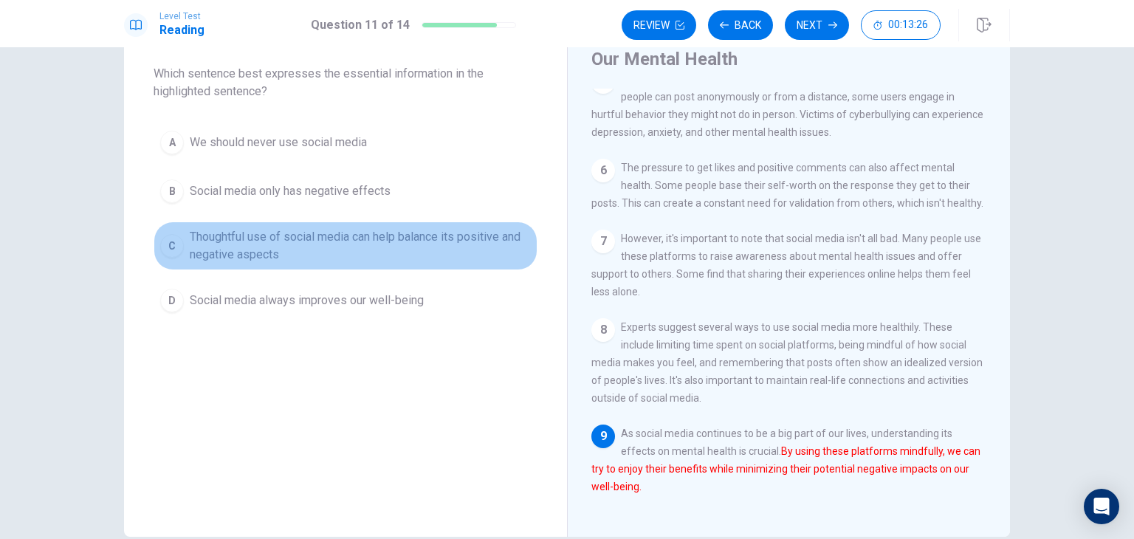
click at [487, 248] on span "Thoughtful use of social media can help balance its positive and negative aspec…" at bounding box center [360, 245] width 341 height 35
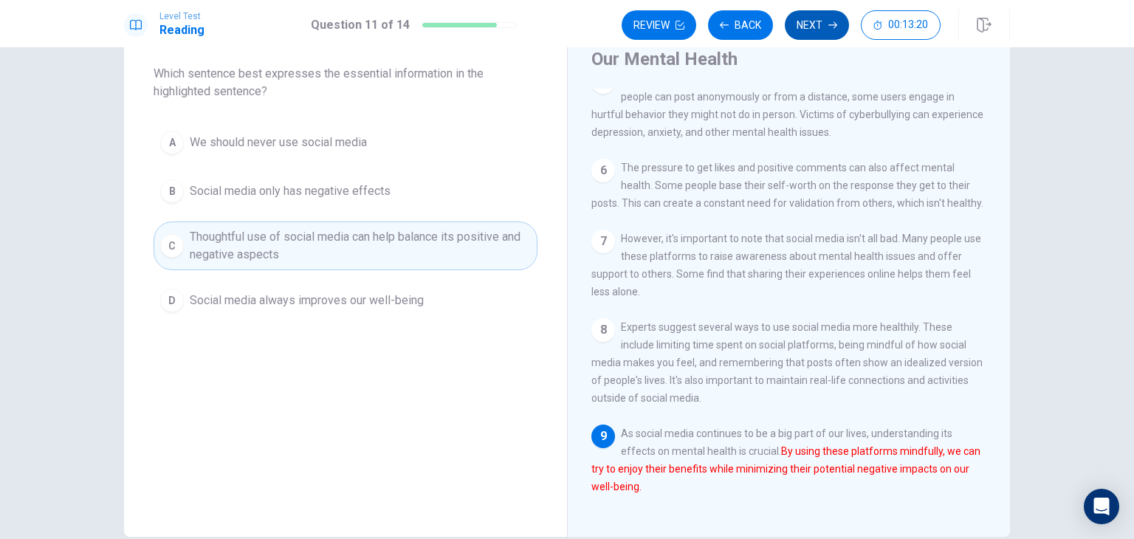
click at [813, 27] on button "Next" at bounding box center [817, 25] width 64 height 30
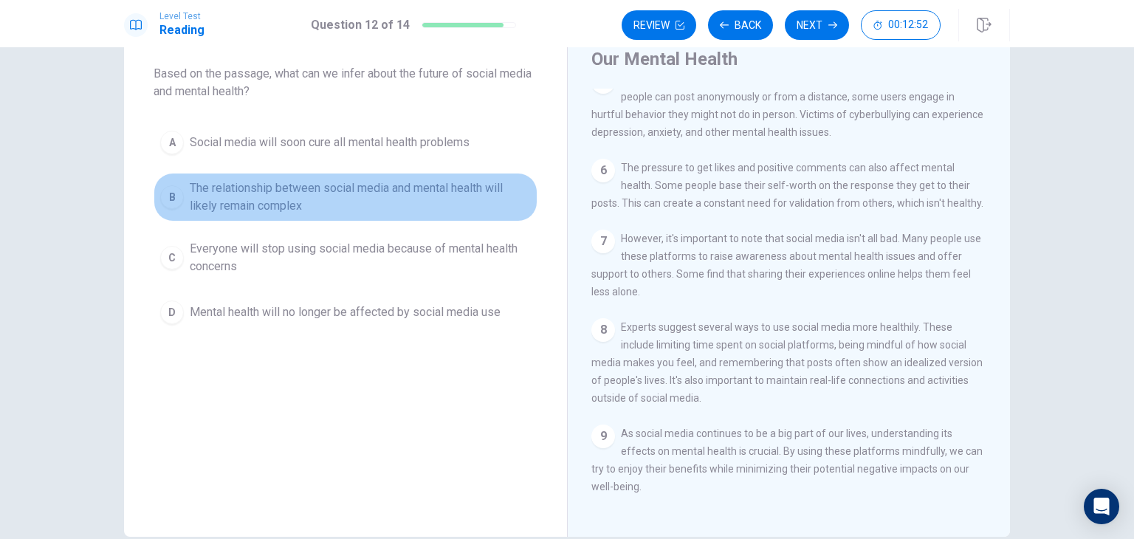
click at [509, 185] on span "The relationship between social media and mental health will likely remain comp…" at bounding box center [360, 196] width 341 height 35
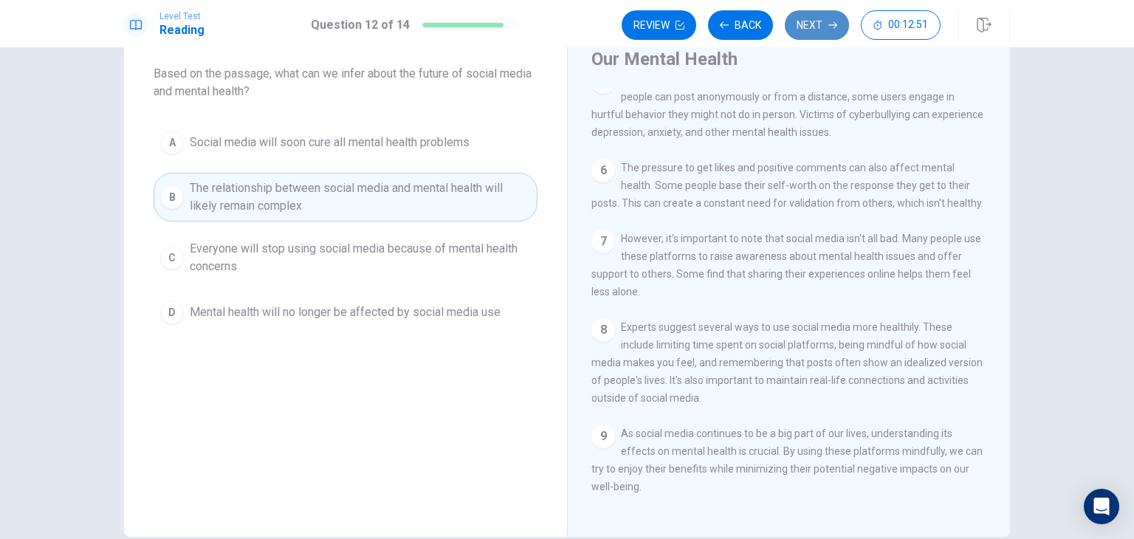
click at [841, 24] on button "Next" at bounding box center [817, 25] width 64 height 30
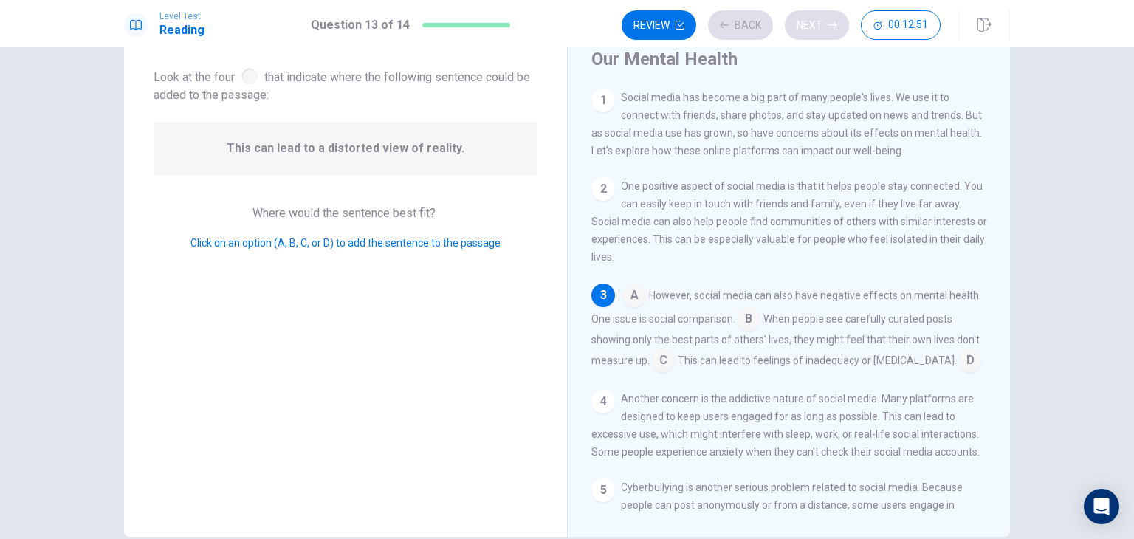
scroll to position [30, 0]
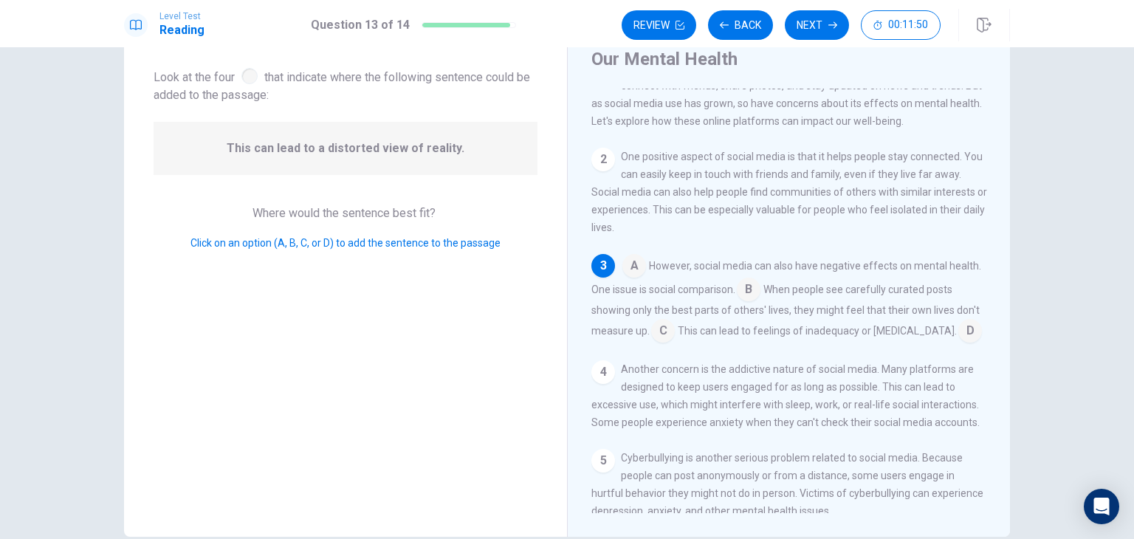
click at [962, 344] on input at bounding box center [971, 333] width 24 height 24
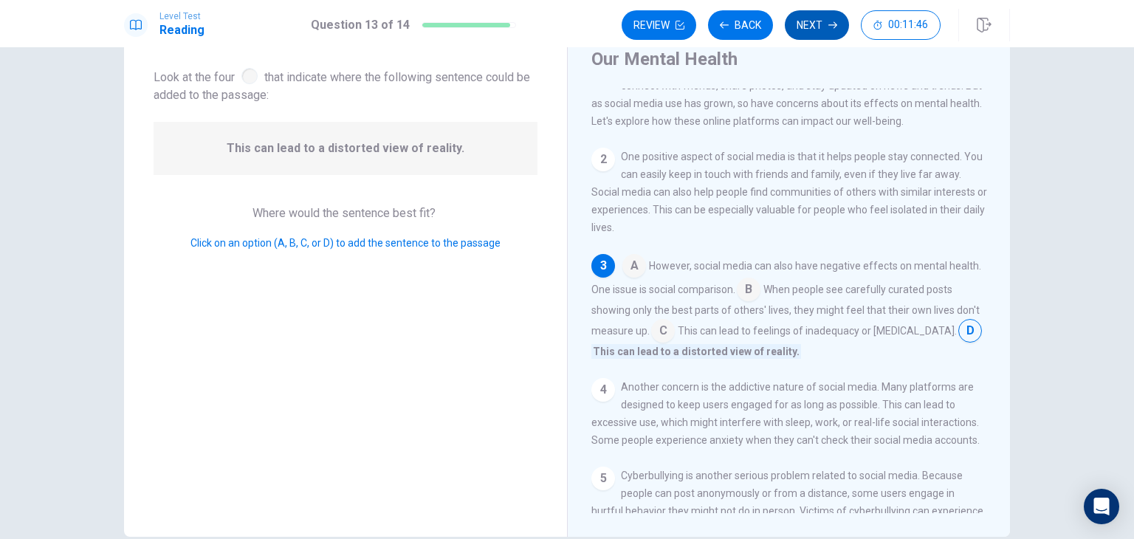
click at [815, 35] on button "Next" at bounding box center [817, 25] width 64 height 30
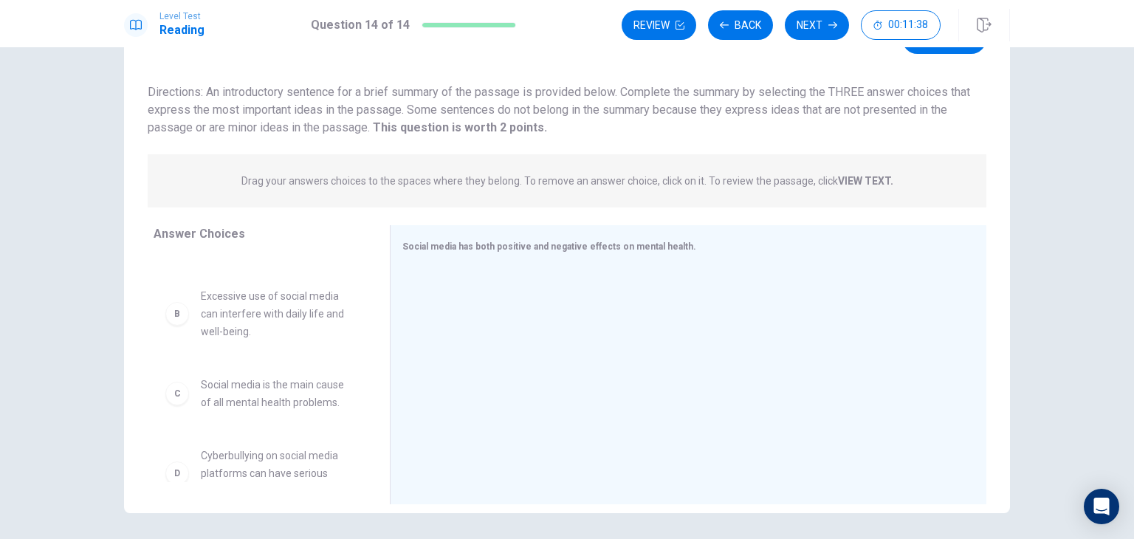
scroll to position [86, 0]
click at [298, 322] on span "Excessive use of social media can interfere with daily life and well-being." at bounding box center [278, 313] width 154 height 53
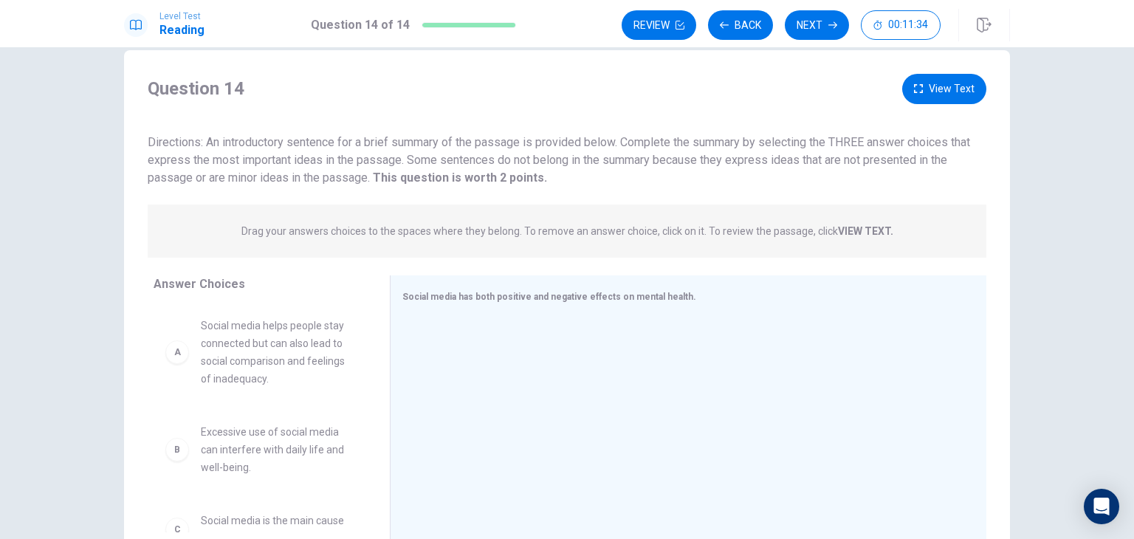
scroll to position [26, 0]
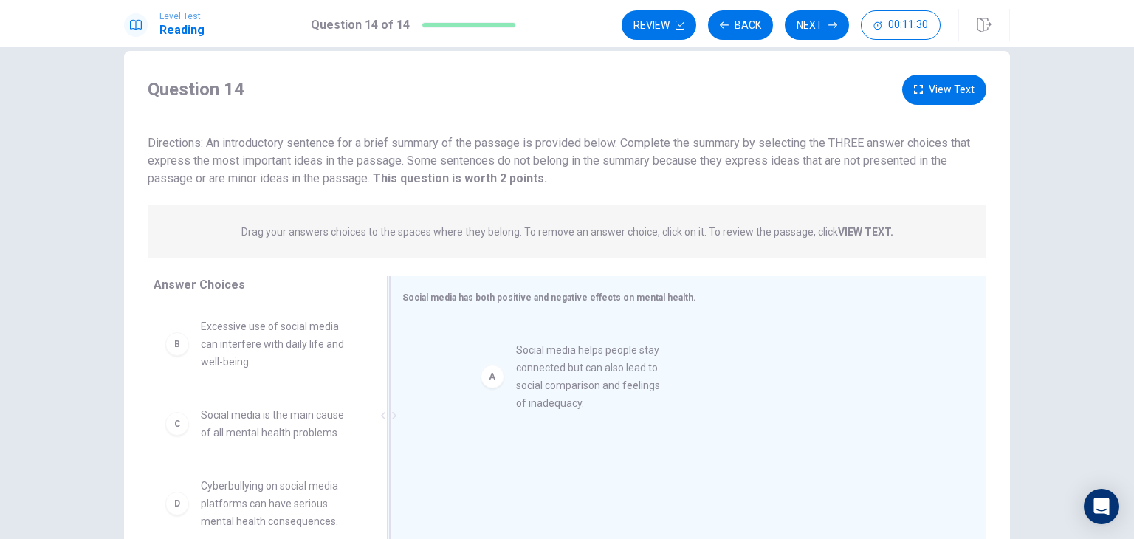
drag, startPoint x: 172, startPoint y: 370, endPoint x: 496, endPoint y: 394, distance: 325.1
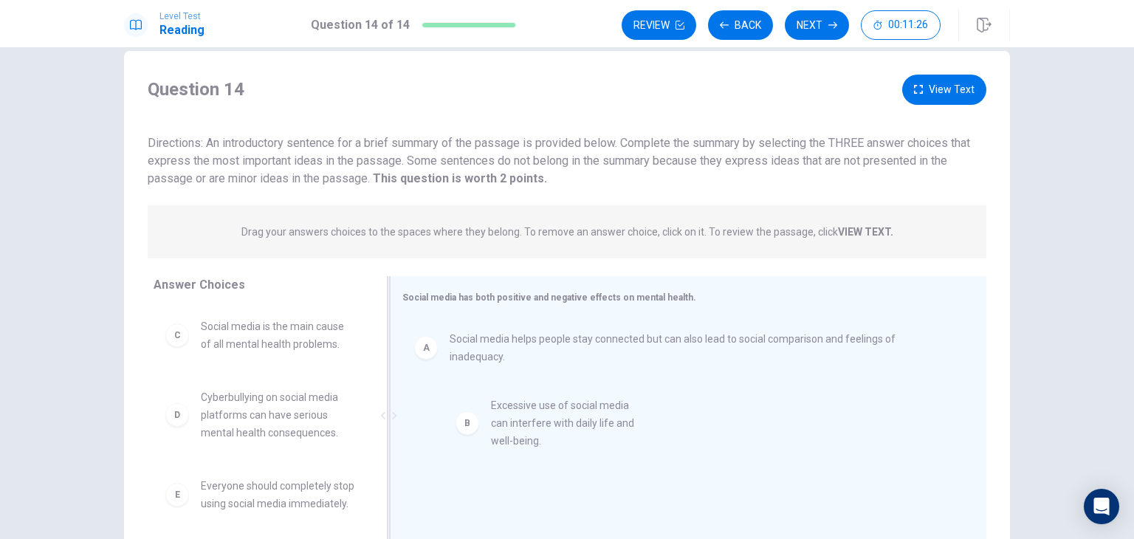
drag, startPoint x: 191, startPoint y: 357, endPoint x: 496, endPoint y: 436, distance: 315.8
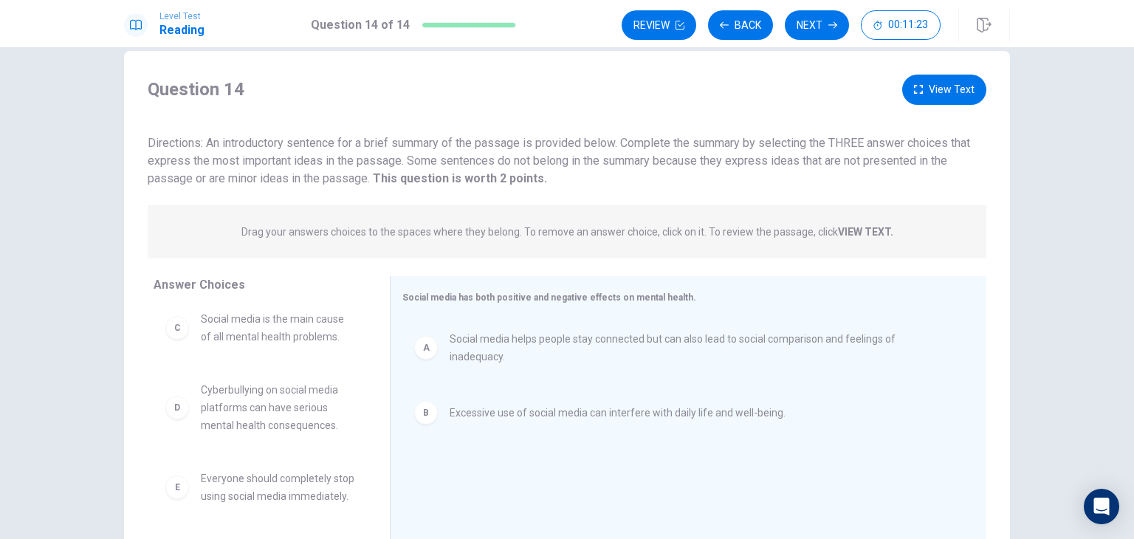
scroll to position [0, 0]
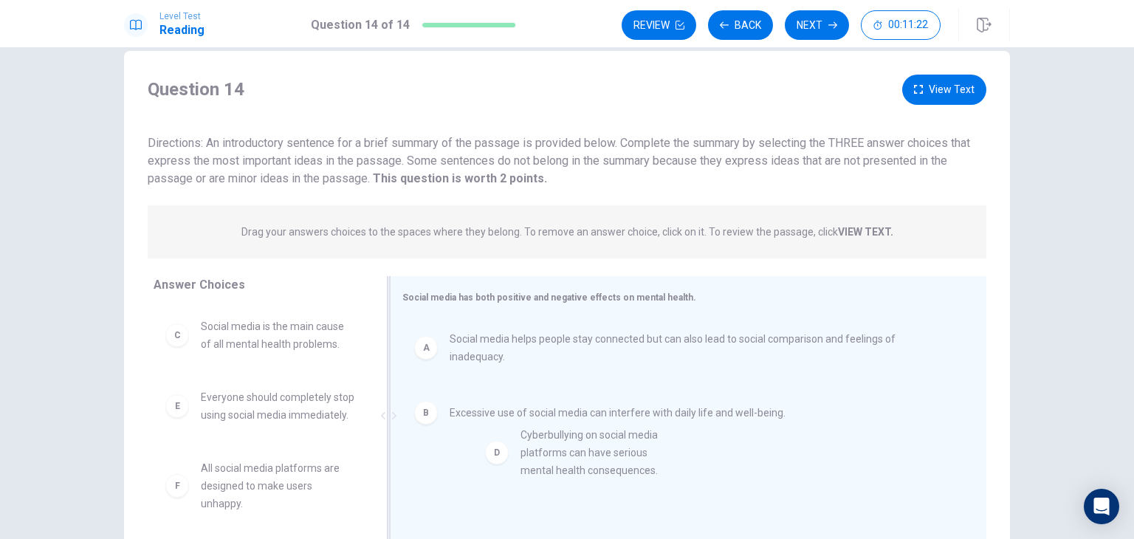
drag, startPoint x: 270, startPoint y: 417, endPoint x: 601, endPoint y: 457, distance: 333.3
click at [830, 42] on div "Level Test Reading Question 14 of 14 Review Back Next 00:11:20" at bounding box center [567, 23] width 1134 height 47
click at [829, 51] on div "Question 14 View Text Directions: An introductory sentence for a brief summary …" at bounding box center [567, 307] width 886 height 513
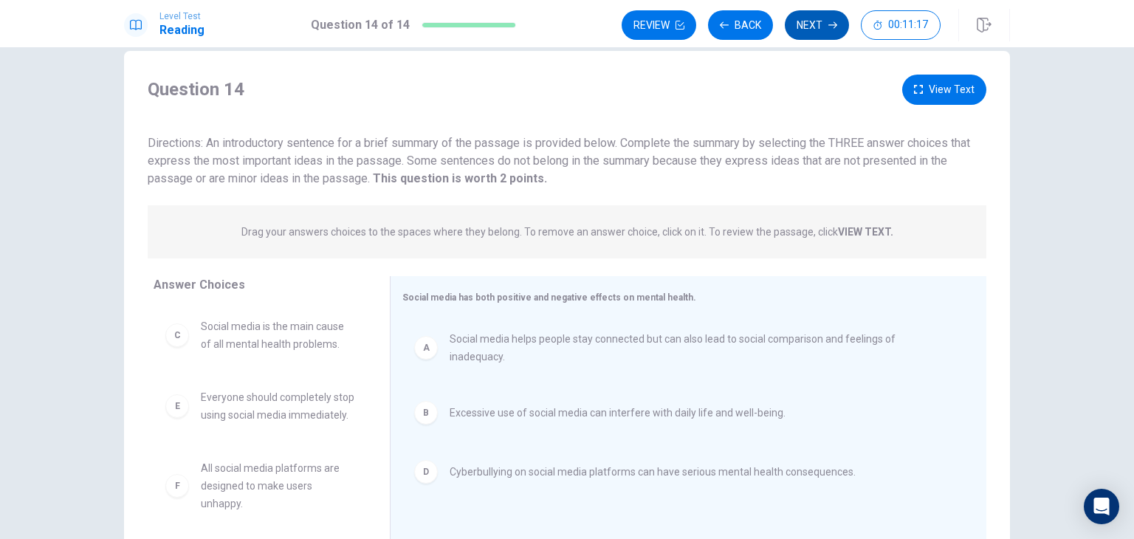
click at [821, 25] on button "Next" at bounding box center [817, 25] width 64 height 30
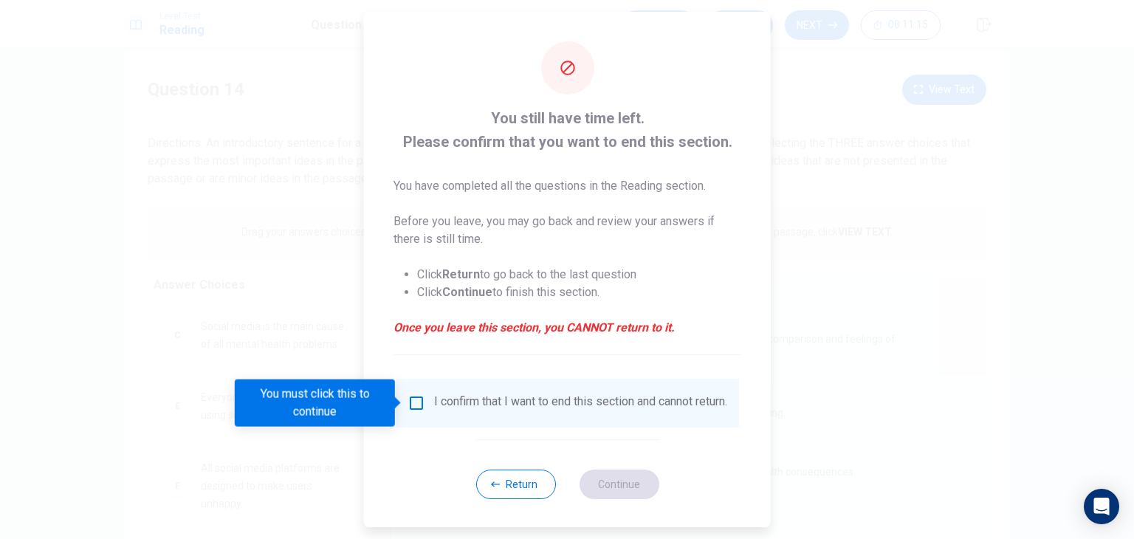
click at [414, 406] on input "You must click this to continue" at bounding box center [417, 403] width 18 height 18
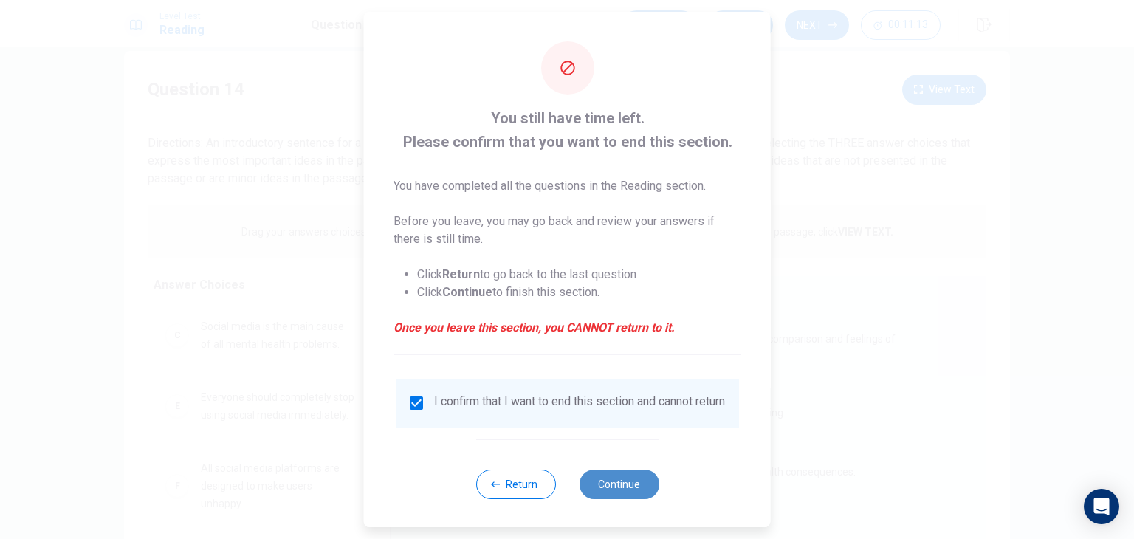
click at [604, 488] on button "Continue" at bounding box center [619, 485] width 80 height 30
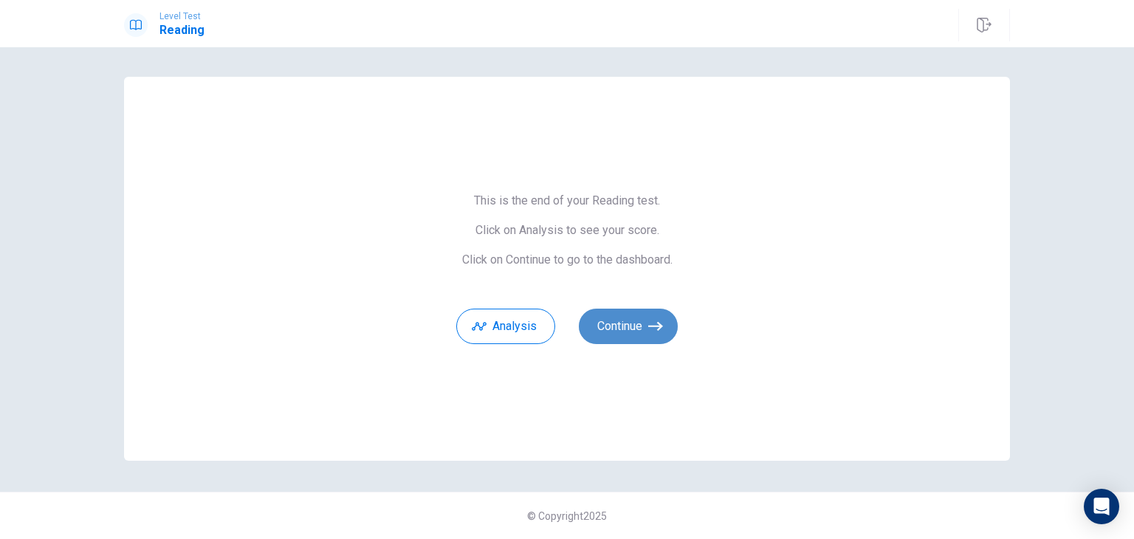
click at [650, 335] on button "Continue" at bounding box center [628, 326] width 99 height 35
